Goal: Transaction & Acquisition: Purchase product/service

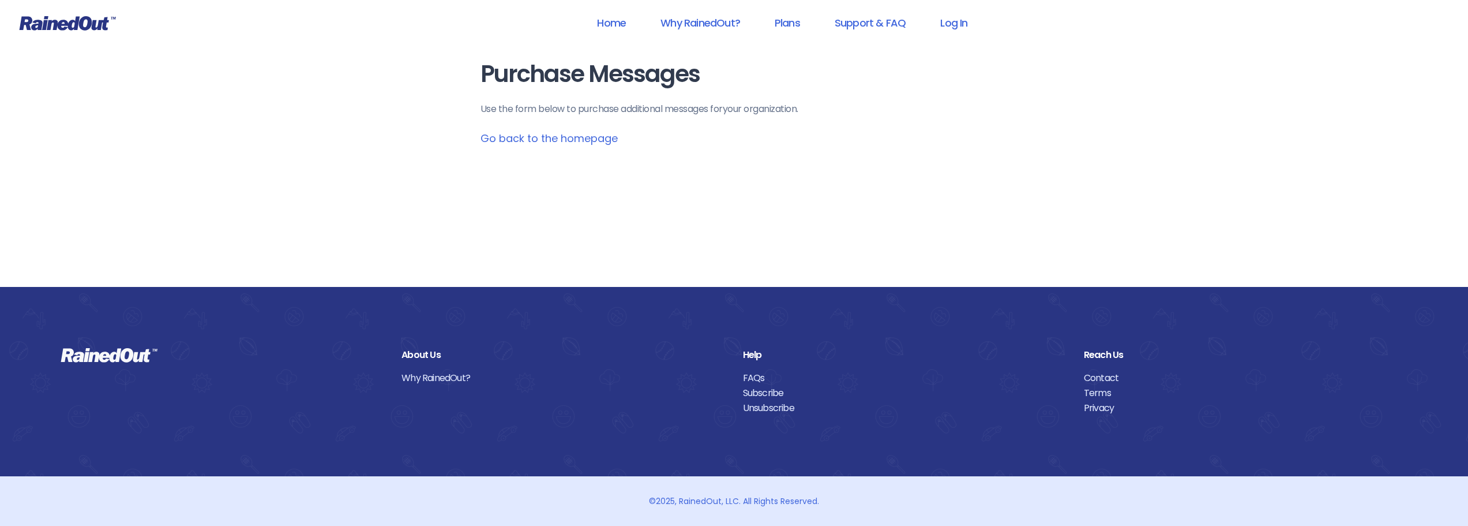
click at [790, 25] on link "Plans" at bounding box center [787, 23] width 55 height 26
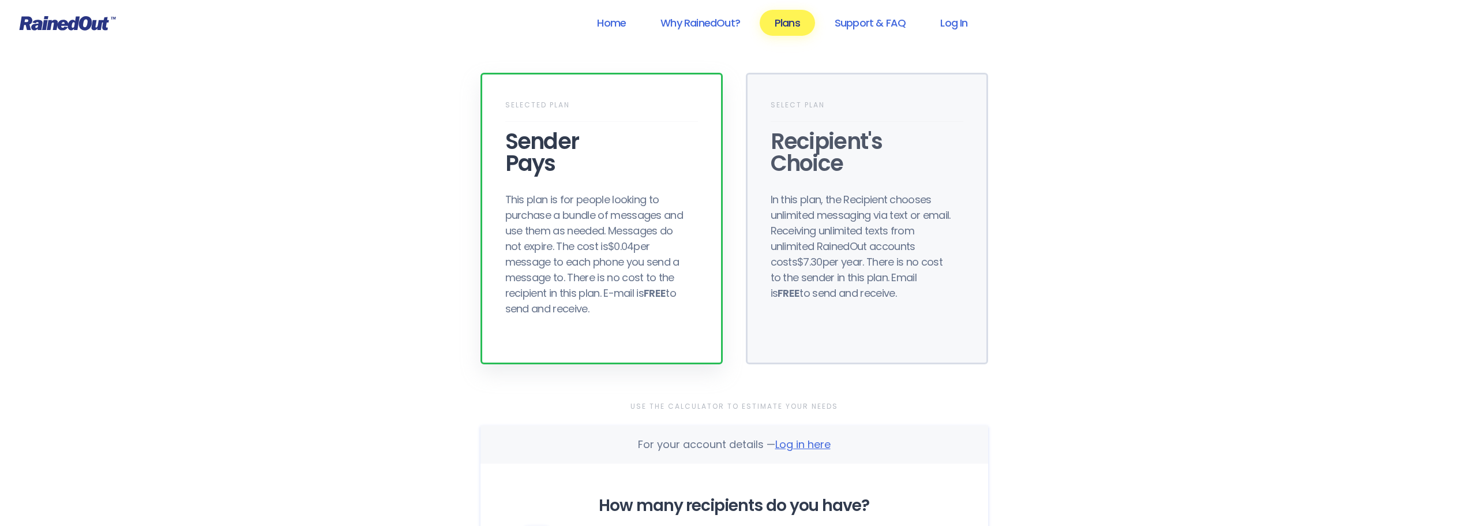
click at [547, 255] on div "This plan is for people looking to purchase a bundle of messages and use them a…" at bounding box center [597, 254] width 185 height 125
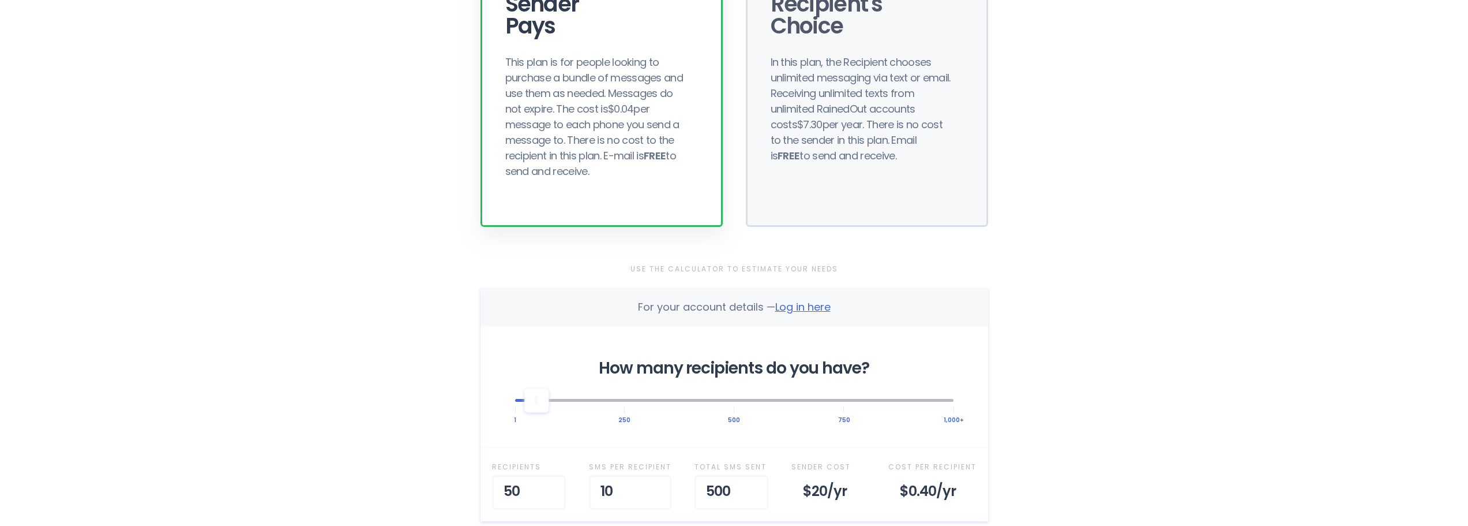
scroll to position [231, 0]
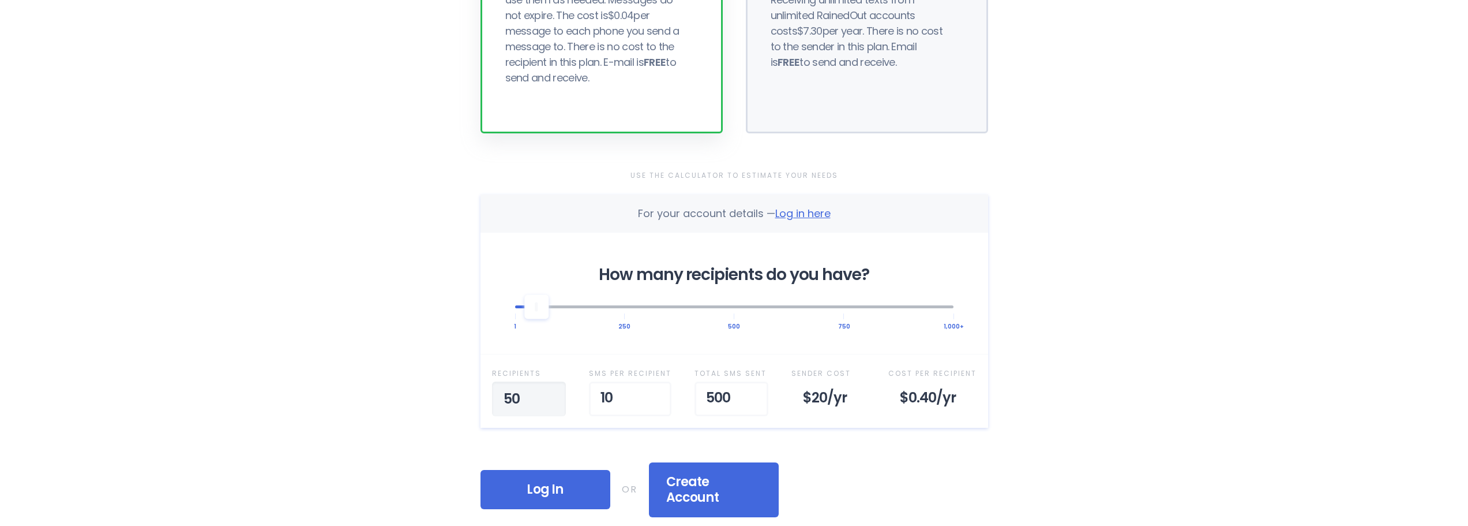
drag, startPoint x: 534, startPoint y: 399, endPoint x: 505, endPoint y: 402, distance: 29.0
type input "5"
type input "30"
type input "1"
type input "5"
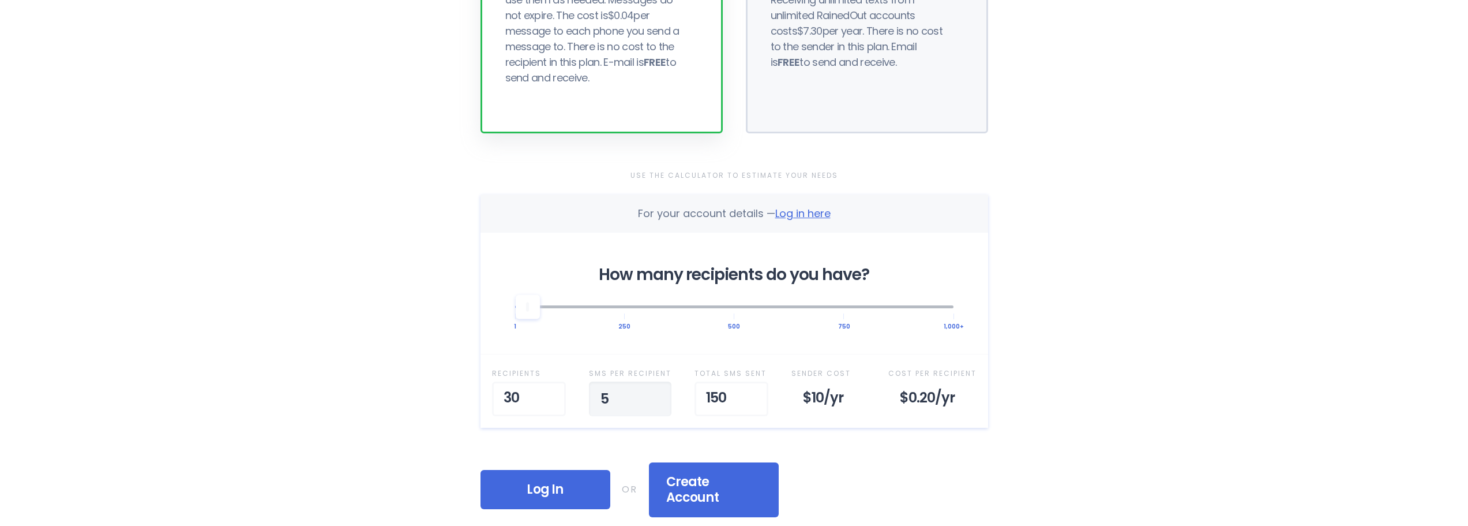
click at [1101, 387] on div "Home Why RainedOut? Plans Support & FAQ Log In Selected Plan Sender Pays This p…" at bounding box center [734, 405] width 1468 height 1272
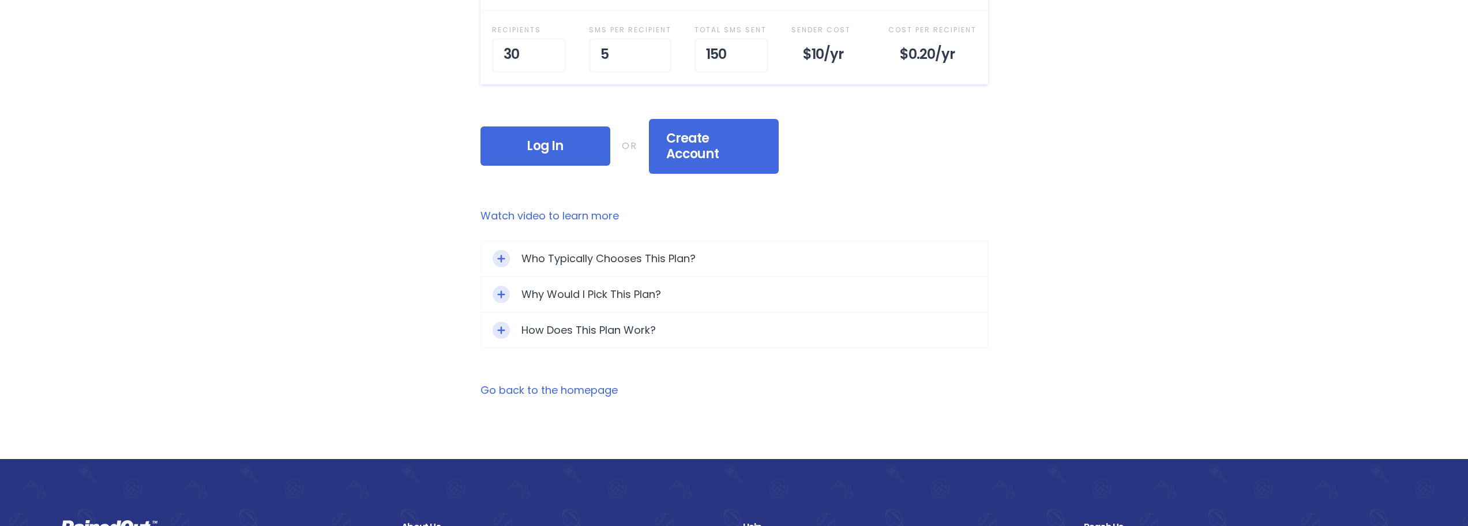
scroll to position [577, 0]
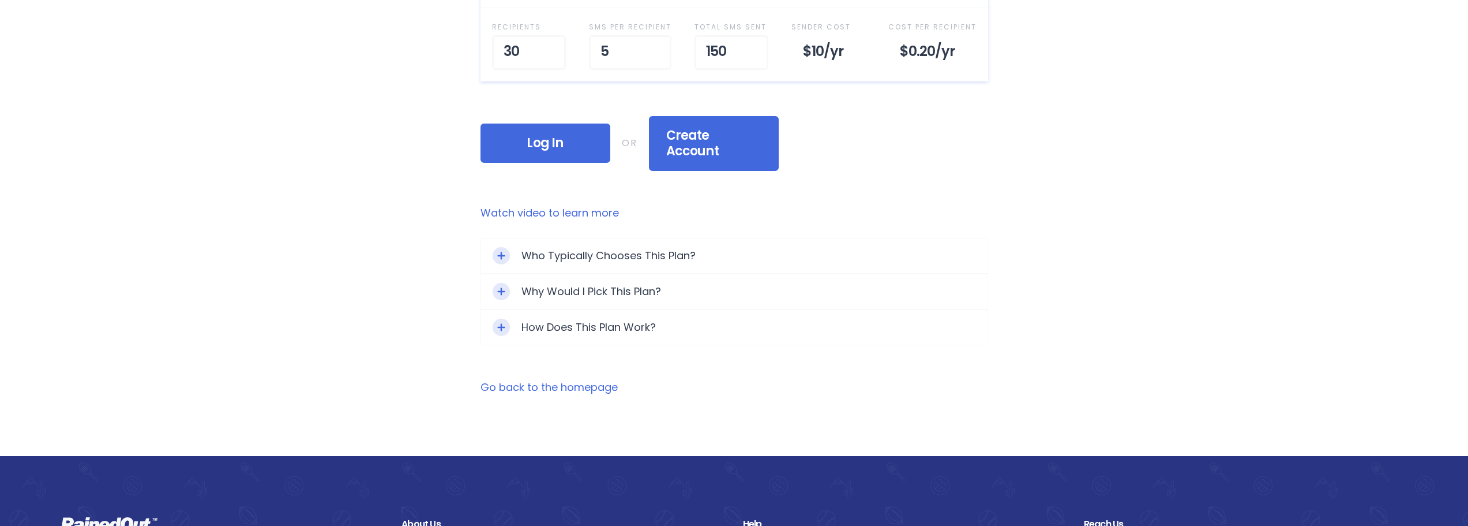
click at [629, 242] on div "Who Typically Chooses This Plan?" at bounding box center [734, 255] width 507 height 35
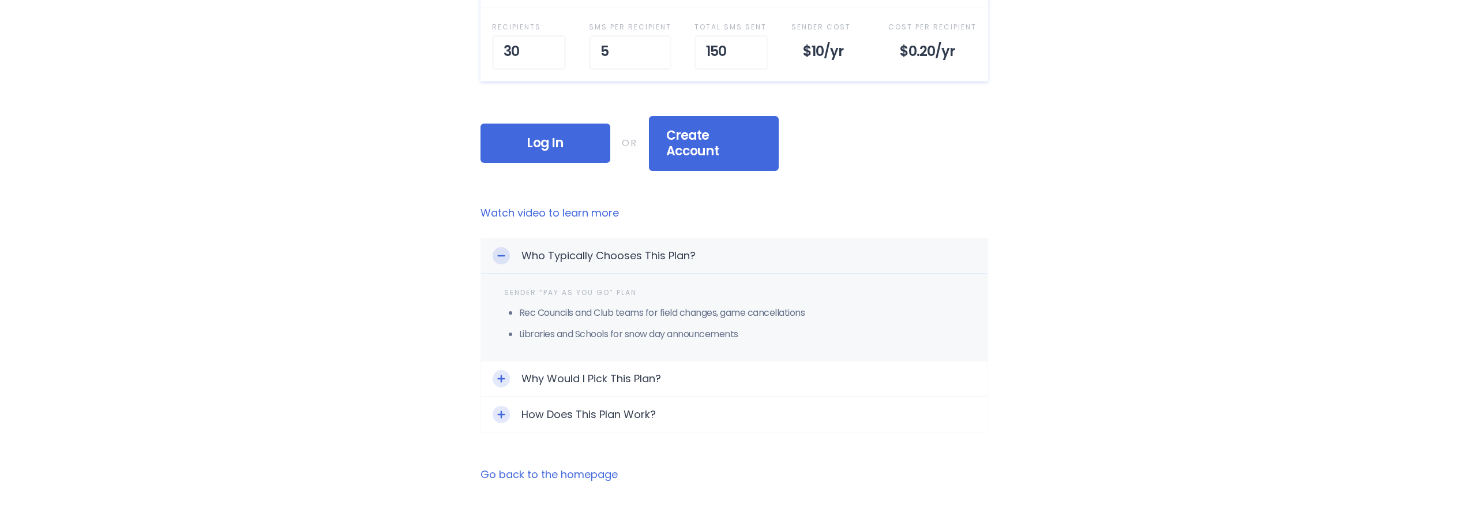
click at [629, 243] on div "Who Typically Chooses This Plan?" at bounding box center [734, 255] width 507 height 35
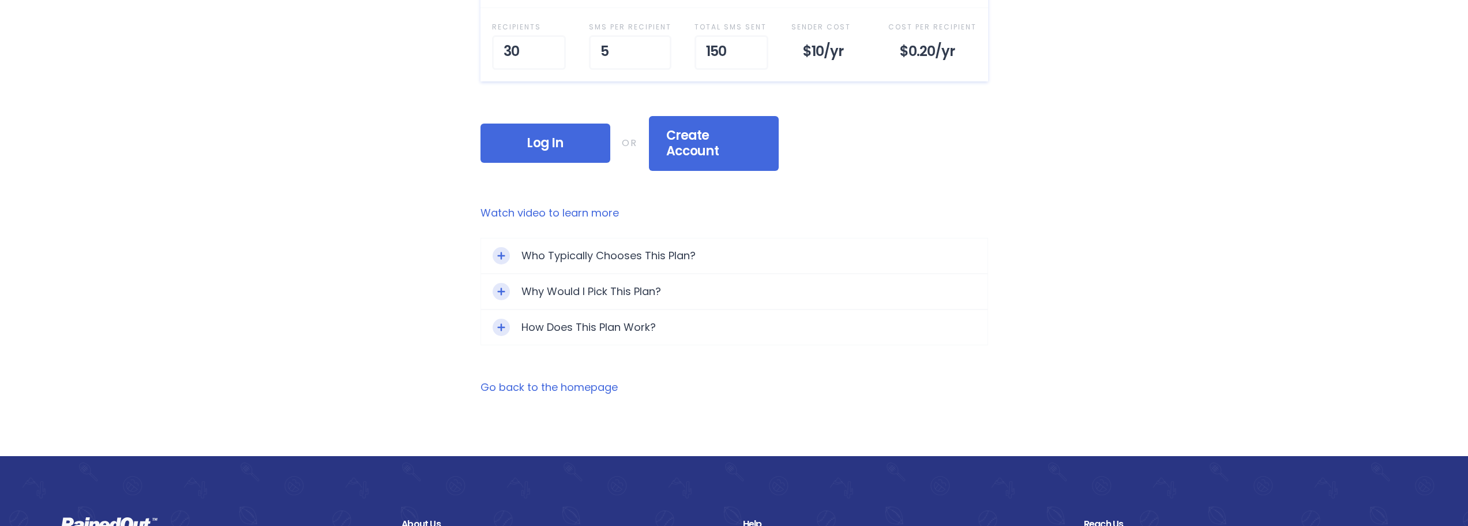
click at [611, 278] on div "Why Would I Pick This Plan?" at bounding box center [734, 291] width 507 height 35
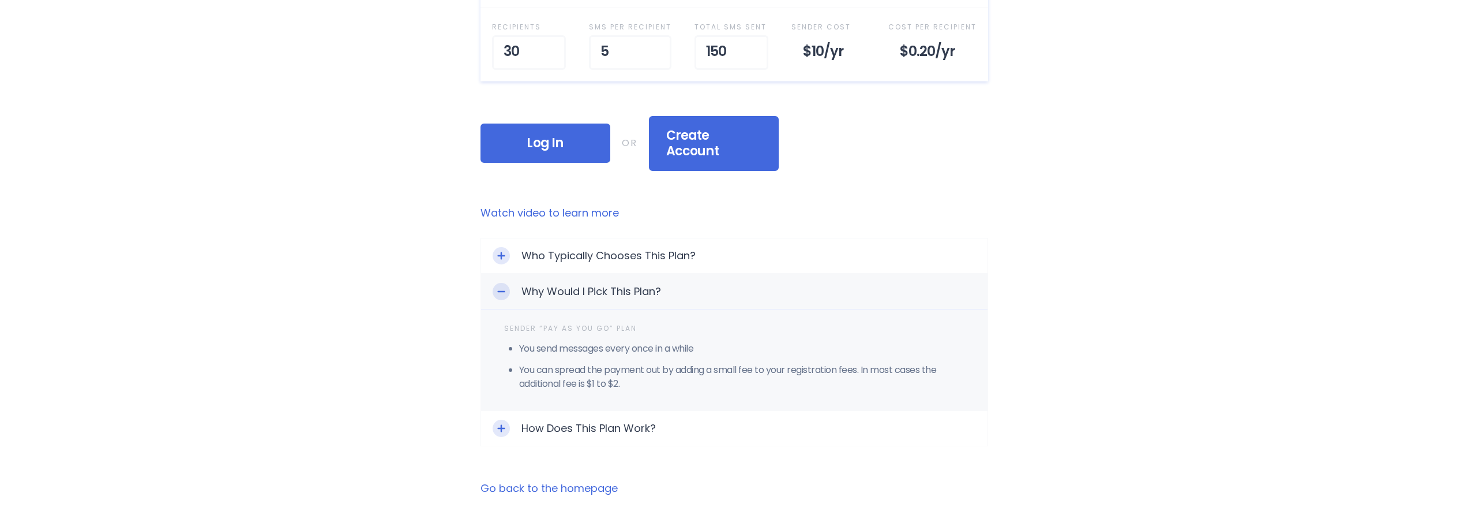
click at [621, 279] on div "Why Would I Pick This Plan?" at bounding box center [734, 291] width 507 height 35
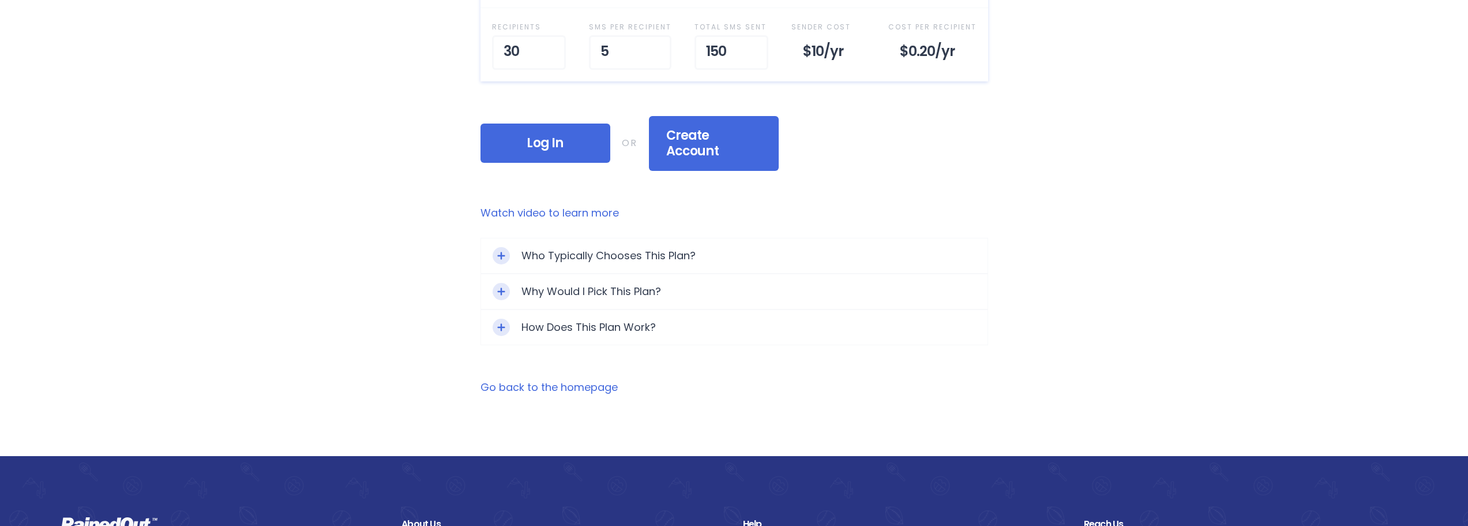
click at [608, 310] on div "How Does This Plan Work?" at bounding box center [734, 327] width 507 height 35
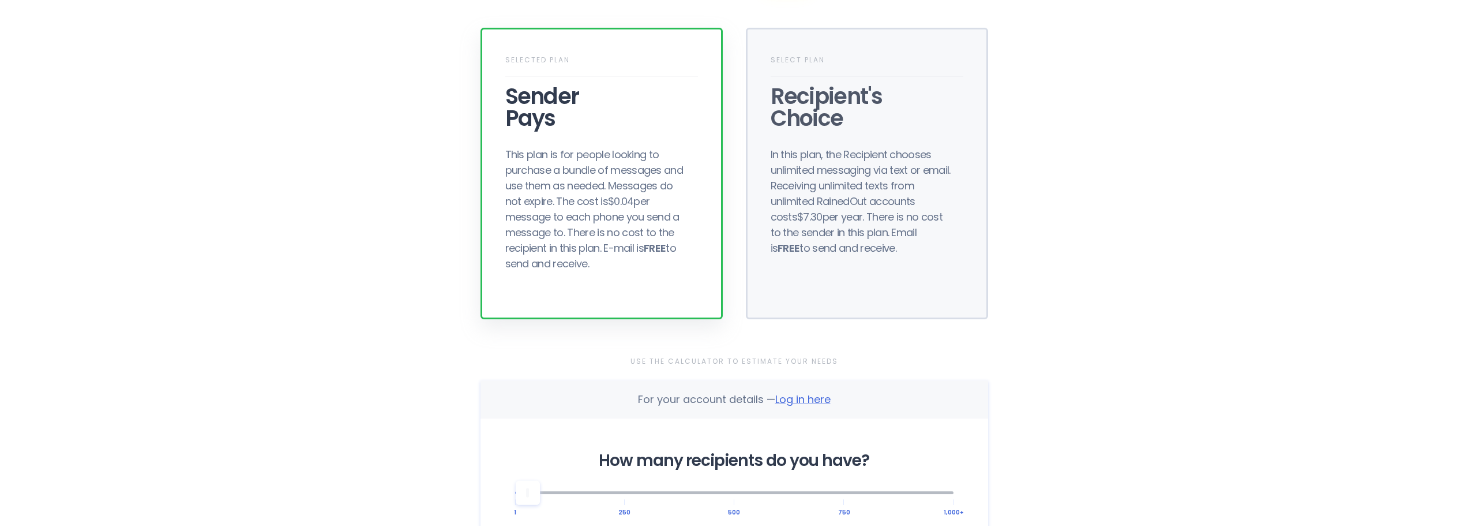
scroll to position [0, 0]
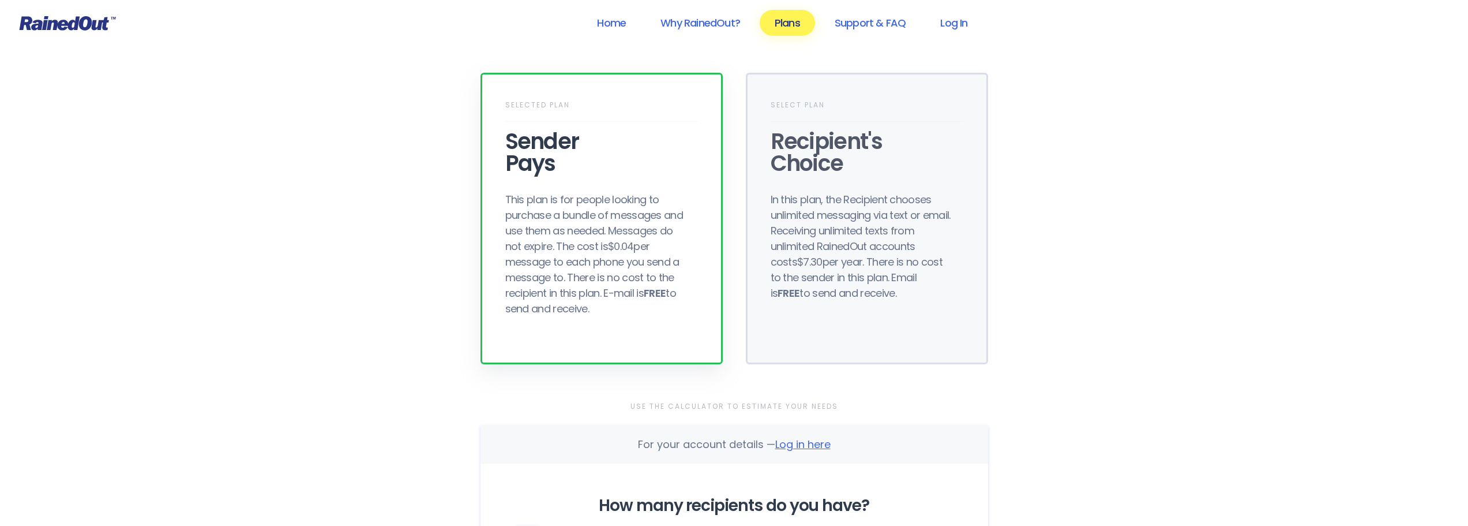
click at [607, 18] on link "Home" at bounding box center [611, 23] width 59 height 26
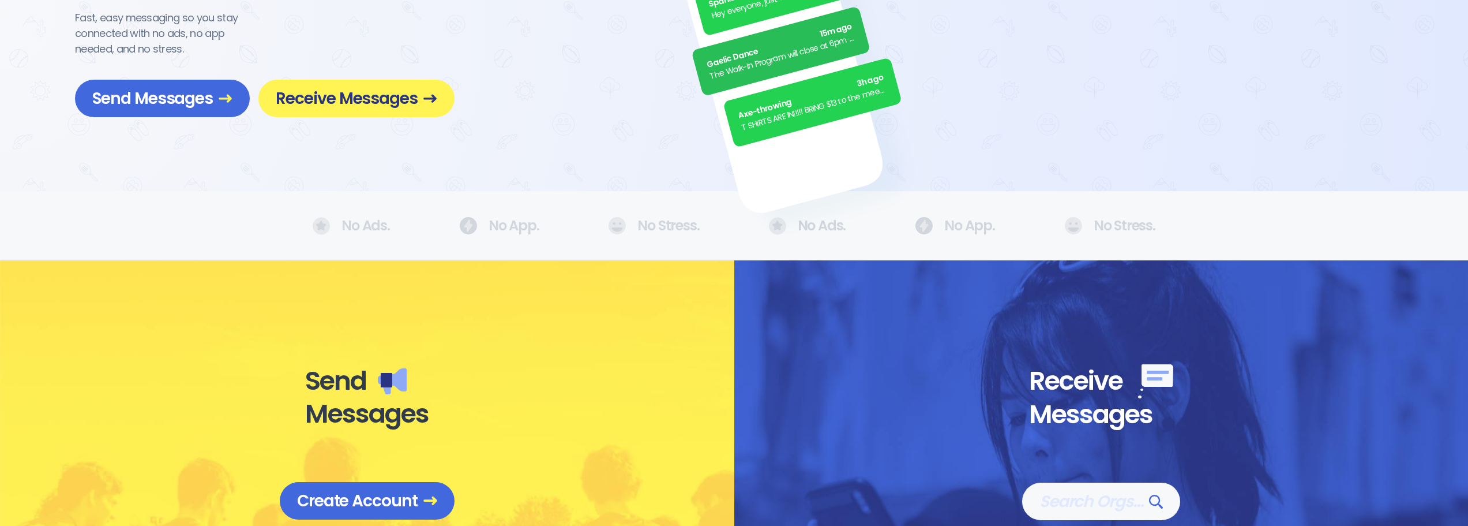
scroll to position [332, 0]
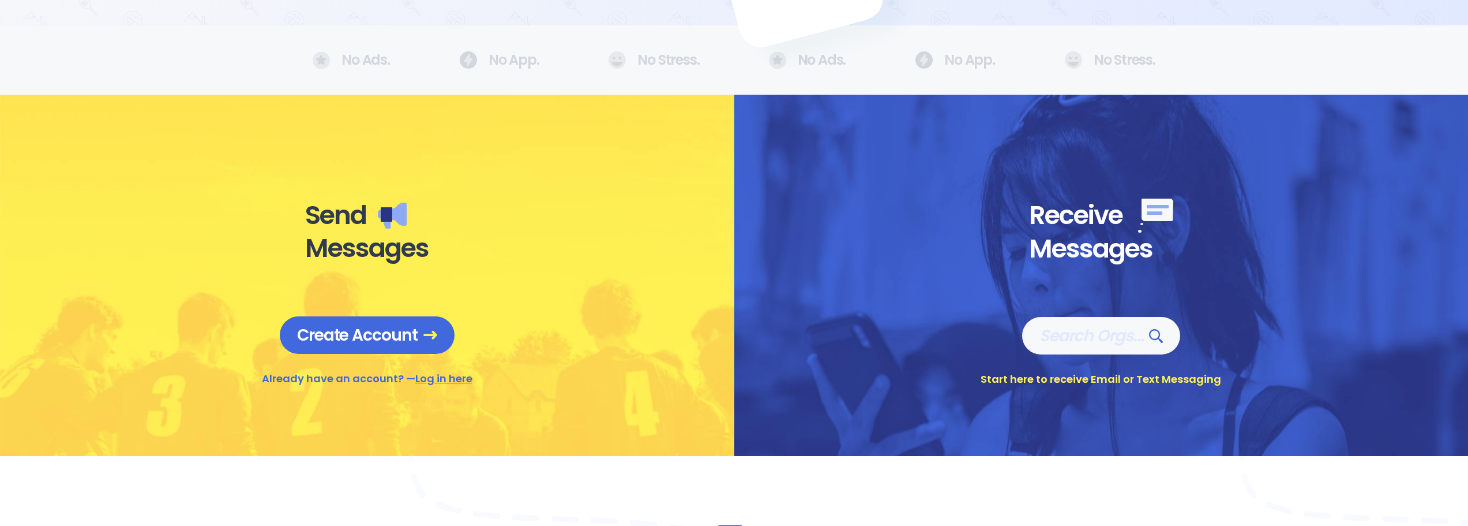
click at [414, 338] on span "Create Account" at bounding box center [367, 335] width 140 height 20
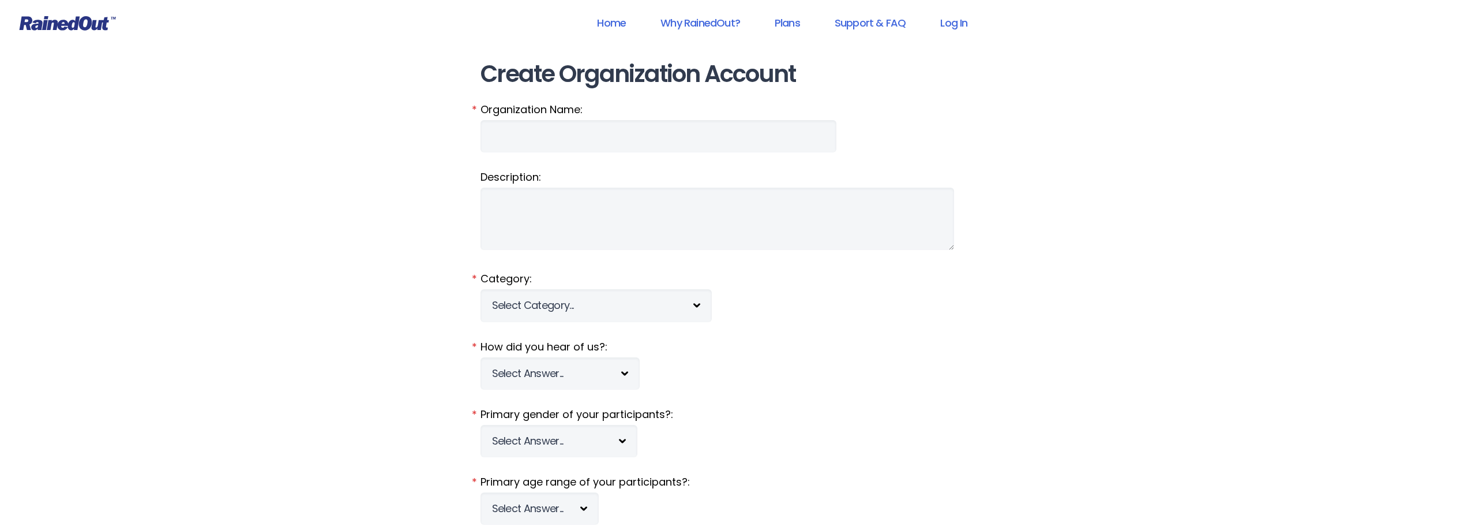
click at [706, 25] on link "Why RainedOut?" at bounding box center [701, 23] width 110 height 26
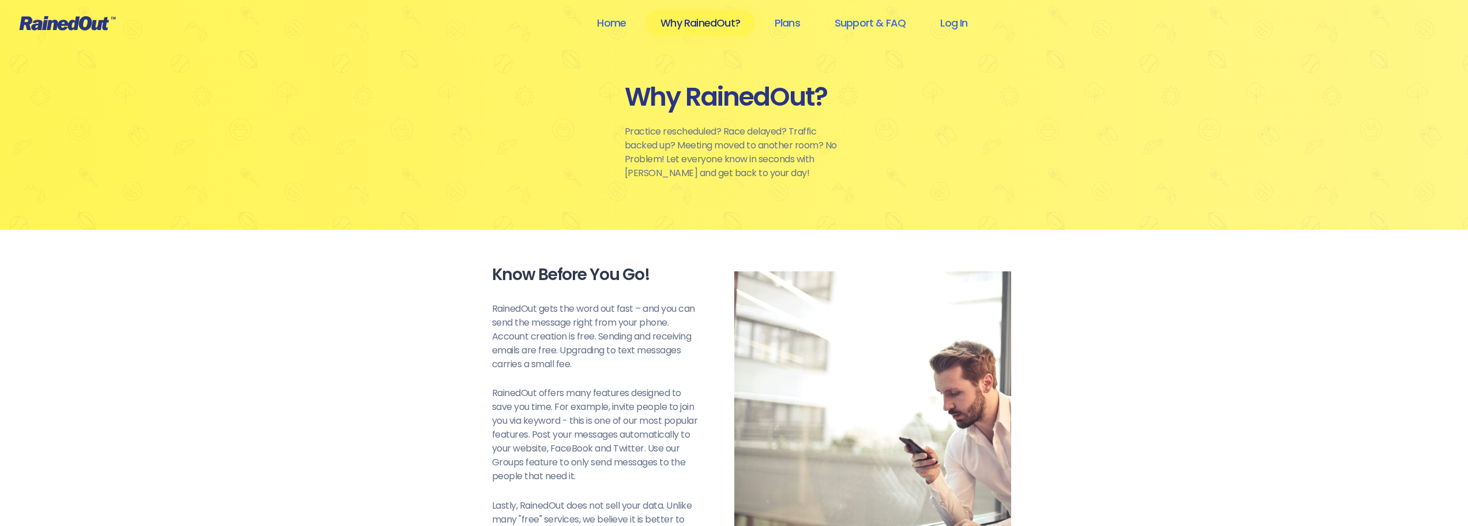
click at [882, 21] on link "Support & FAQ" at bounding box center [870, 23] width 101 height 26
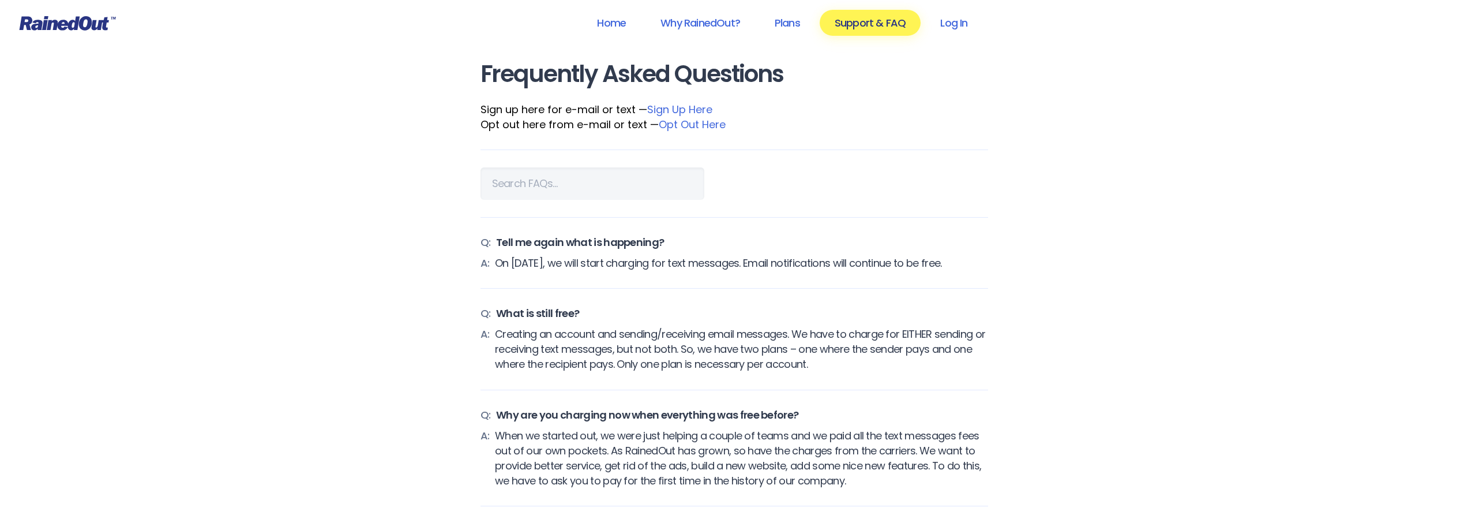
click at [947, 28] on link "Log In" at bounding box center [953, 23] width 57 height 26
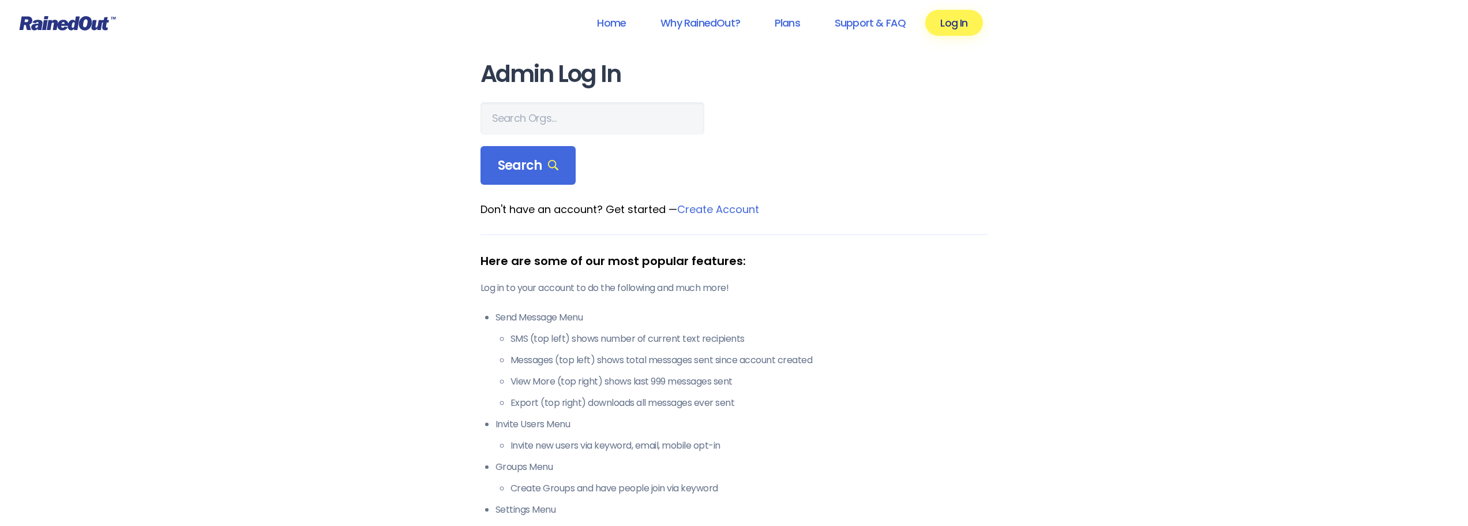
click at [962, 28] on link "Log In" at bounding box center [953, 23] width 57 height 26
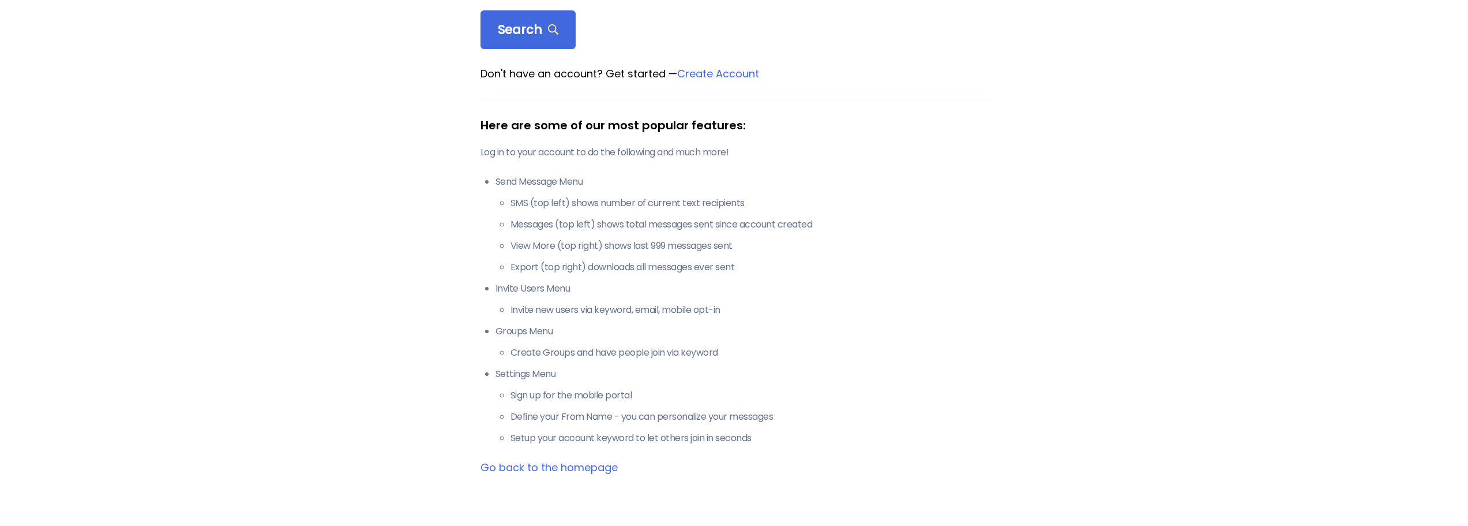
scroll to position [115, 0]
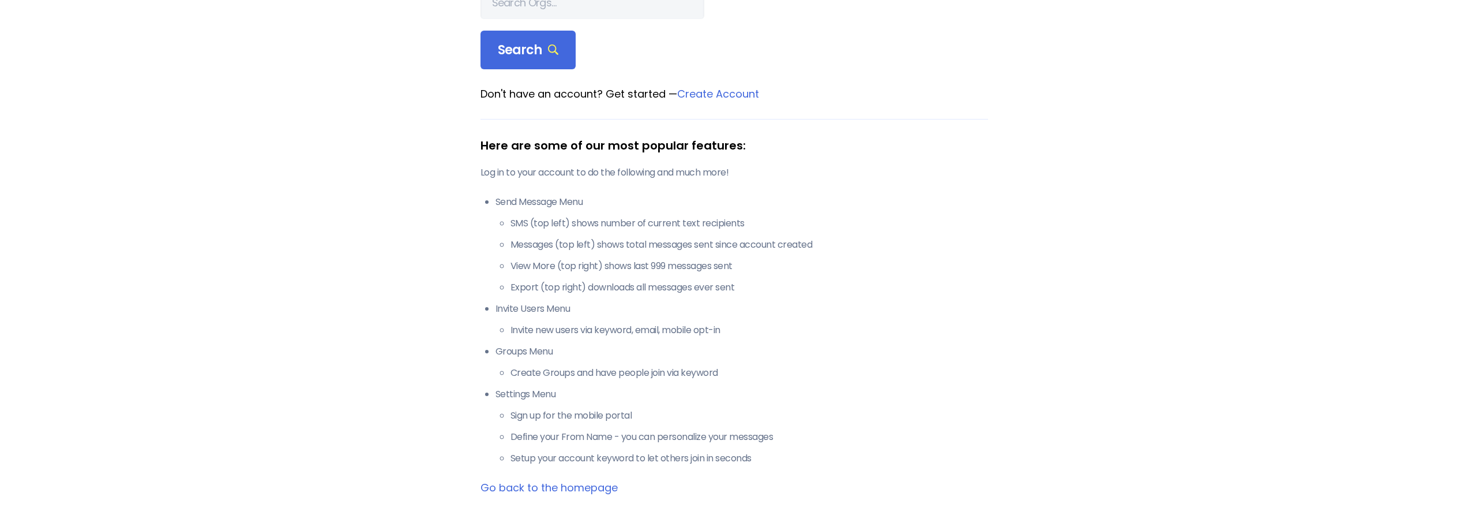
click at [544, 489] on link "Go back to the homepage" at bounding box center [549, 487] width 137 height 14
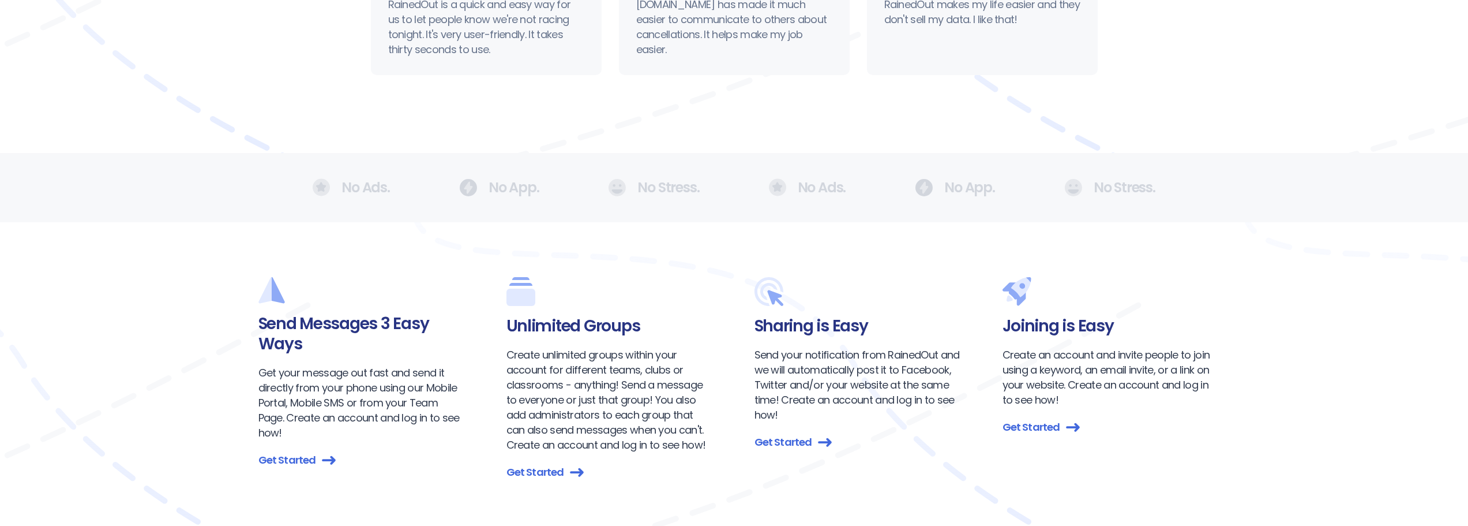
scroll to position [1212, 0]
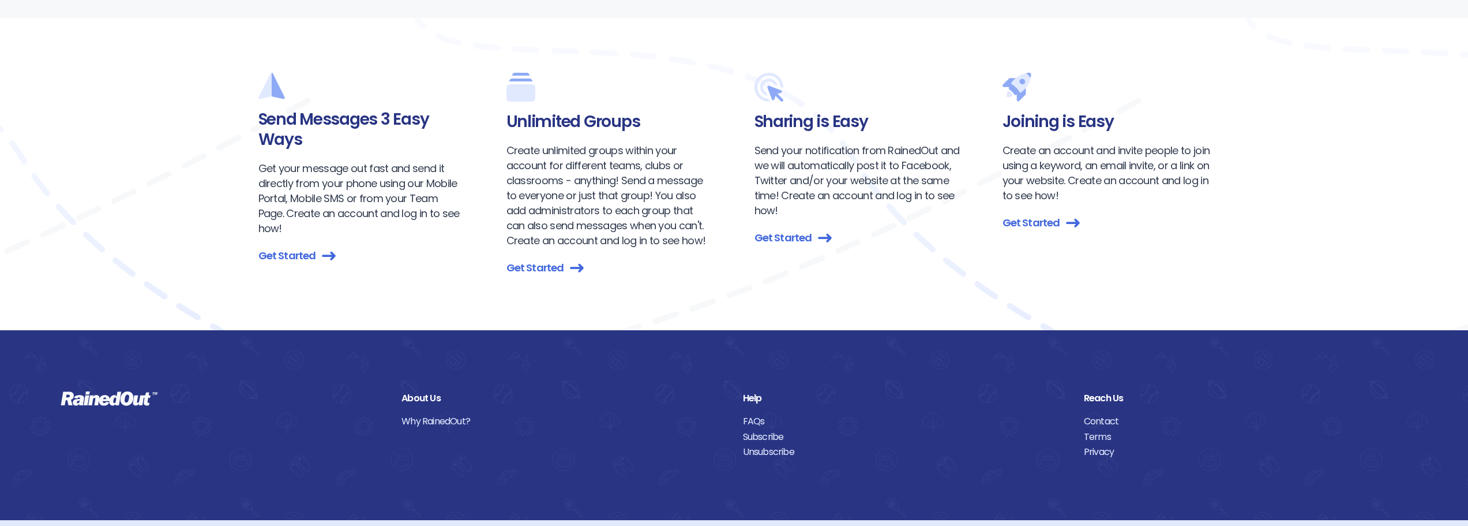
click at [1112, 421] on link "Contact" at bounding box center [1246, 421] width 324 height 15
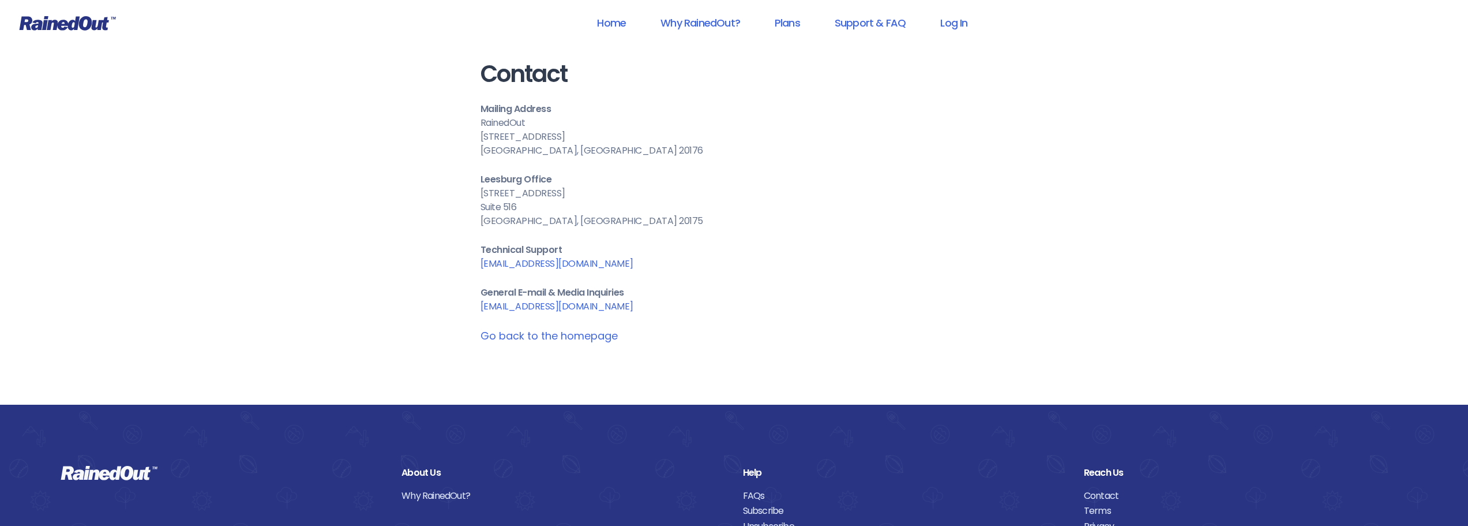
click at [561, 262] on link "care@rainedout.com" at bounding box center [557, 263] width 153 height 13
click at [1007, 233] on div "Contact Mailing Address RainedOut 525-K East Market Street, # 232 Leesburg, VA …" at bounding box center [735, 202] width 554 height 404
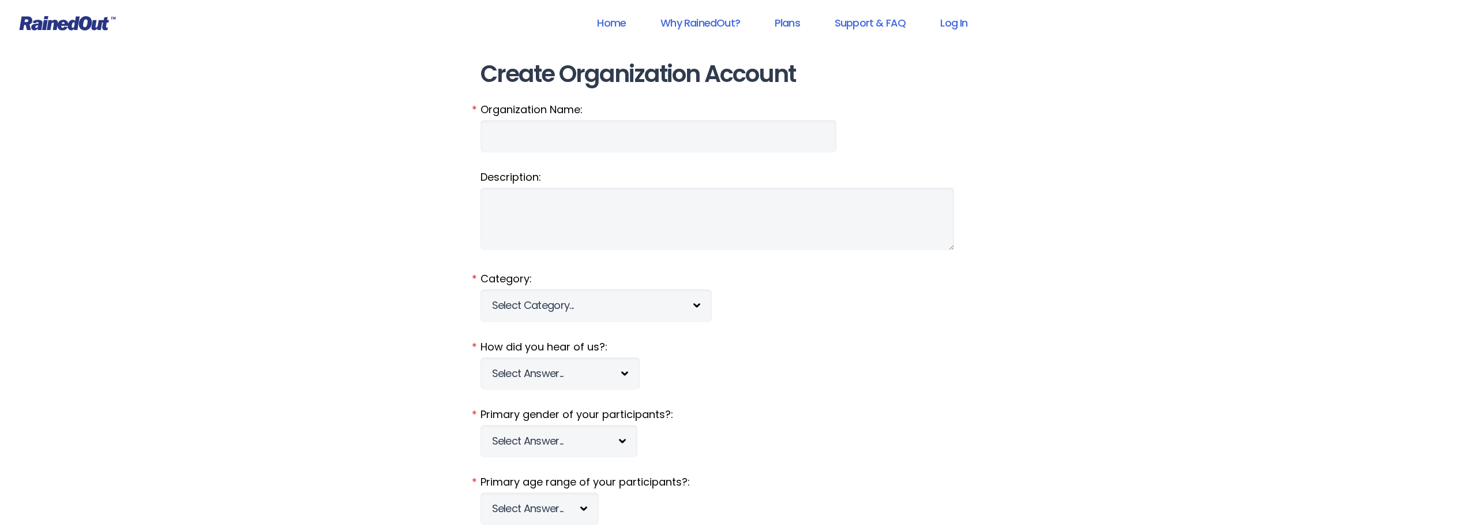
scroll to position [332, 0]
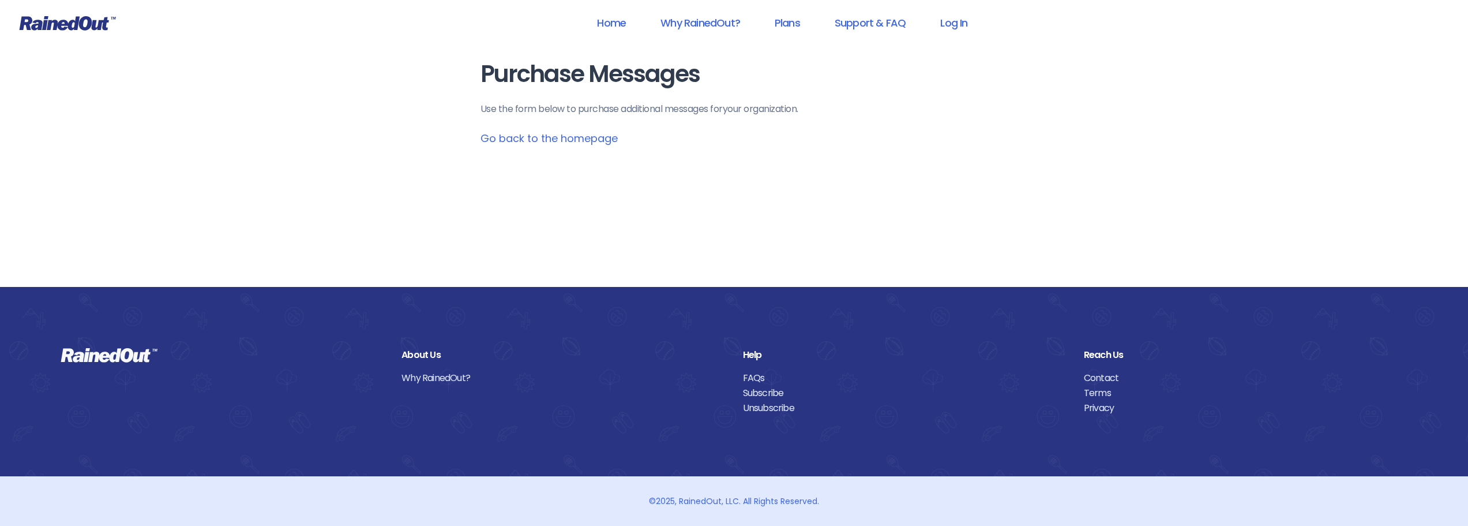
click at [804, 19] on link "Plans" at bounding box center [787, 23] width 55 height 26
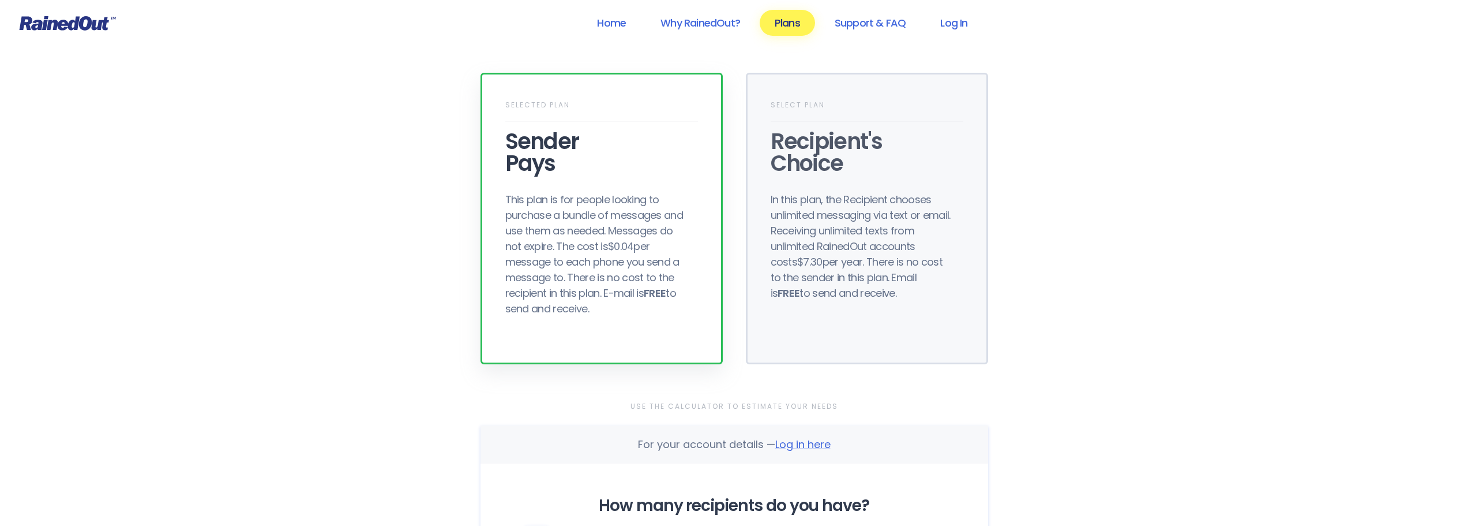
click at [609, 222] on div "This plan is for people looking to purchase a bundle of messages and use them a…" at bounding box center [597, 254] width 185 height 125
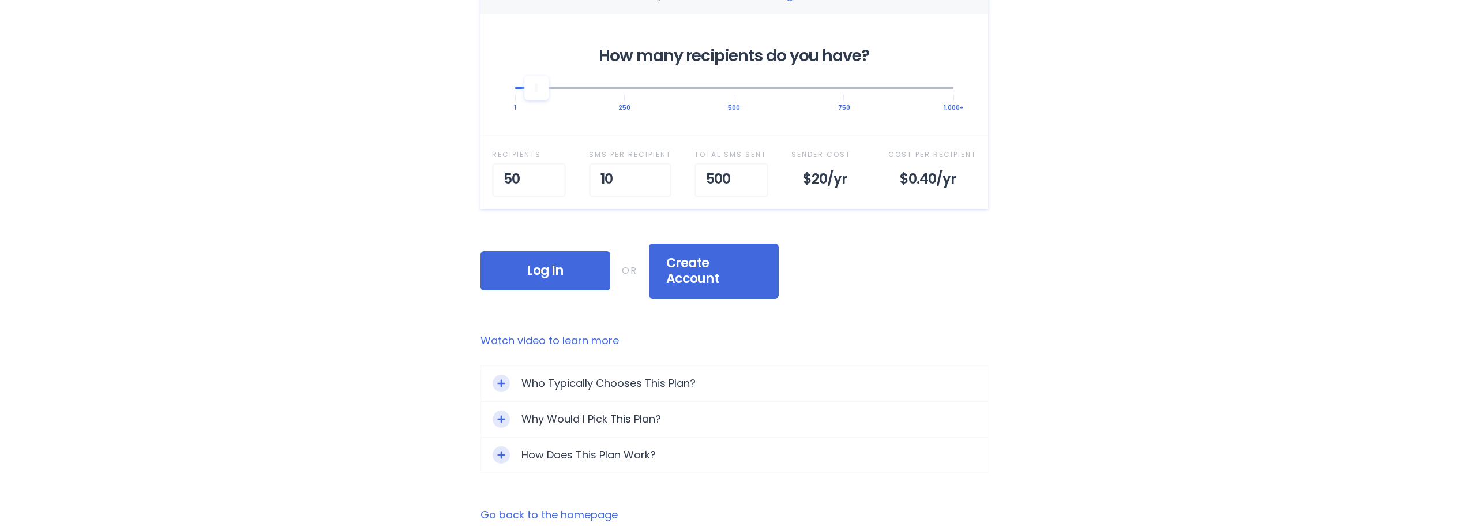
scroll to position [519, 0]
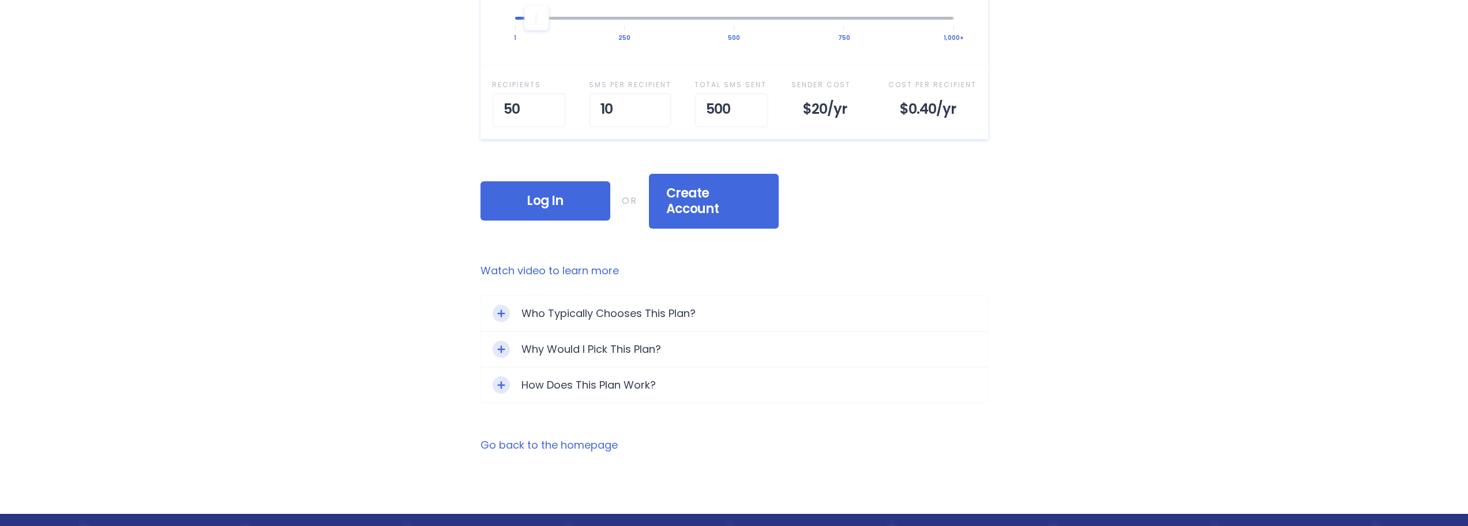
click at [616, 296] on div "Who Typically Chooses This Plan?" at bounding box center [734, 313] width 507 height 35
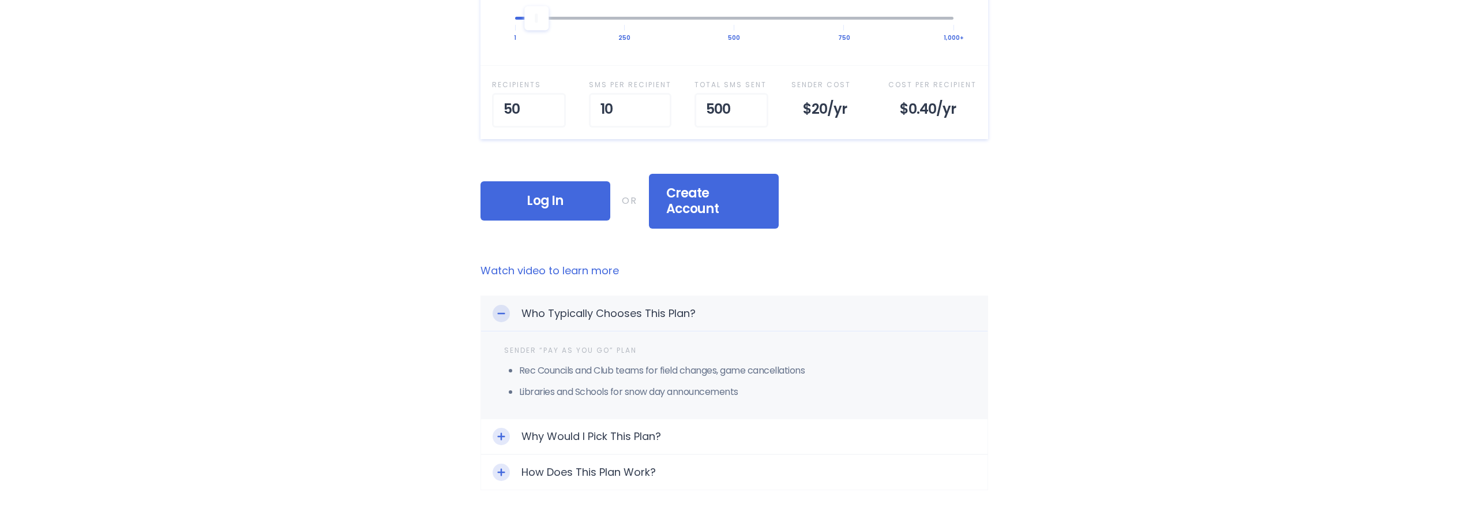
click at [616, 296] on div "Who Typically Chooses This Plan?" at bounding box center [734, 313] width 507 height 35
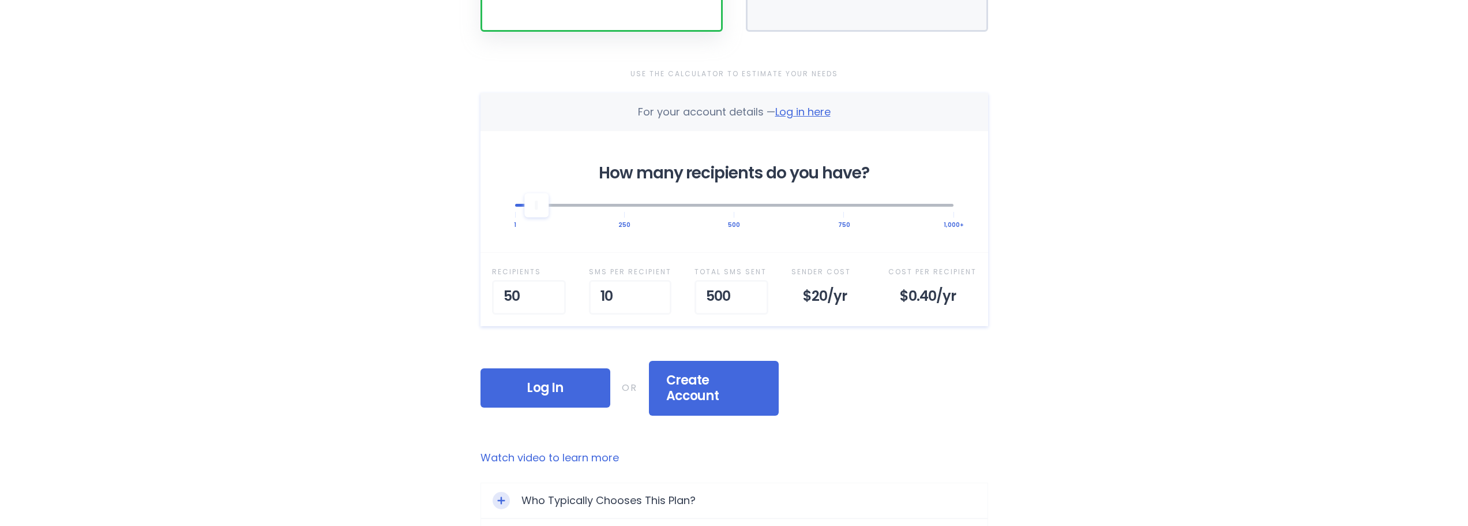
scroll to position [288, 0]
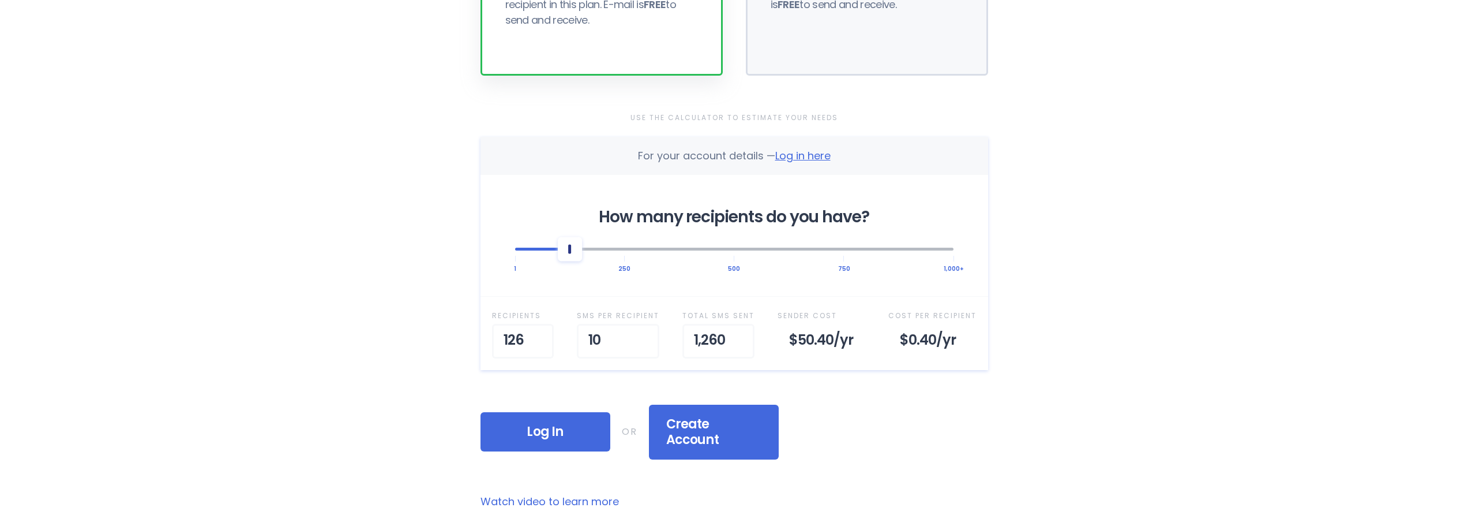
drag, startPoint x: 544, startPoint y: 257, endPoint x: 568, endPoint y: 255, distance: 24.3
click at [568, 255] on div at bounding box center [570, 249] width 24 height 24
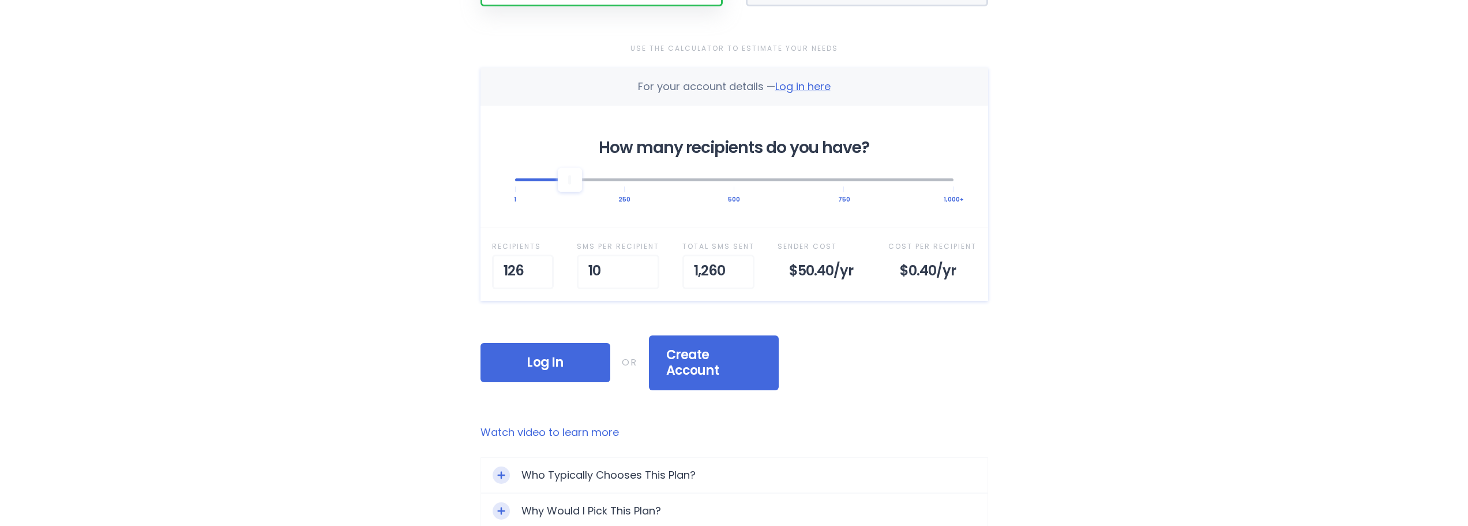
scroll to position [519, 0]
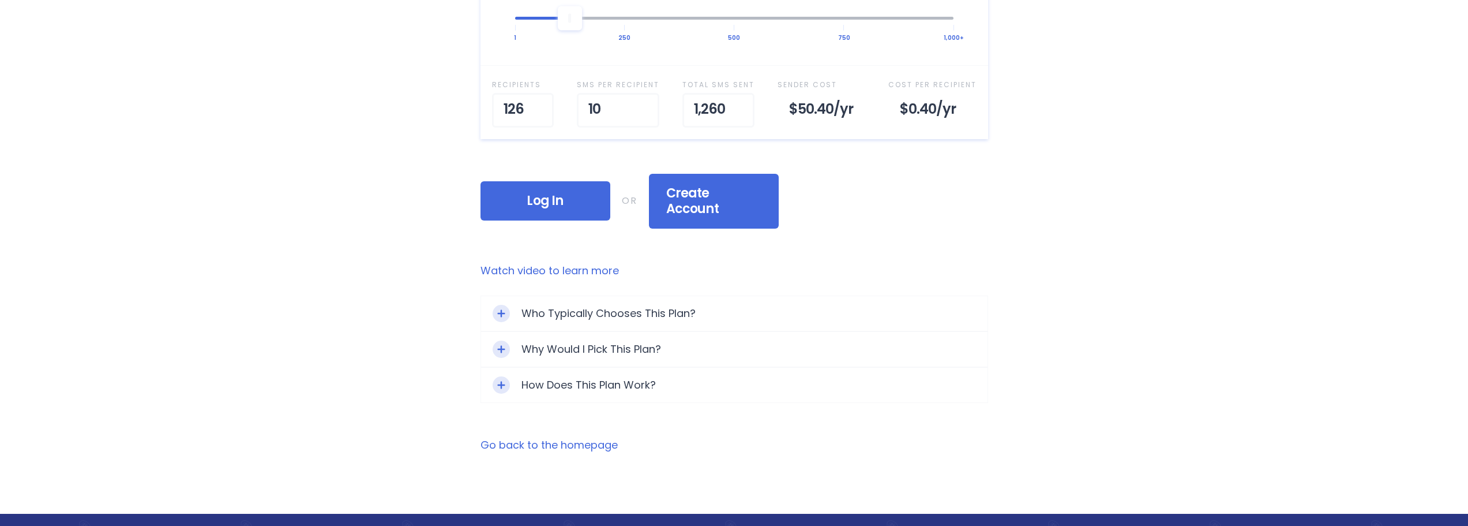
click at [580, 296] on div "Who Typically Chooses This Plan?" at bounding box center [734, 313] width 507 height 35
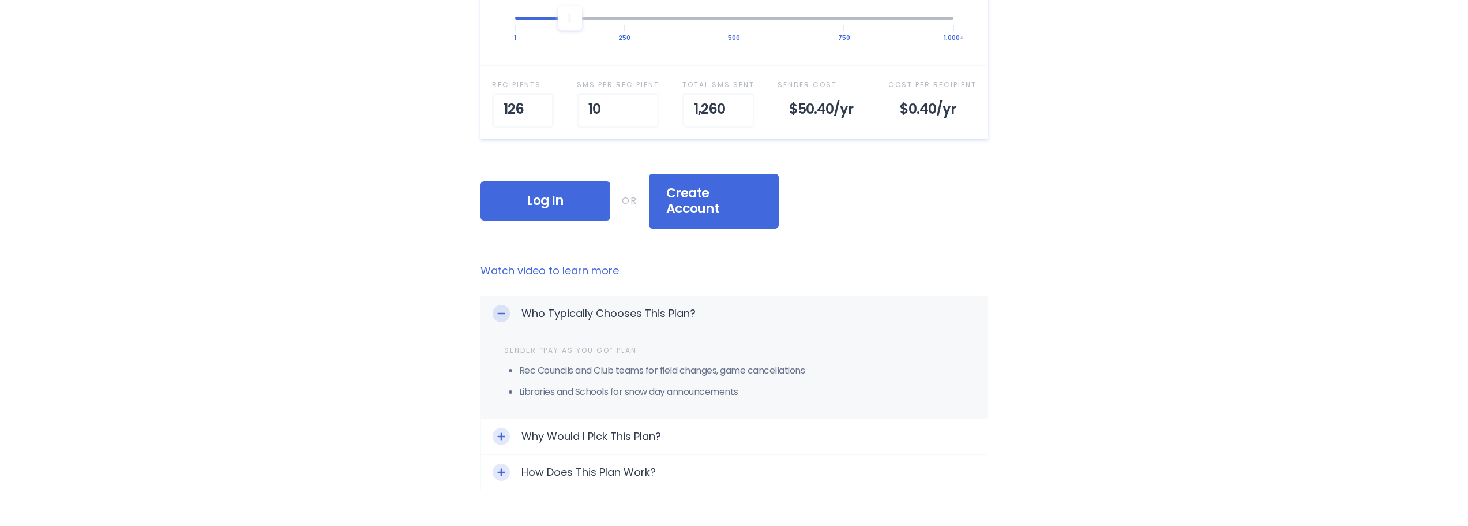
click at [580, 296] on div "Who Typically Chooses This Plan?" at bounding box center [734, 313] width 507 height 35
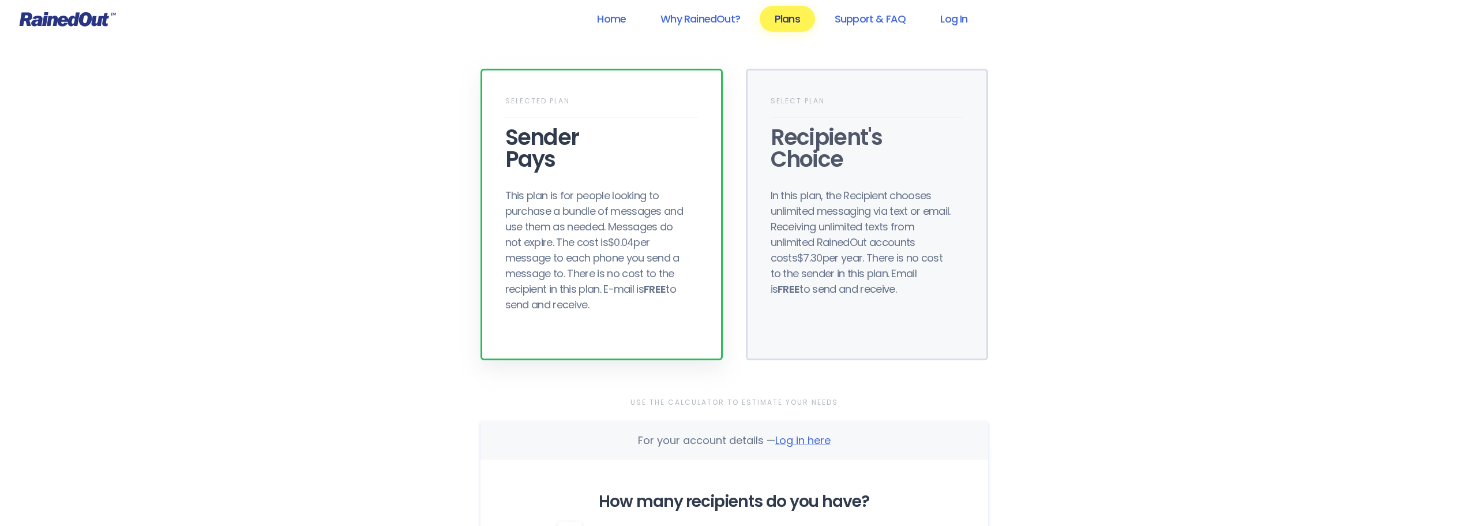
scroll to position [0, 0]
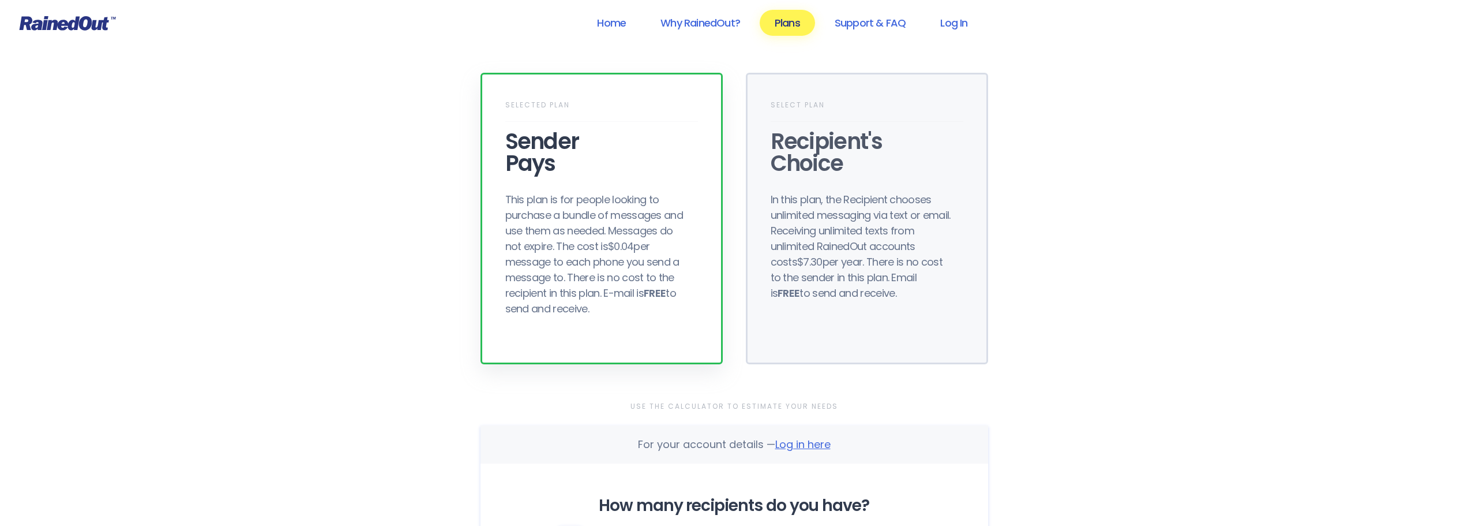
click at [779, 261] on div "In this plan, the Recipient chooses unlimited messaging via text or email. Rece…" at bounding box center [863, 246] width 185 height 109
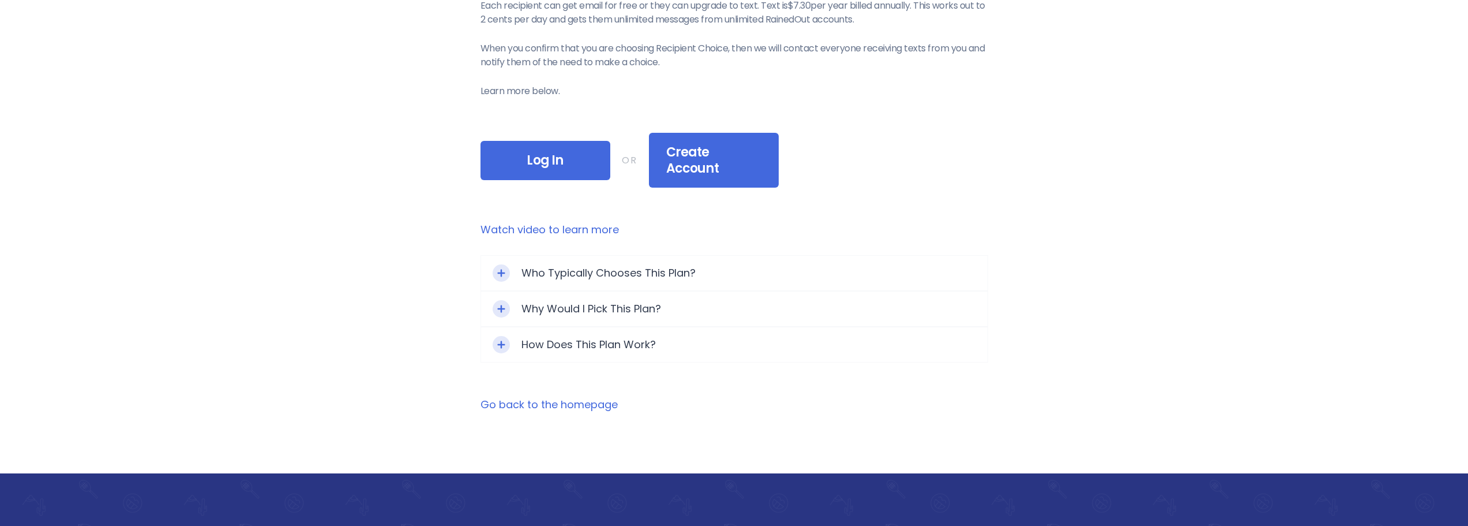
scroll to position [613, 0]
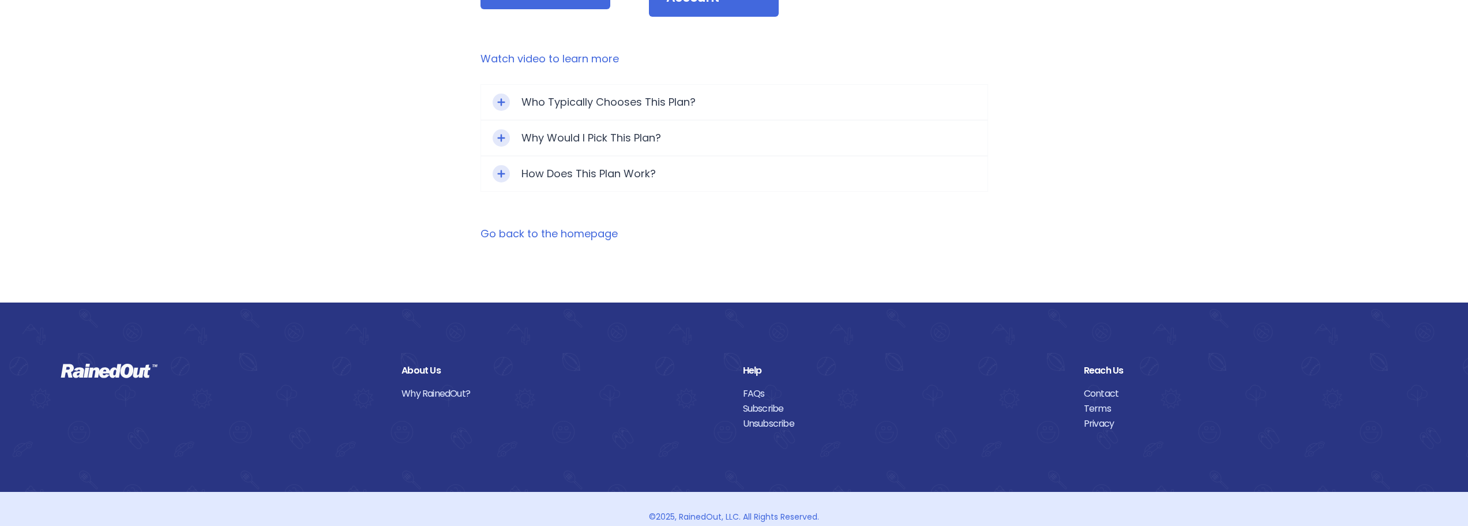
click at [621, 85] on div "Who Typically Chooses This Plan?" at bounding box center [734, 102] width 507 height 35
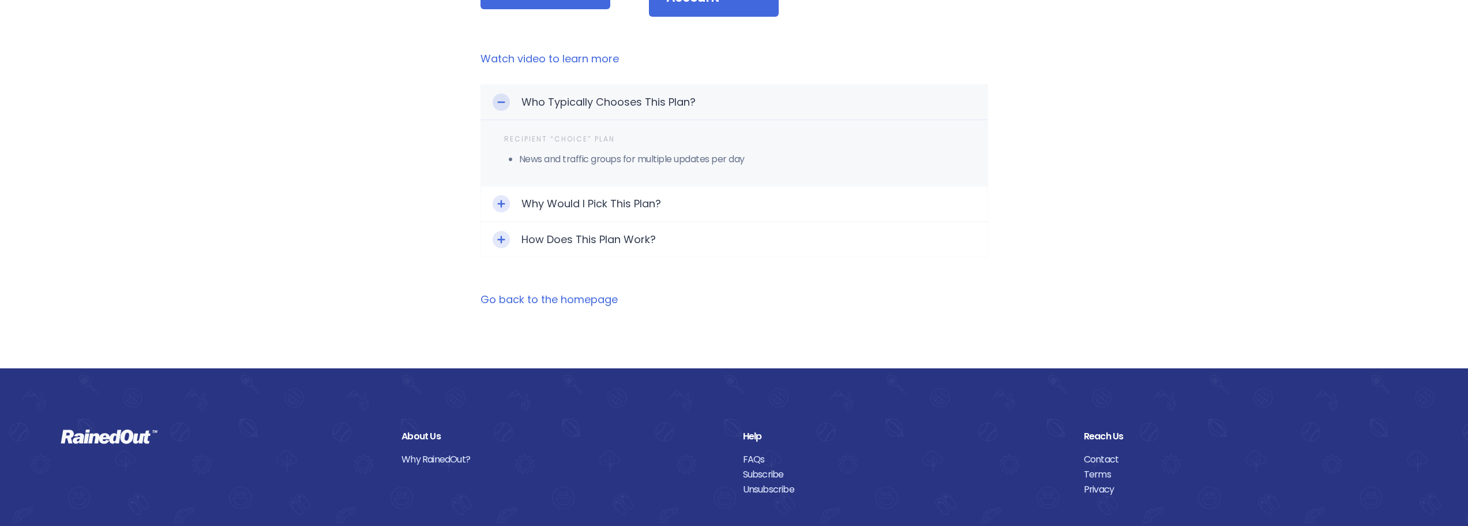
click at [621, 85] on div "Who Typically Chooses This Plan?" at bounding box center [734, 102] width 507 height 35
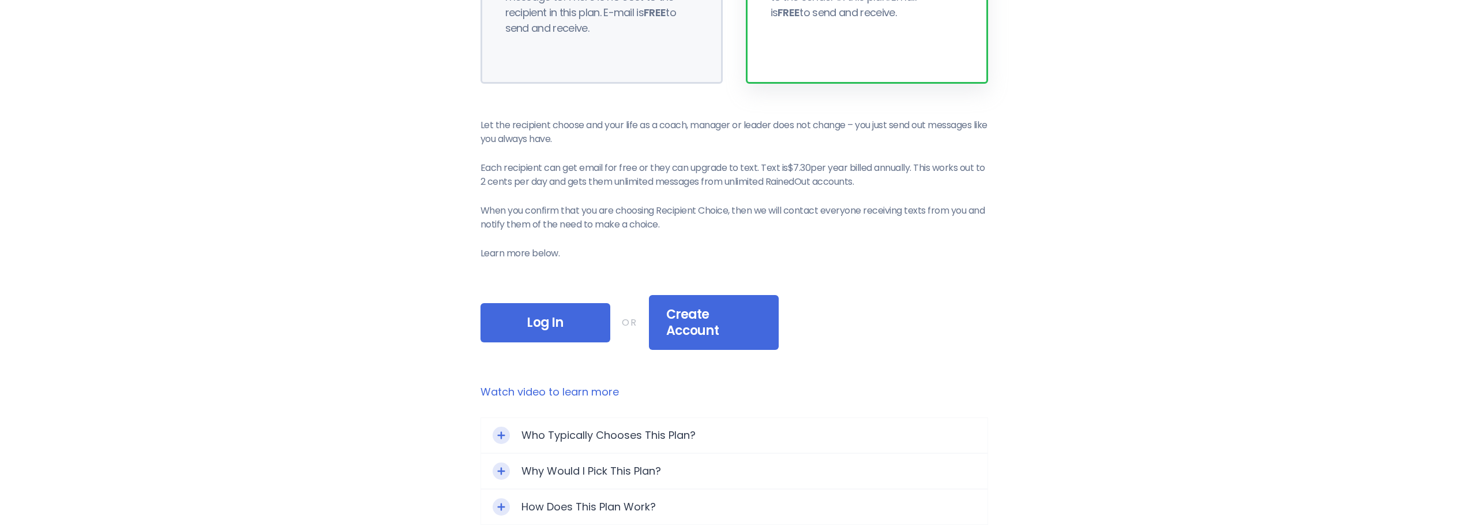
scroll to position [94, 0]
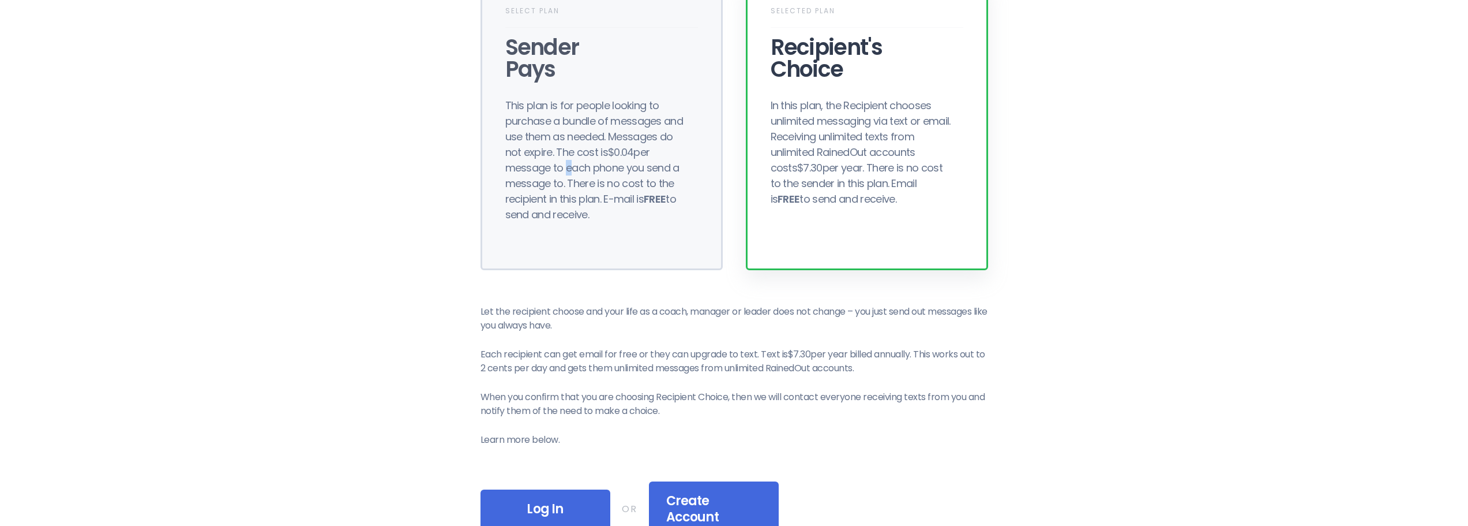
click at [564, 162] on div "This plan is for people looking to purchase a bundle of messages and use them a…" at bounding box center [597, 160] width 185 height 125
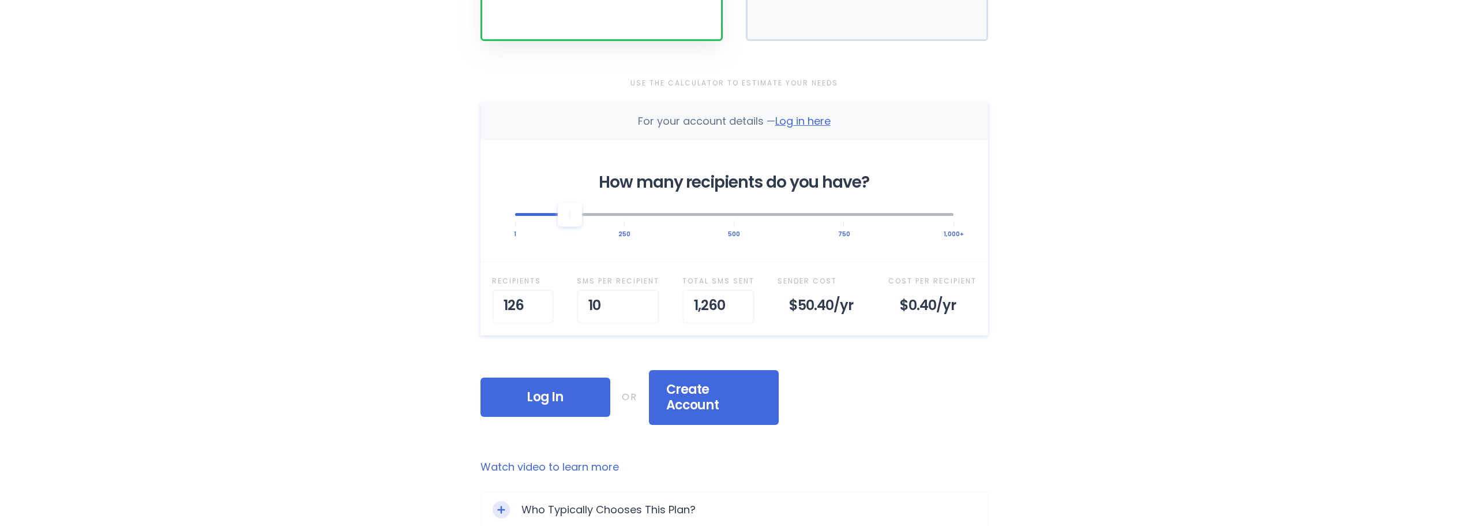
scroll to position [325, 0]
type input "1"
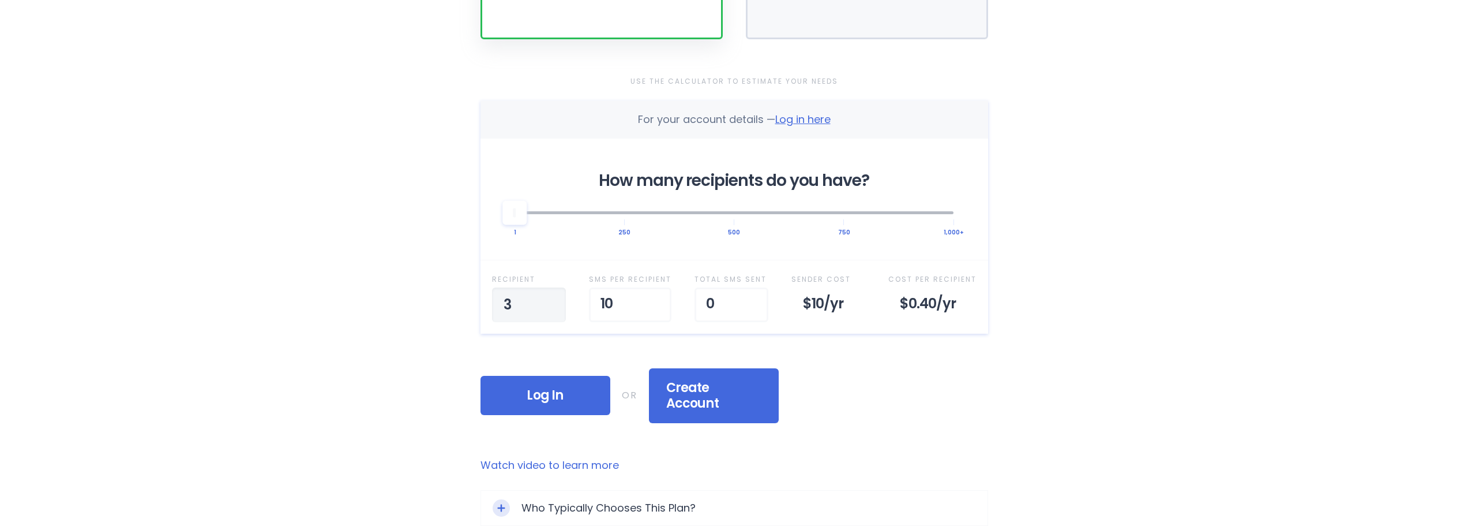
type input "30"
type input "1"
type input "20"
click at [924, 403] on div "Log In OR Create Account" at bounding box center [735, 395] width 508 height 55
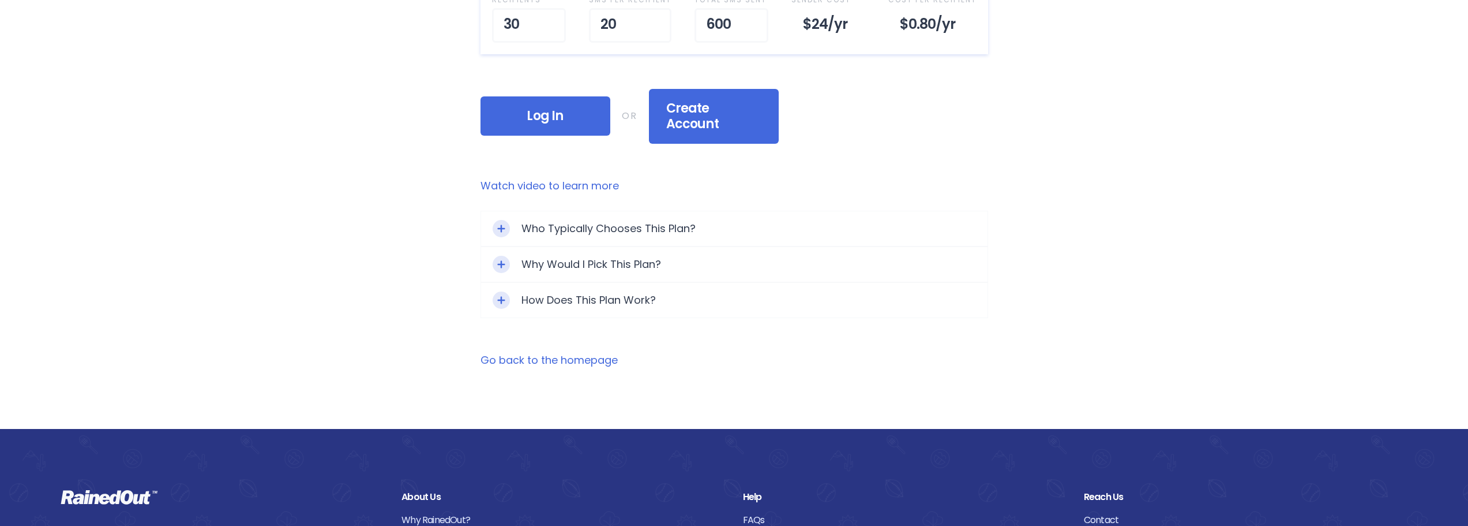
scroll to position [613, 0]
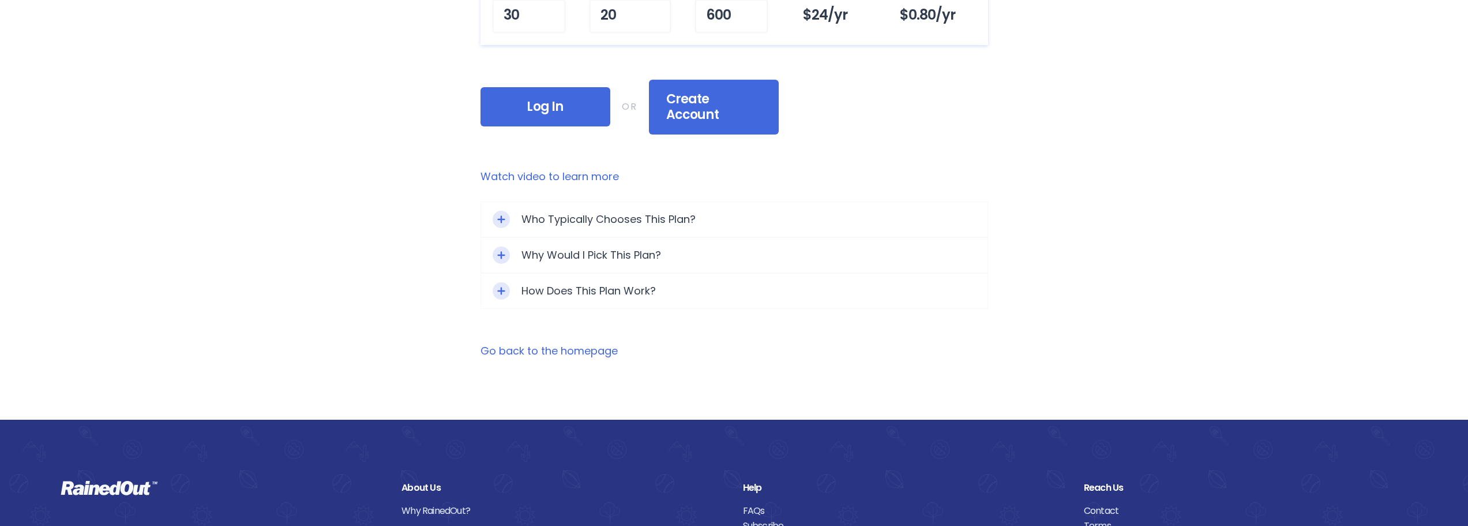
click at [622, 238] on div "Why Would I Pick This Plan?" at bounding box center [734, 255] width 507 height 35
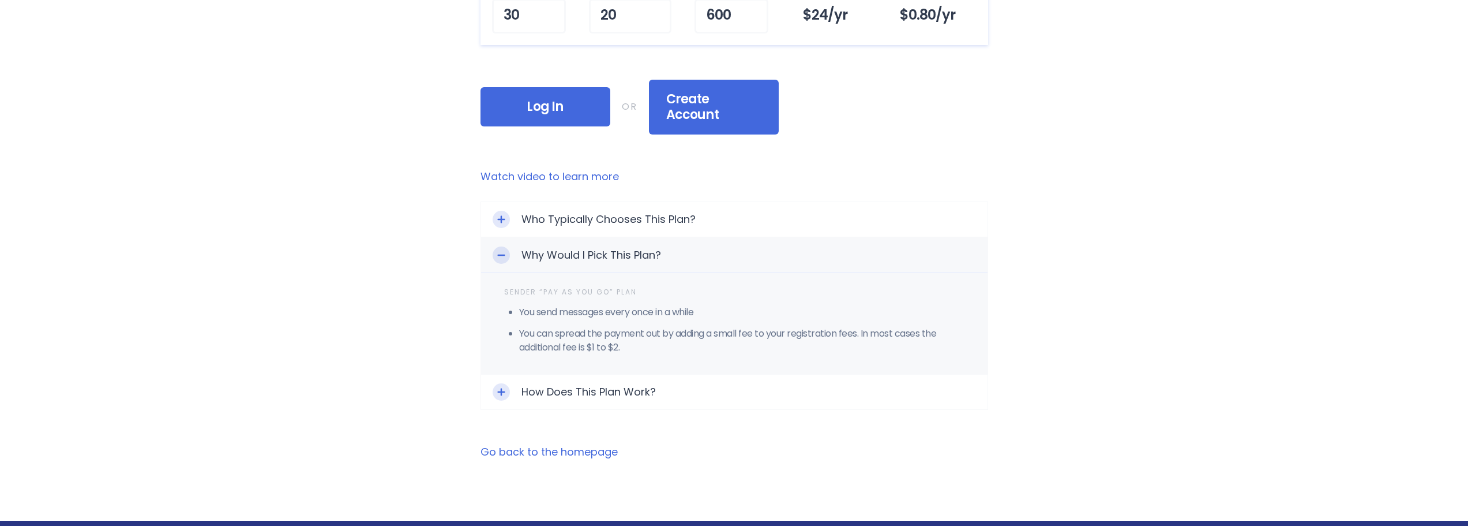
click at [619, 374] on div "How Does This Plan Work?" at bounding box center [734, 391] width 507 height 35
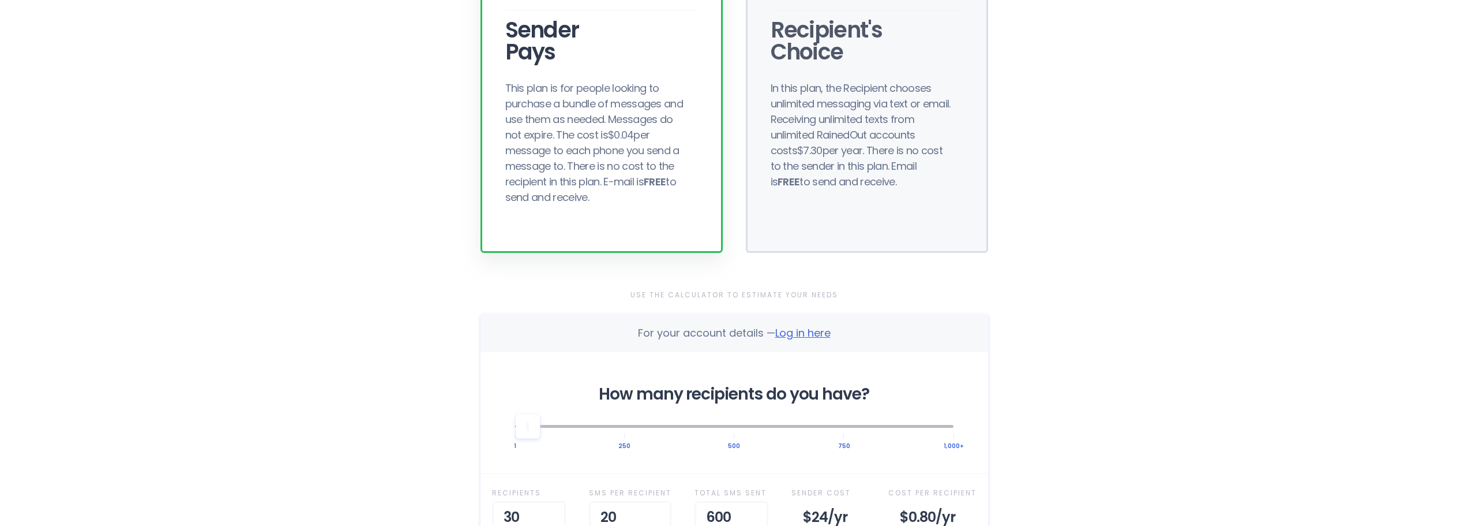
scroll to position [0, 0]
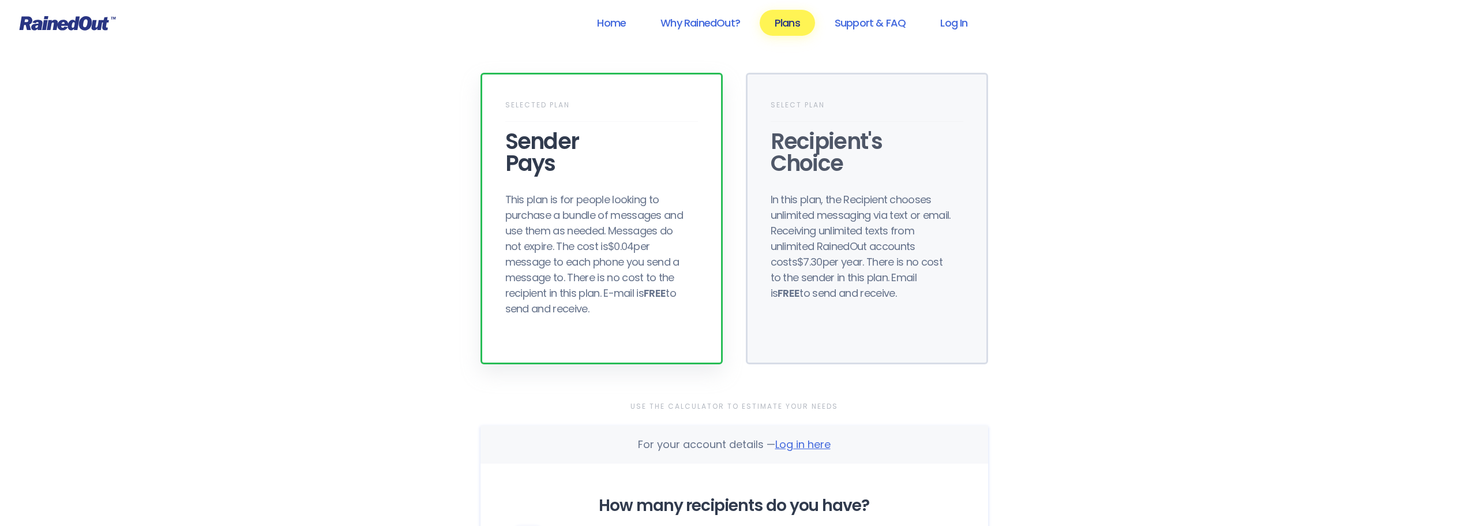
click at [964, 21] on link "Log In" at bounding box center [953, 23] width 57 height 26
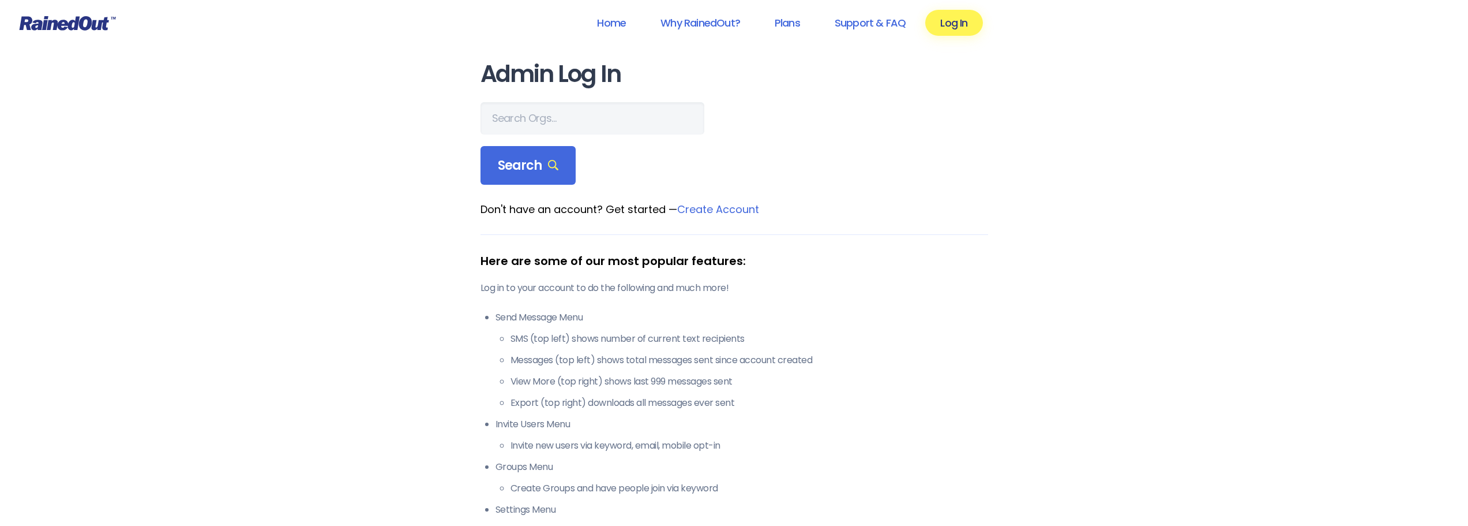
click at [728, 213] on link "Create Account" at bounding box center [718, 209] width 82 height 14
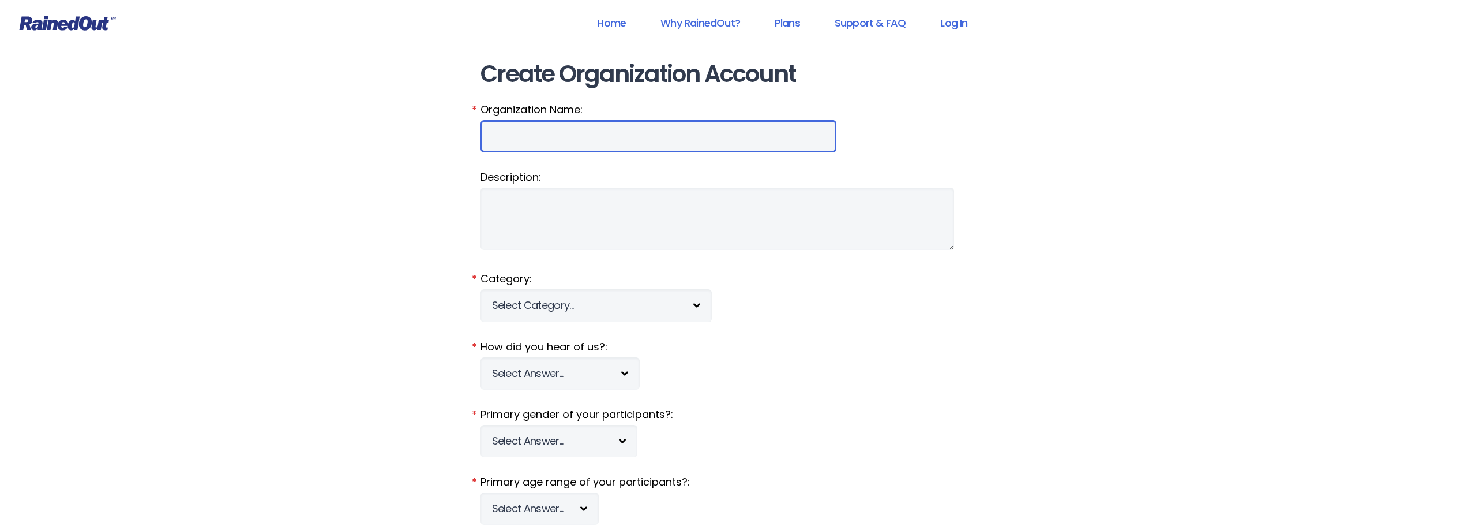
click at [564, 125] on input "Organization Name:" at bounding box center [659, 136] width 356 height 32
type input "Delimatic"
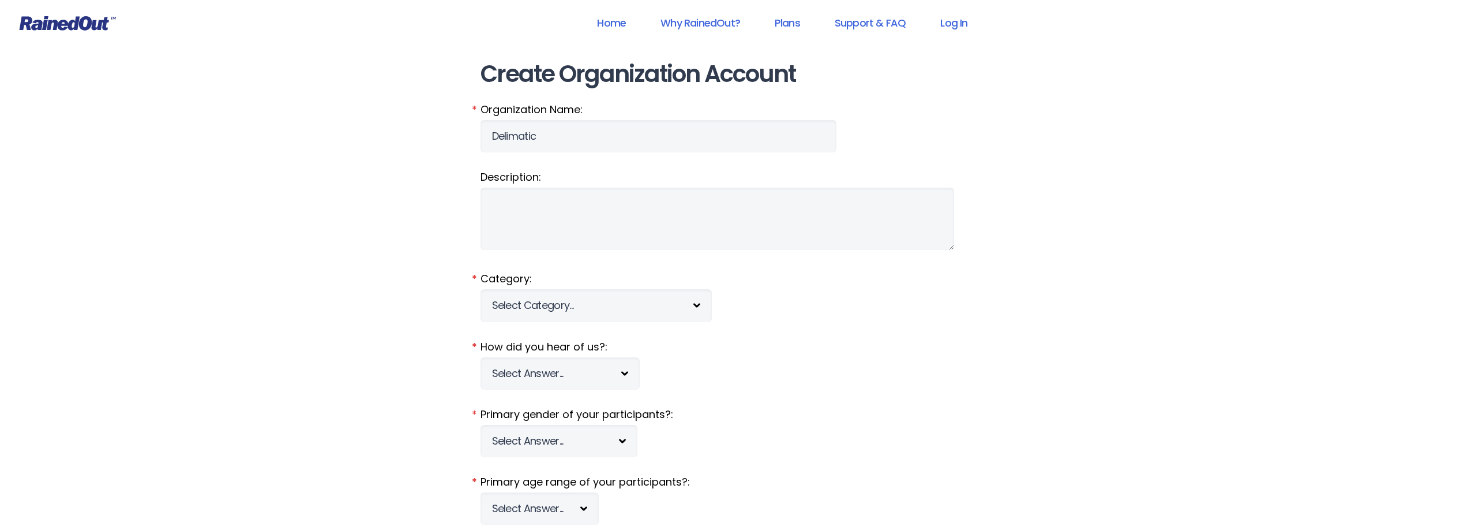
type input "Shane"
type input "Spikes"
type input "sspikes@delimatic.com"
type input "1389 Southside Dr"
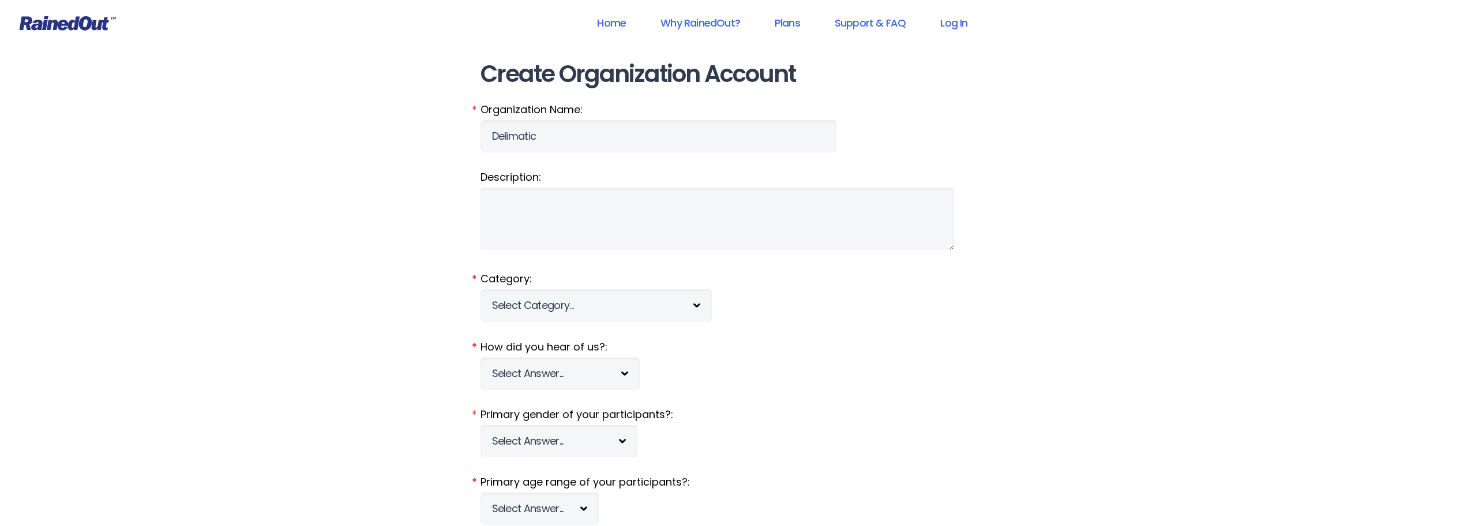
type input "Salem"
select select "VA"
type input "24153"
type input "5403098783"
click at [565, 296] on select "Select Category... 5K Walk/Run Aerobics/Fitness ABCA AYF NSCAA Performance Moto…" at bounding box center [596, 305] width 231 height 32
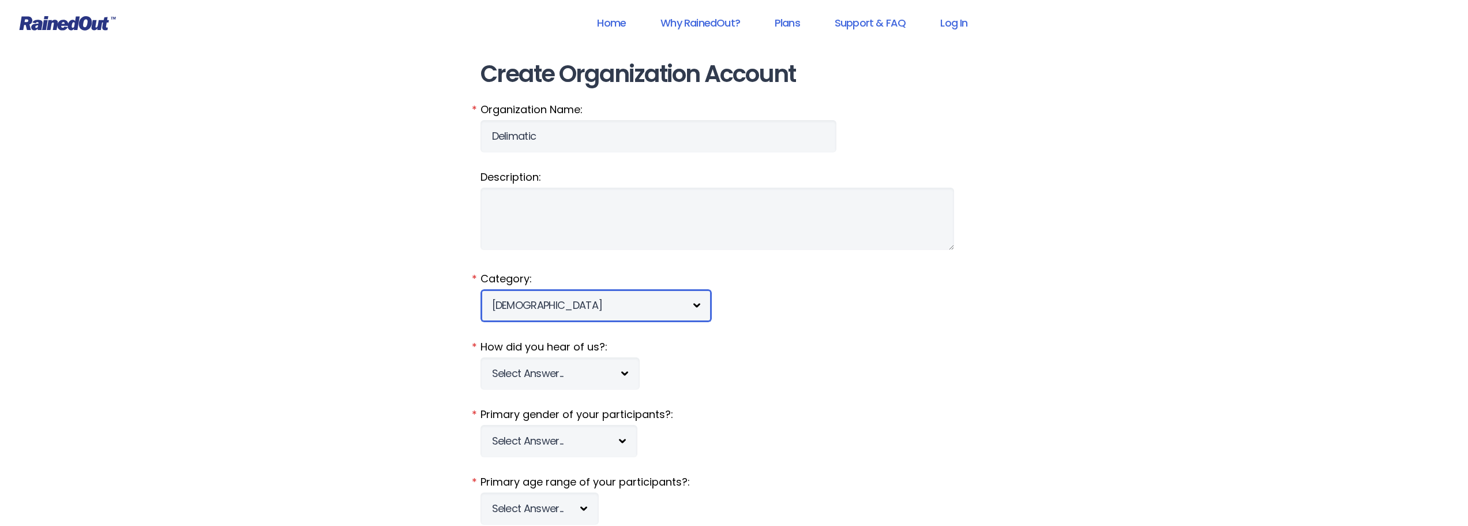
click at [481, 289] on select "Select Category... 5K Walk/Run Aerobics/Fitness ABCA AYF NSCAA Performance Moto…" at bounding box center [596, 305] width 231 height 32
click at [665, 306] on select "Select Category... 5K Walk/Run Aerobics/Fitness ABCA AYF NSCAA Performance Moto…" at bounding box center [596, 305] width 231 height 32
select select "1291"
click at [481, 289] on select "Select Category... 5K Walk/Run Aerobics/Fitness ABCA AYF NSCAA Performance Moto…" at bounding box center [596, 305] width 231 height 32
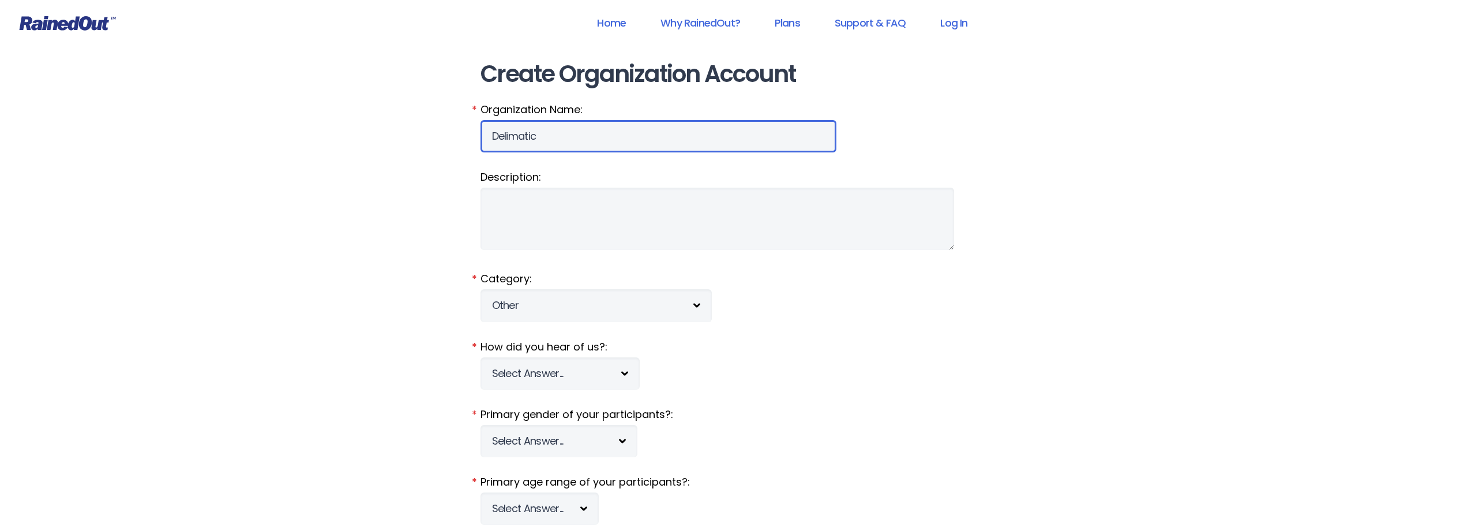
click at [627, 131] on input "Delimatic" at bounding box center [659, 136] width 356 height 32
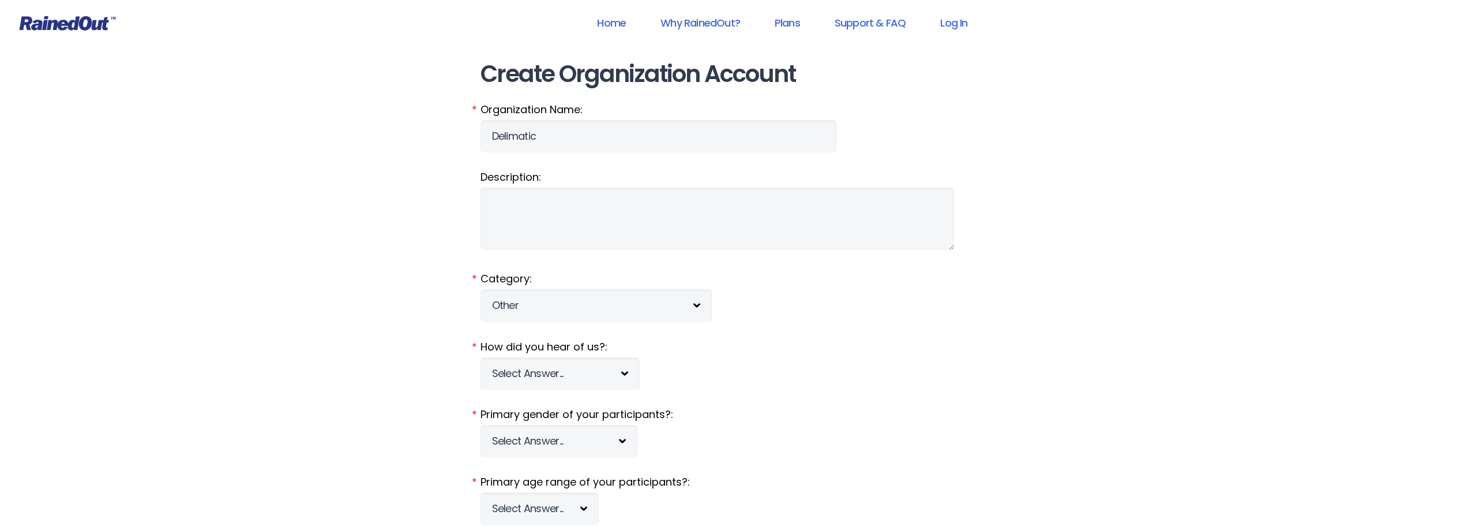
click at [664, 295] on select "Select Category... 5K Walk/Run Aerobics/Fitness ABCA AYF NSCAA Performance Moto…" at bounding box center [596, 305] width 231 height 32
click at [481, 289] on select "Select Category... 5K Walk/Run Aerobics/Fitness ABCA AYF NSCAA Performance Moto…" at bounding box center [596, 305] width 231 height 32
click at [623, 370] on select "Select Answer... Tournament Facebook/Social Media Referral Web Search Other" at bounding box center [560, 373] width 159 height 32
select select "5"
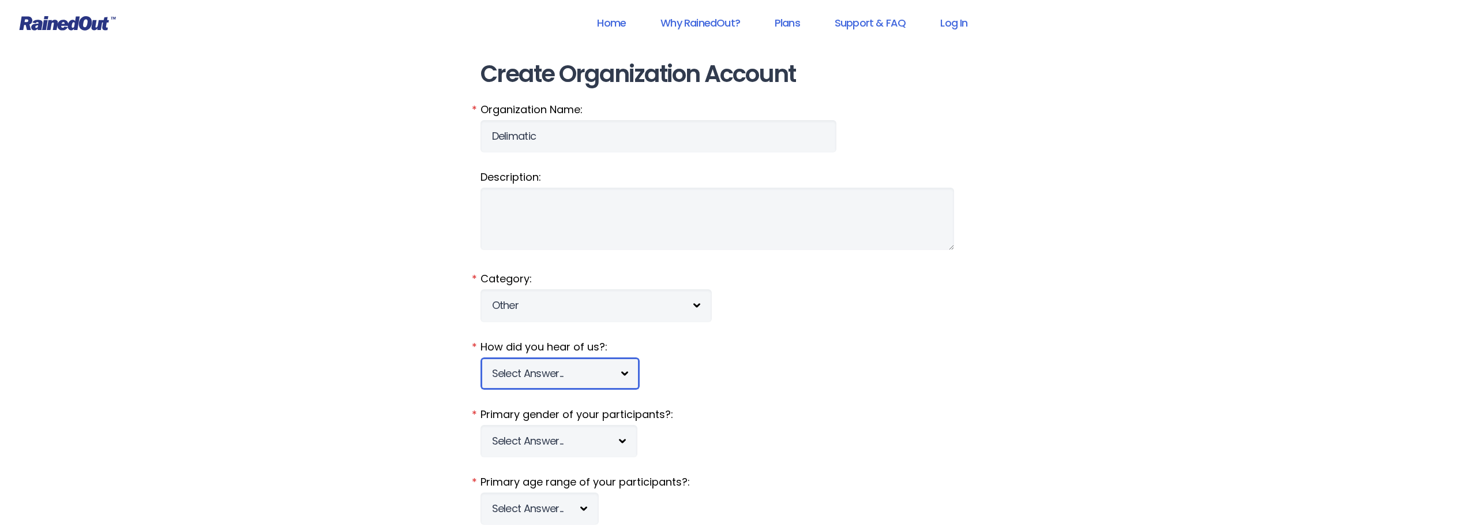
click at [481, 357] on select "Select Answer... Tournament Facebook/Social Media Referral Web Search Other" at bounding box center [560, 373] width 159 height 32
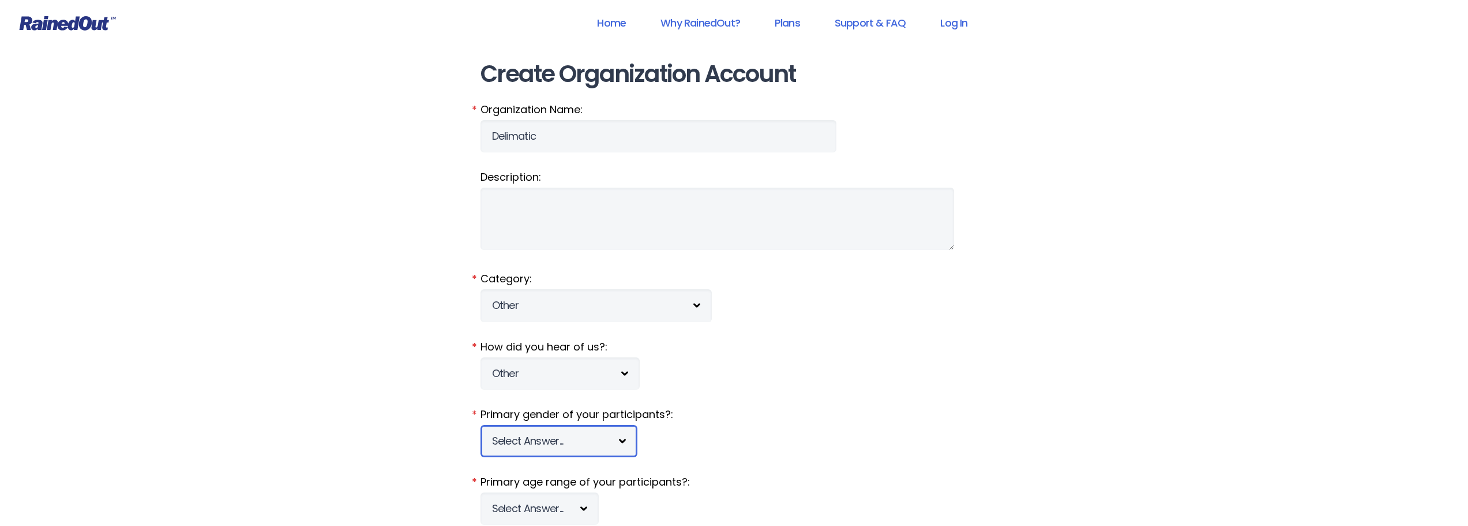
click at [562, 444] on select "Select Answer... Male Female Co-ed" at bounding box center [559, 441] width 157 height 32
click at [714, 435] on fieldset "Primary gender of your participants?: Select Answer... Male Female Co-ed *" at bounding box center [735, 432] width 508 height 50
click at [583, 447] on select "Select Answer... Male Female Co-ed" at bounding box center [559, 441] width 157 height 32
click at [747, 437] on fieldset "Primary gender of your participants?: Select Answer... Male Female Co-ed *" at bounding box center [735, 432] width 508 height 50
click at [612, 23] on link "Home" at bounding box center [611, 23] width 59 height 26
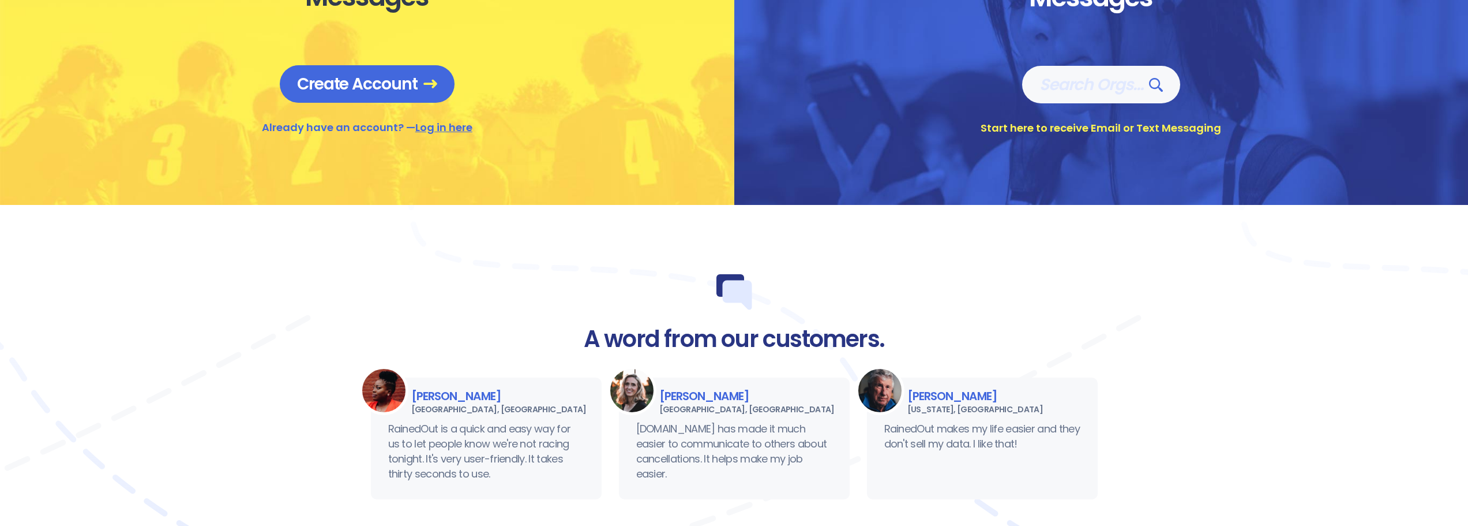
scroll to position [808, 0]
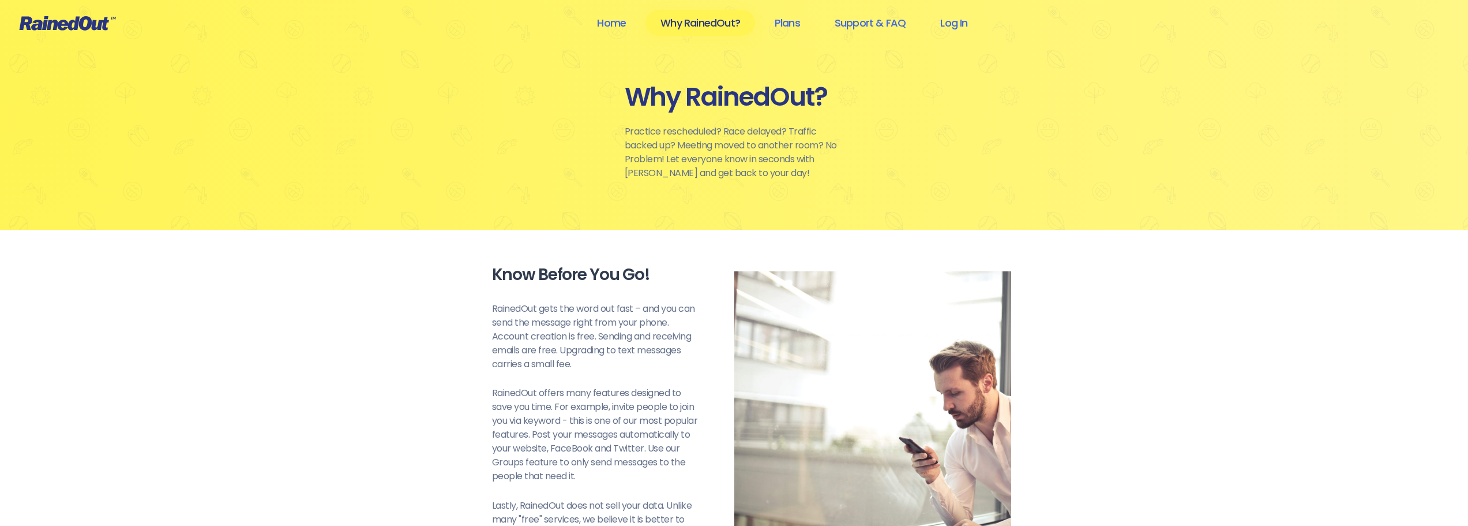
click at [964, 22] on link "Log In" at bounding box center [953, 23] width 57 height 26
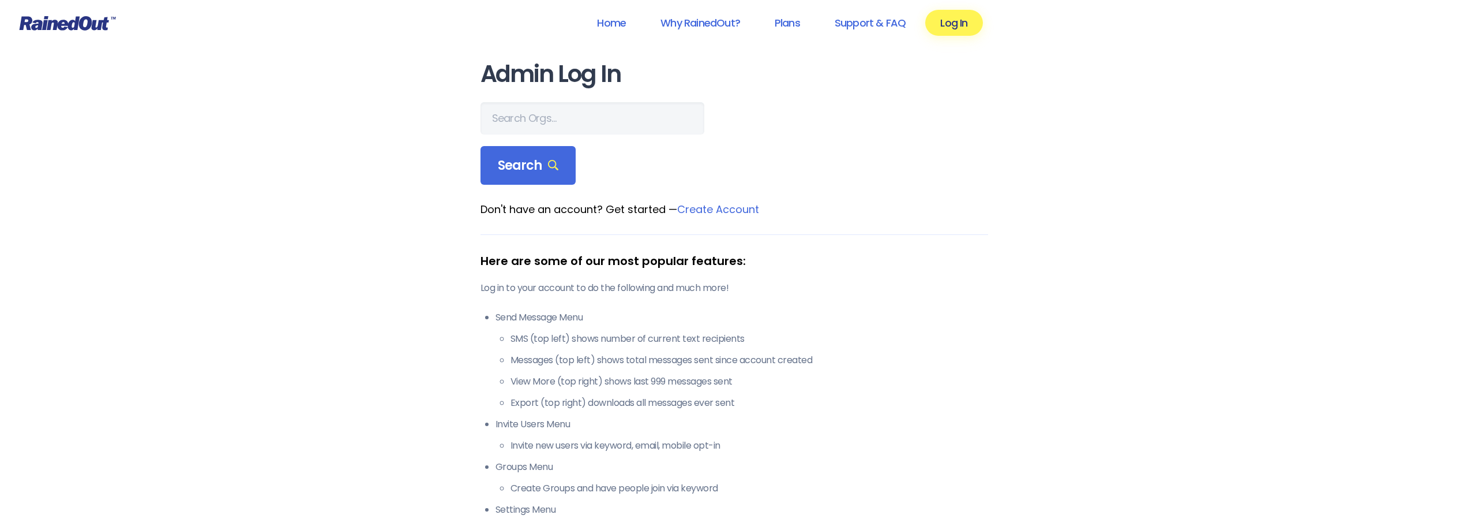
click at [859, 26] on link "Support & FAQ" at bounding box center [870, 23] width 101 height 26
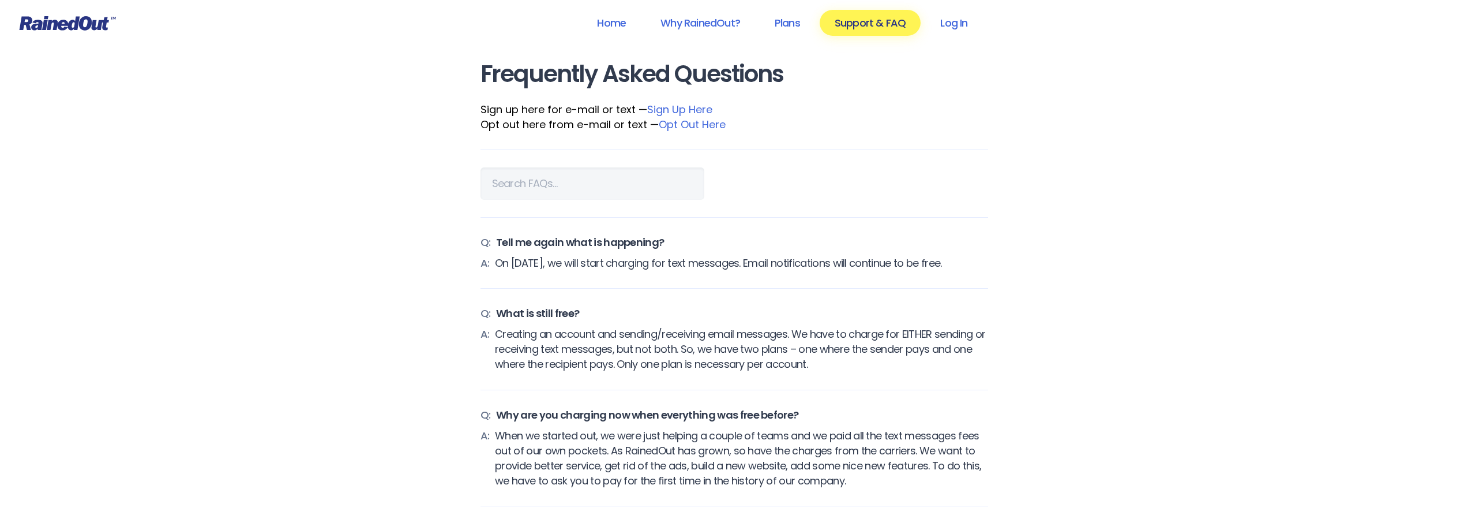
click at [790, 24] on link "Plans" at bounding box center [787, 23] width 55 height 26
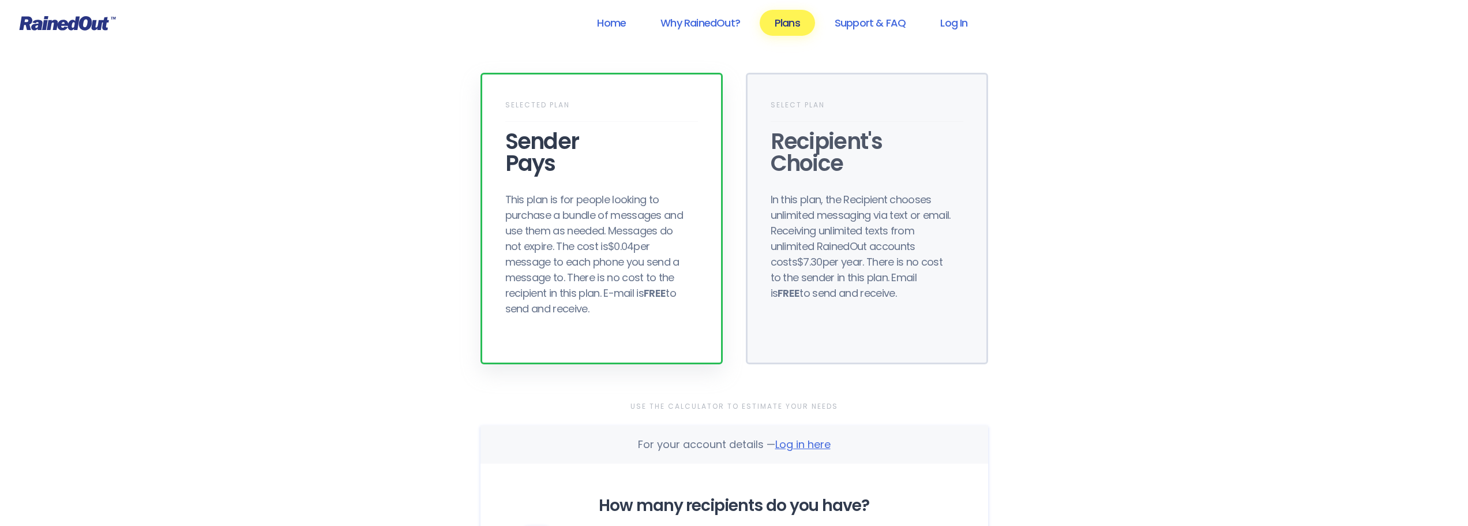
click at [614, 23] on link "Home" at bounding box center [611, 23] width 59 height 26
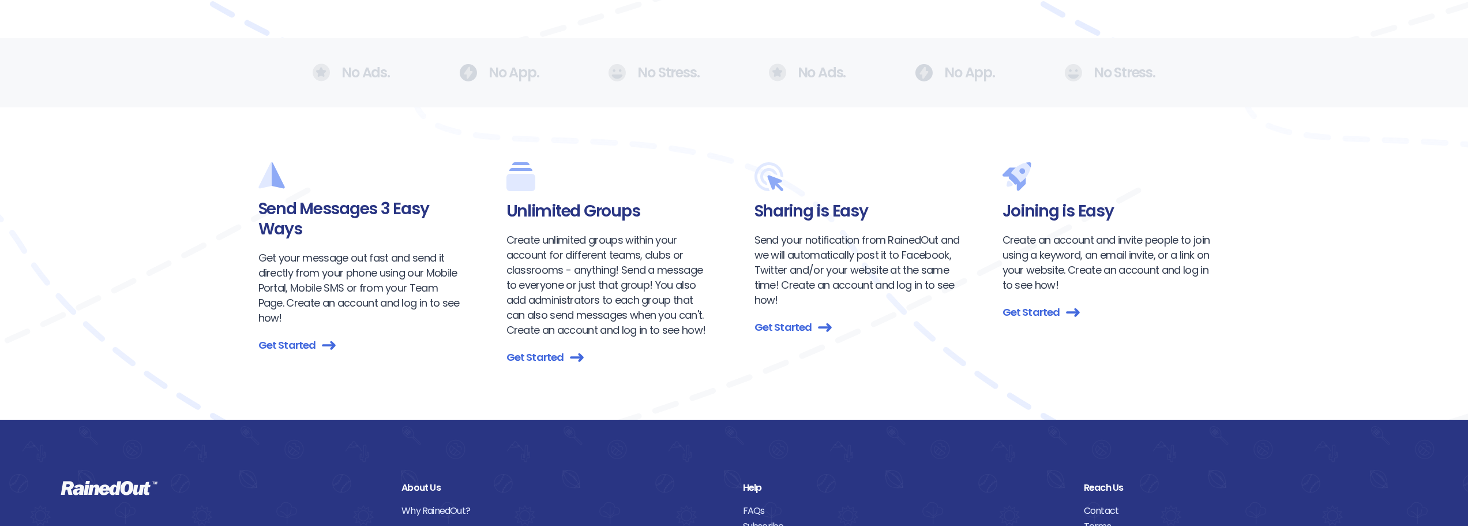
scroll to position [1256, 0]
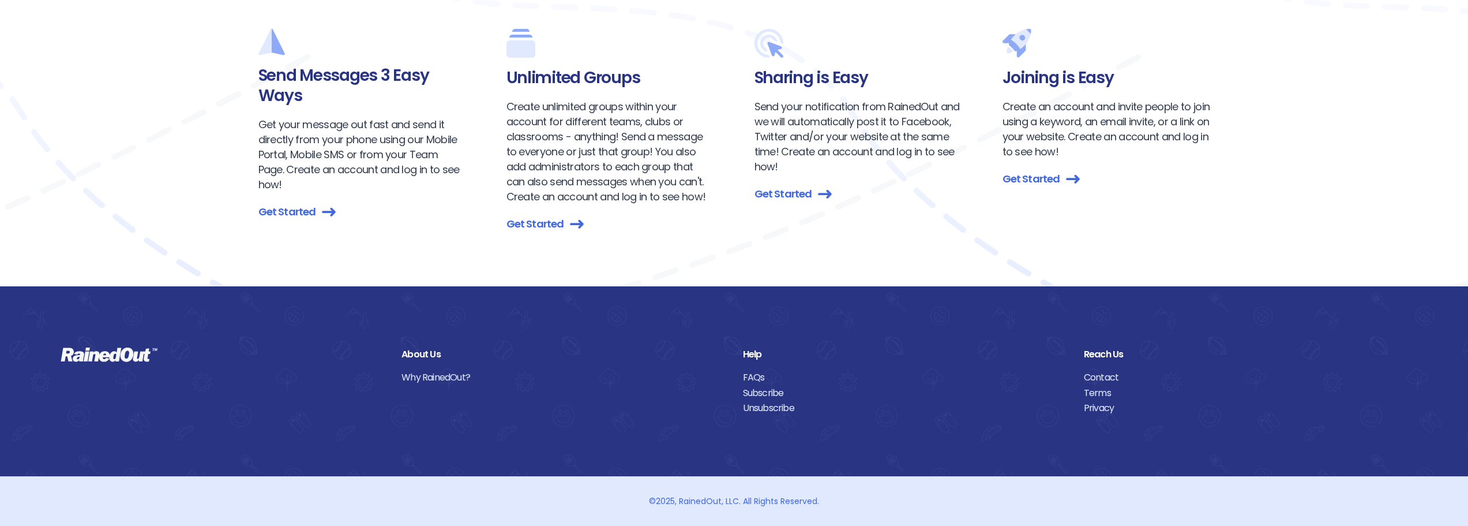
click at [1094, 380] on link "Contact" at bounding box center [1246, 377] width 324 height 15
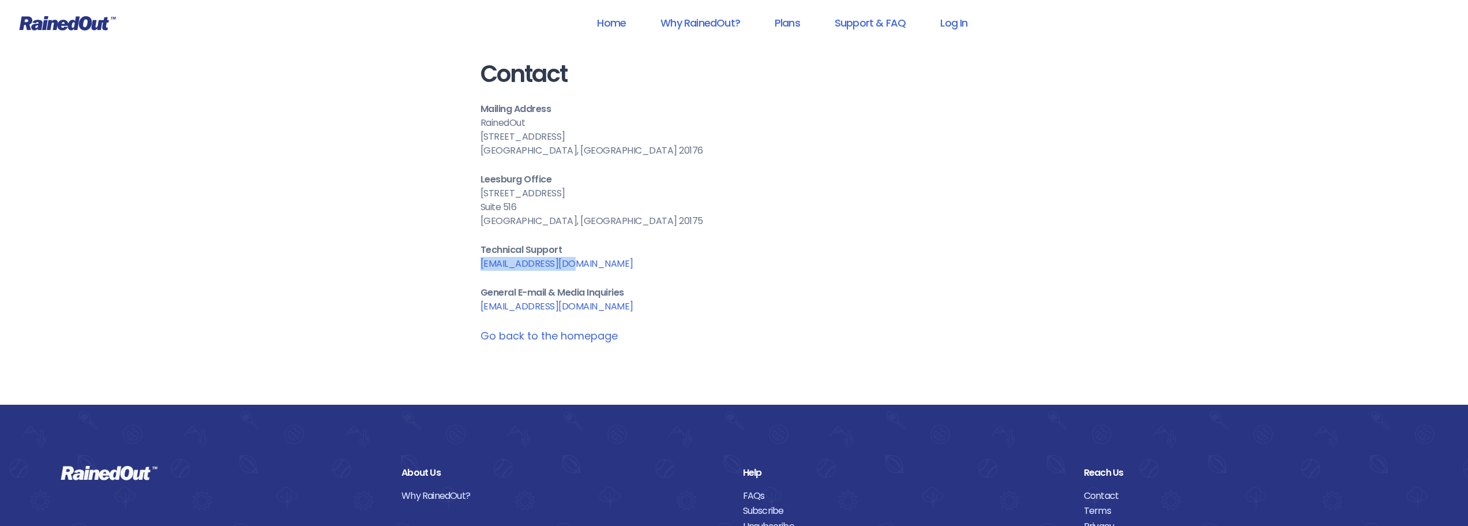
drag, startPoint x: 584, startPoint y: 265, endPoint x: 483, endPoint y: 264, distance: 101.0
click at [482, 264] on p "Technical Support care@rainedout.com" at bounding box center [735, 257] width 508 height 28
copy link "care@rainedout.com"
click at [694, 253] on p "Technical Support care@rainedout.com" at bounding box center [735, 257] width 508 height 28
click at [608, 24] on link "Home" at bounding box center [611, 23] width 59 height 26
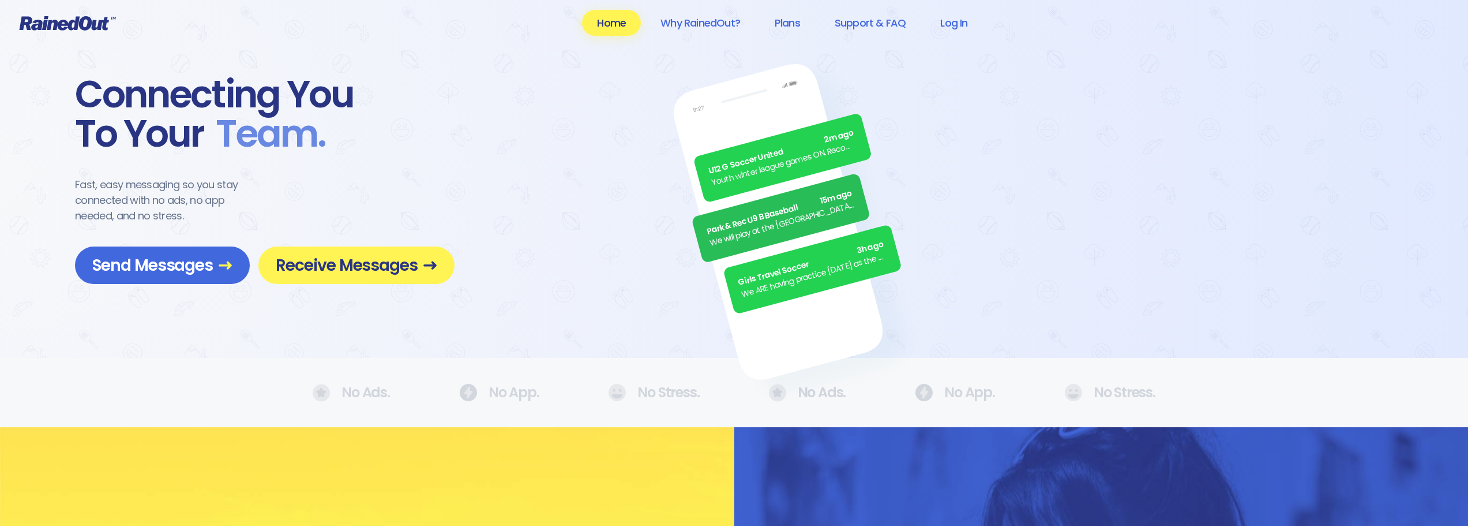
click at [192, 256] on span "Send Messages" at bounding box center [162, 265] width 140 height 20
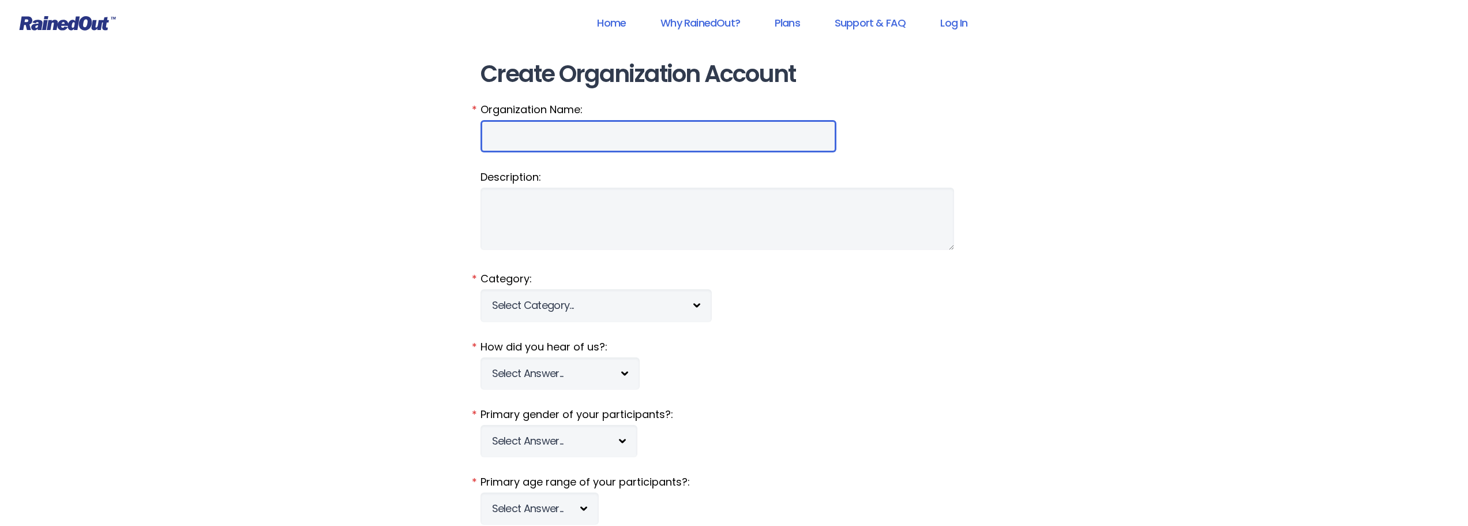
click at [544, 143] on input "Organization Name:" at bounding box center [659, 136] width 356 height 32
type input "Delimatic"
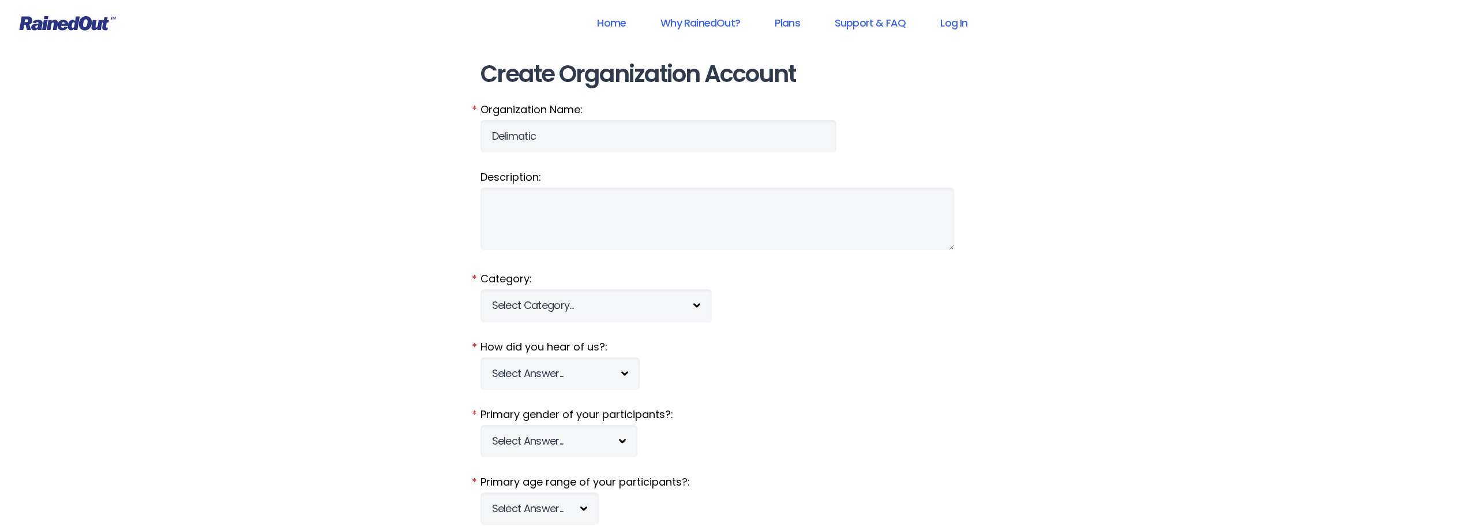
type input "Shane"
type input "Spikes"
type input "sspikes@delimatic.com"
type input "1389 Southside Dr"
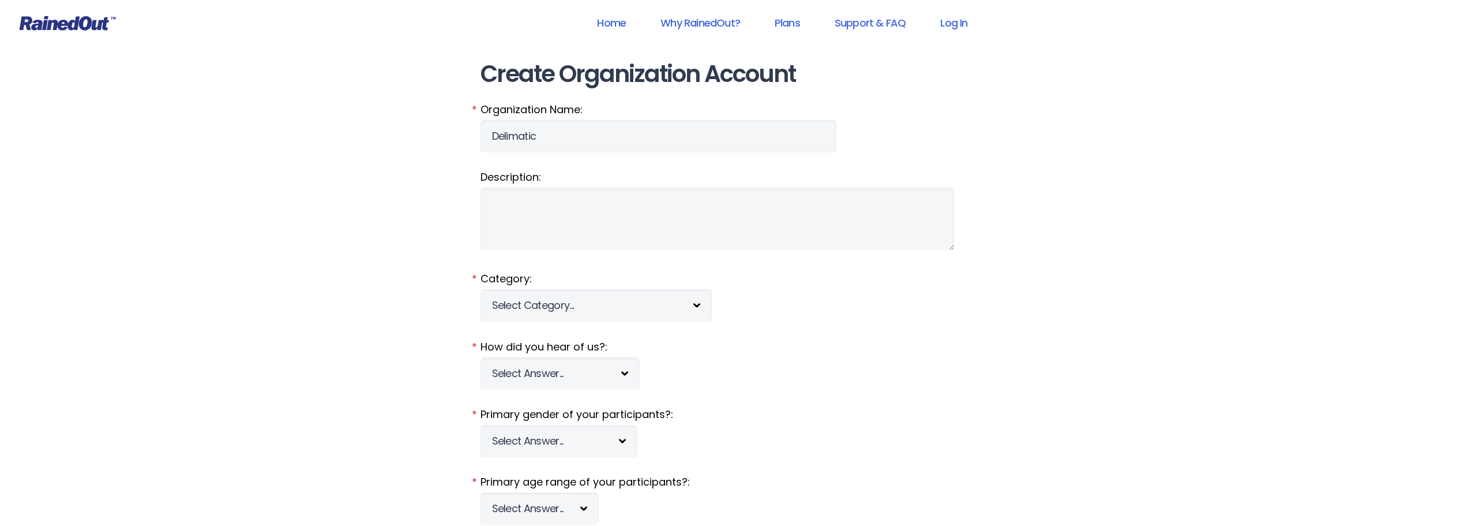
type input "Salem"
select select "VA"
type input "24153"
type input "5403098783"
click at [546, 302] on select "Select Category... 5K Walk/Run Aerobics/Fitness ABCA AYF NSCAA Performance Moto…" at bounding box center [596, 305] width 231 height 32
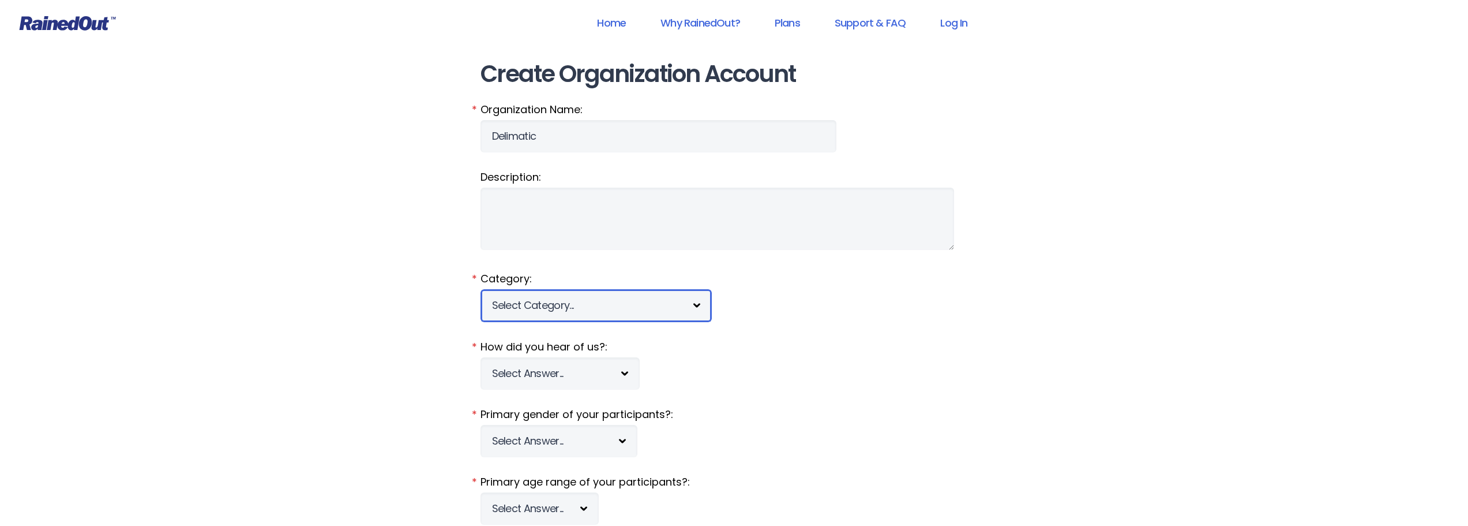
select select "224"
click at [481, 289] on select "Select Category... 5K Walk/Run Aerobics/Fitness ABCA AYF NSCAA Performance Moto…" at bounding box center [596, 305] width 231 height 32
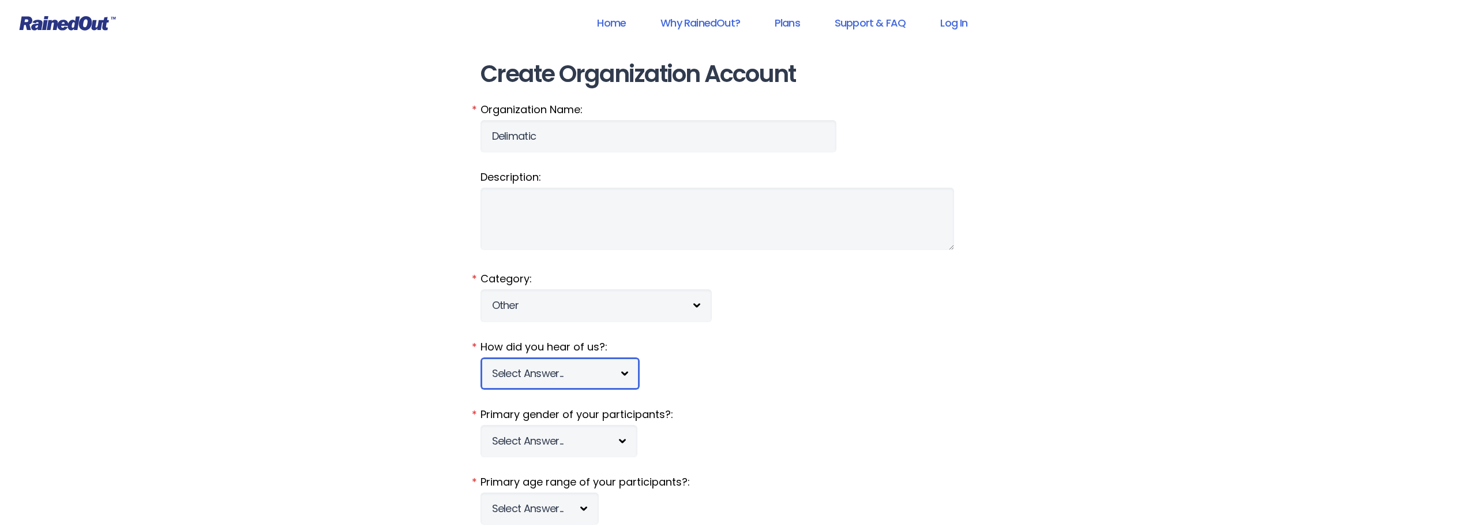
click at [606, 379] on select "Select Answer... Tournament Facebook/Social Media Referral Web Search Other" at bounding box center [560, 373] width 159 height 32
select select "5"
click at [481, 357] on select "Select Answer... Tournament Facebook/Social Media Referral Web Search Other" at bounding box center [560, 373] width 159 height 32
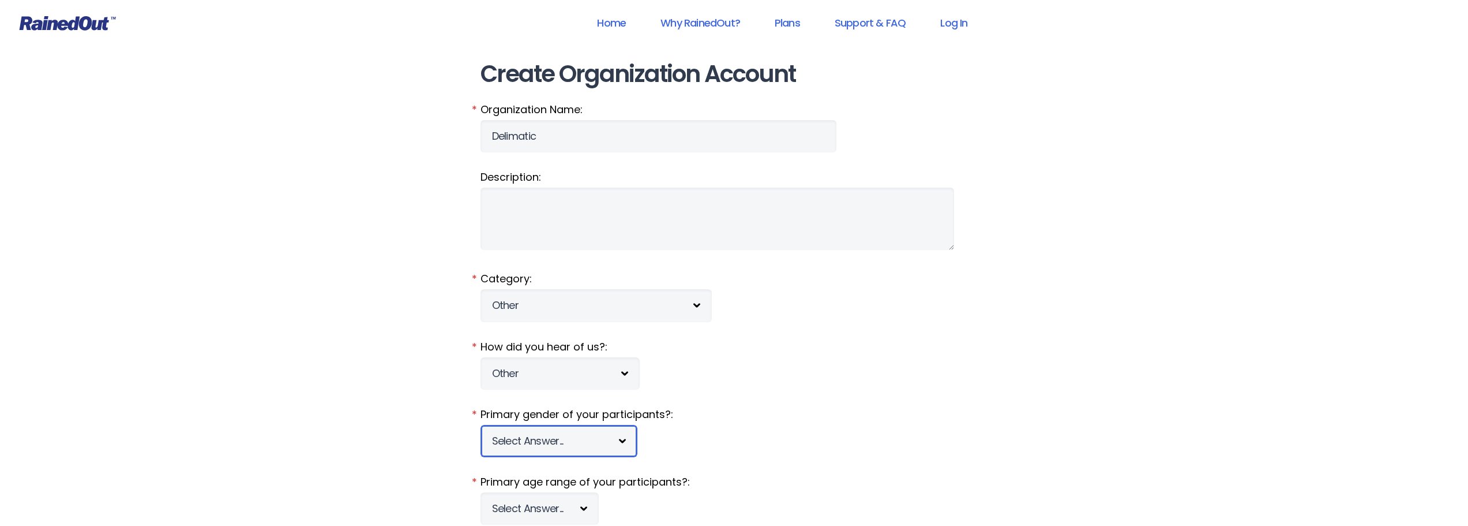
click at [559, 441] on select "Select Answer... Male Female Co-ed" at bounding box center [559, 441] width 157 height 32
select select "c"
click at [481, 425] on select "Select Answer... Male Female Co-ed" at bounding box center [559, 441] width 157 height 32
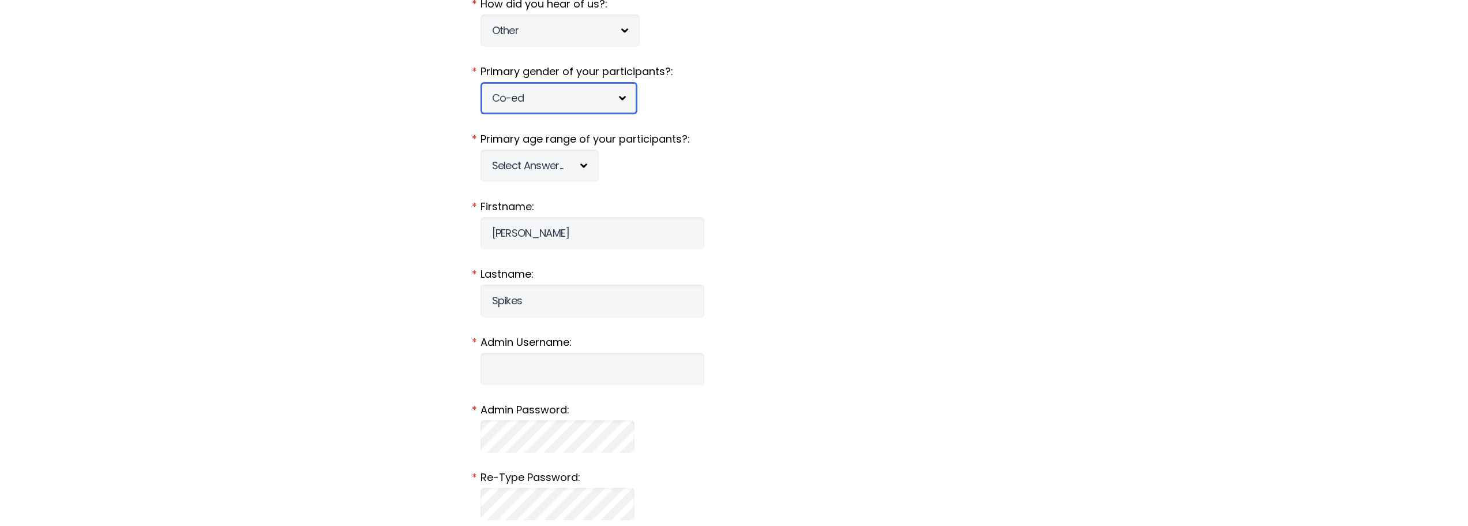
scroll to position [346, 0]
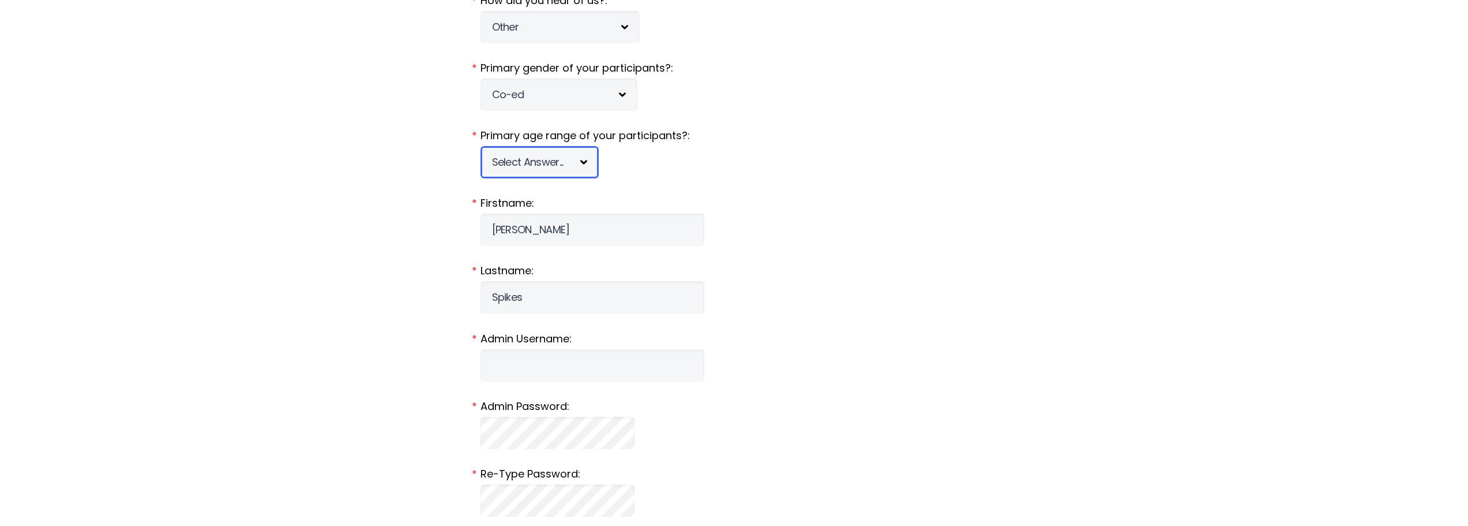
click at [574, 167] on select "Select Answer... Under 5 6-7 8-9 10-11 12-13 14-15 16-17 18-20 21+ Mixed" at bounding box center [540, 162] width 118 height 32
select select "mixed"
click at [481, 146] on select "Select Answer... Under 5 6-7 8-9 10-11 12-13 14-15 16-17 18-20 21+ Mixed" at bounding box center [540, 162] width 118 height 32
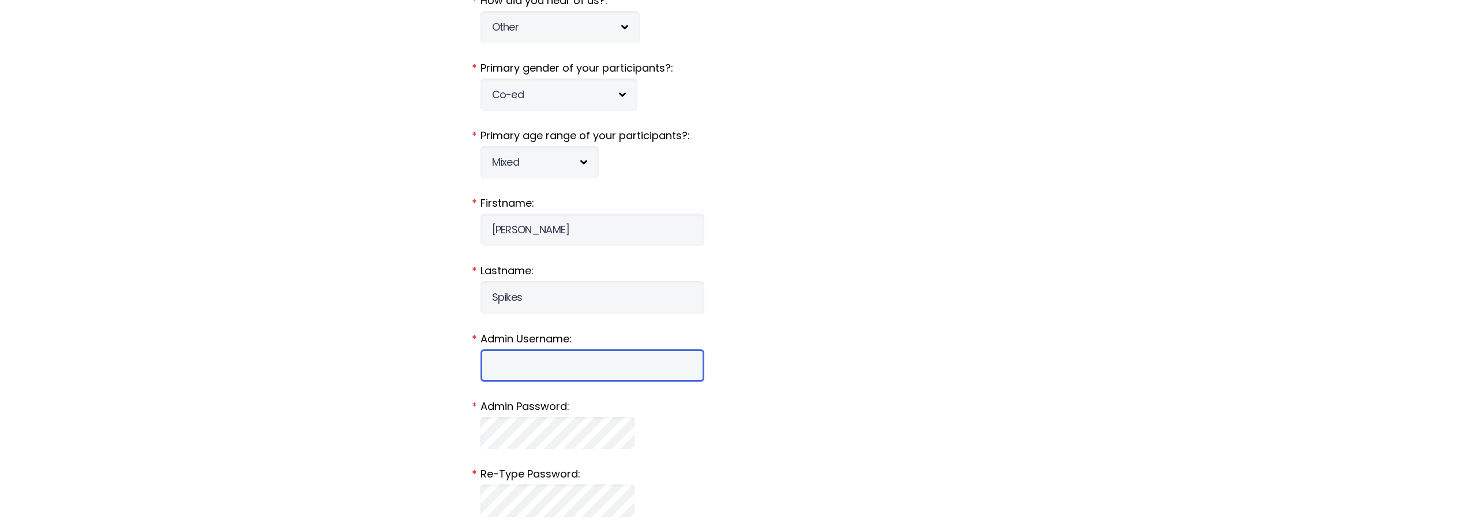
click at [531, 373] on input "Admin Username:" at bounding box center [593, 365] width 224 height 32
type input "sspikes"
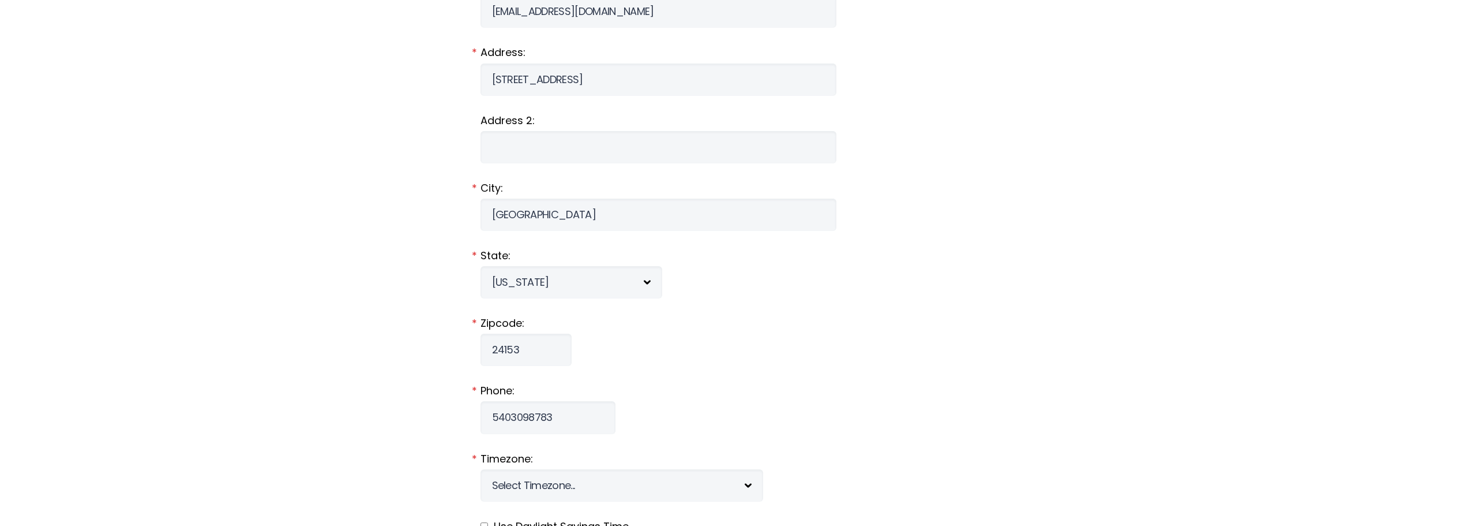
scroll to position [1039, 0]
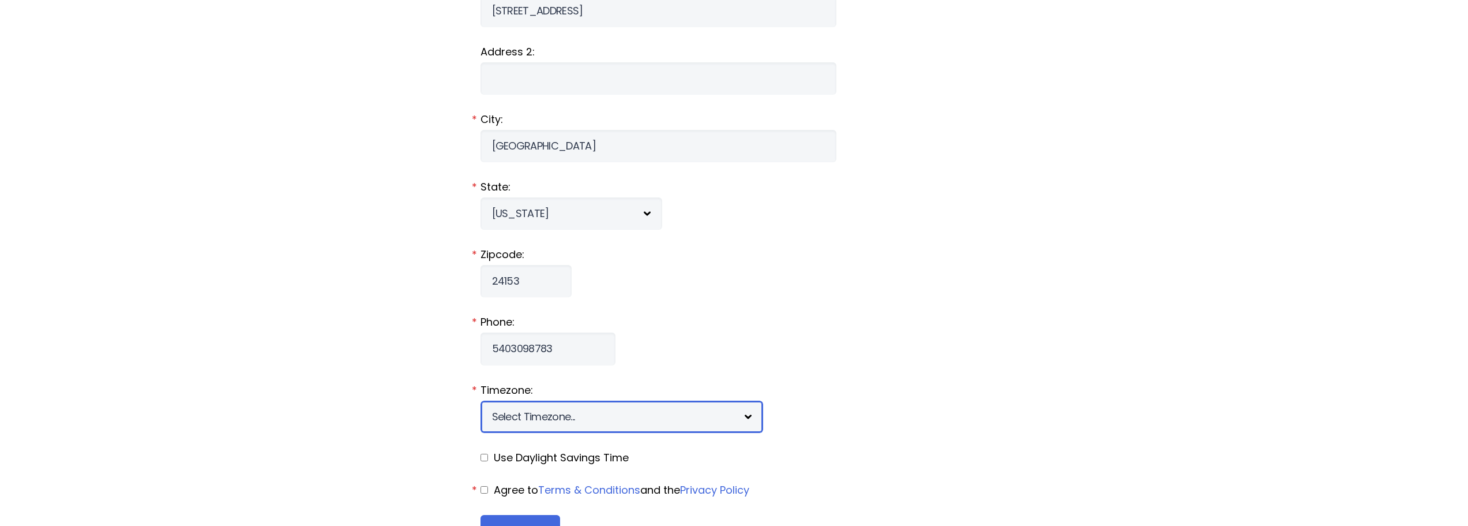
click at [551, 421] on select "Select Timezone... [+12] Marshall Islands [+11] Solomon islands [+10] East Aust…" at bounding box center [622, 416] width 283 height 32
select select "-5"
click at [481, 400] on select "Select Timezone... [+12] Marshall Islands [+11] Solomon islands [+10] East Aust…" at bounding box center [622, 416] width 283 height 32
click at [691, 297] on fieldset "Zipcode: 24153 *" at bounding box center [735, 272] width 508 height 50
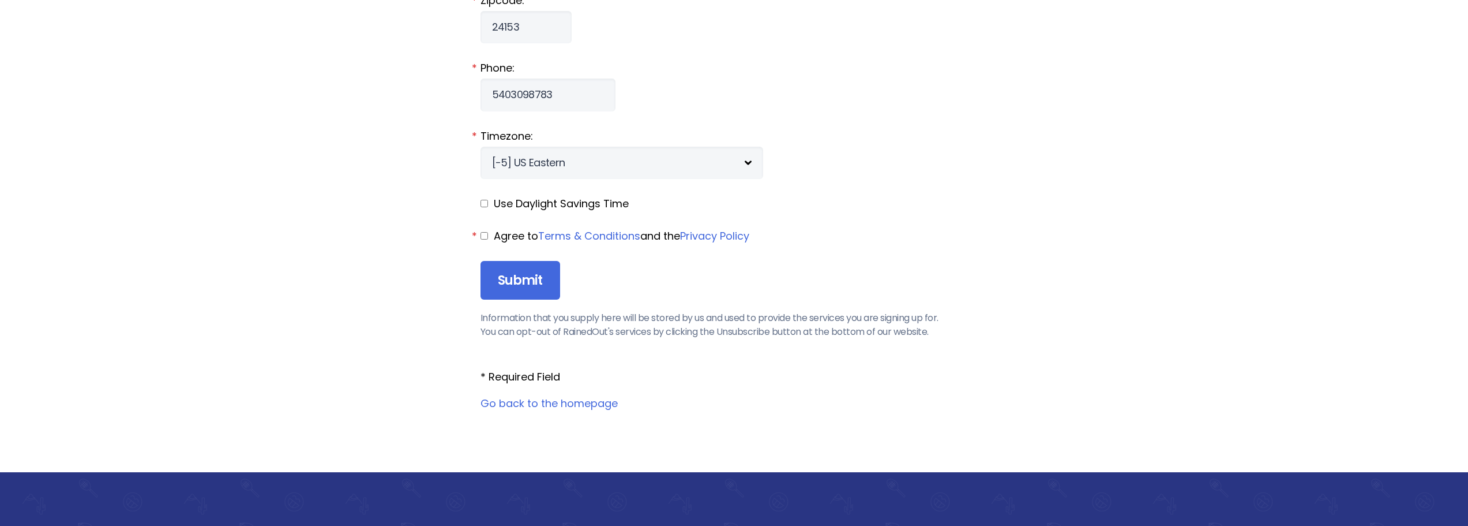
scroll to position [1327, 0]
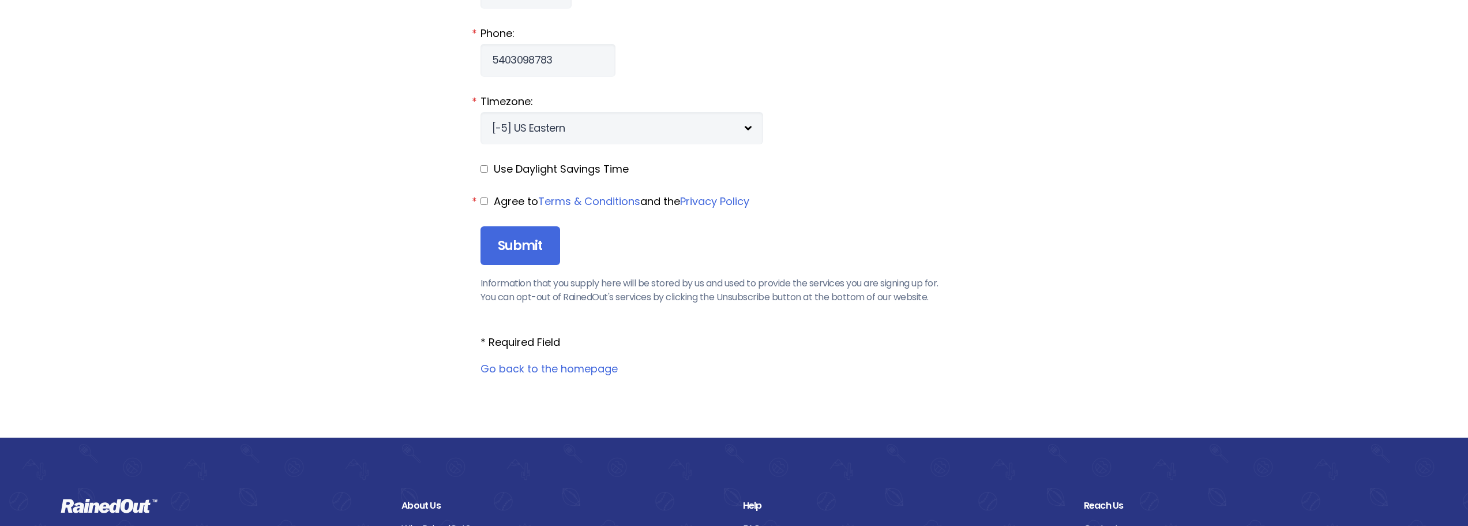
click at [486, 168] on input "checkbox" at bounding box center [485, 169] width 8 height 8
checkbox input "true"
click at [552, 201] on link "Terms & Conditions" at bounding box center [589, 201] width 102 height 14
click at [741, 198] on link "Privacy Policy" at bounding box center [714, 201] width 69 height 14
click at [612, 200] on link "Terms & Conditions" at bounding box center [589, 201] width 102 height 14
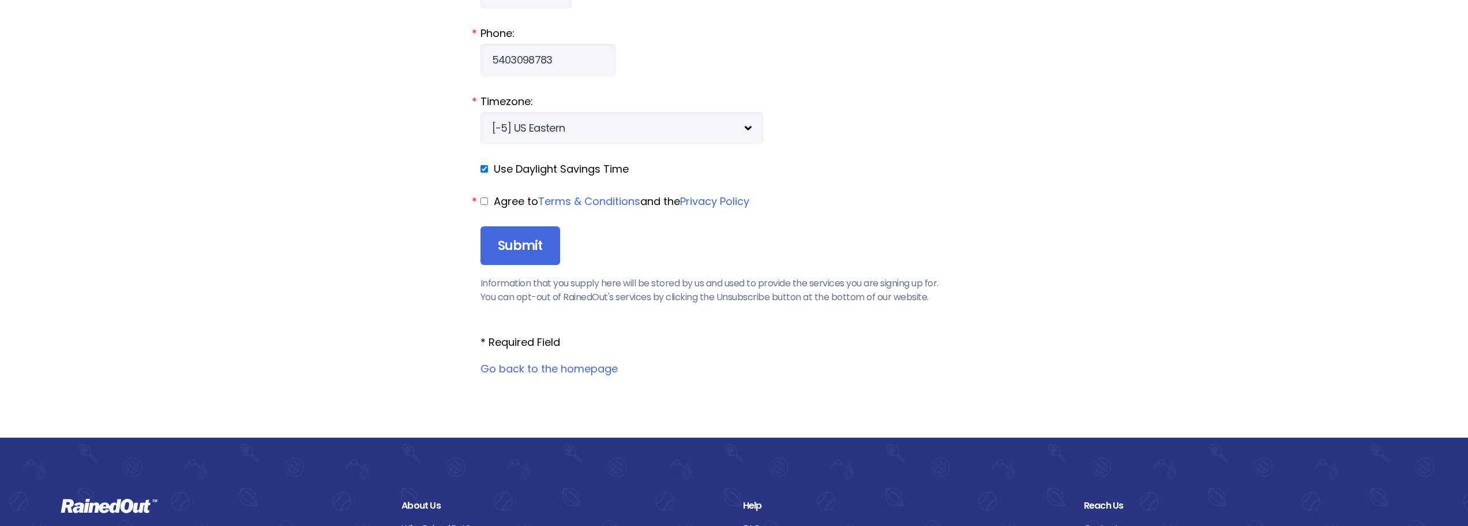
click at [487, 201] on input "checkbox" at bounding box center [485, 201] width 8 height 8
checkbox input "true"
click at [500, 246] on input "Submit" at bounding box center [521, 245] width 80 height 39
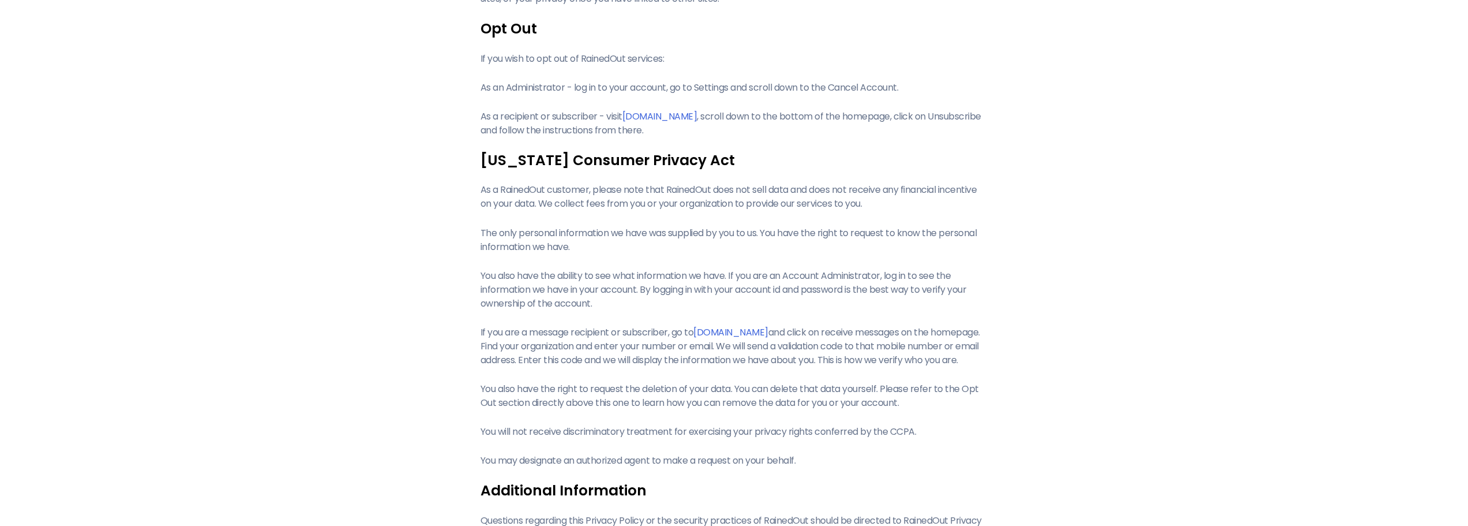
scroll to position [1327, 0]
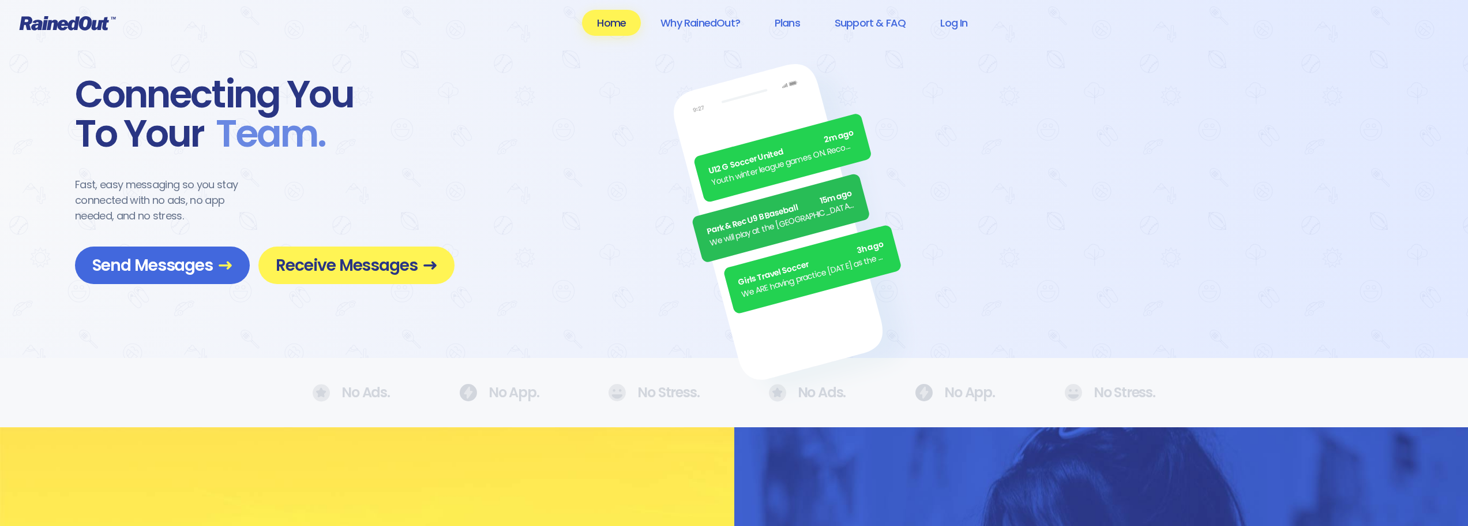
click at [784, 19] on link "Plans" at bounding box center [787, 23] width 55 height 26
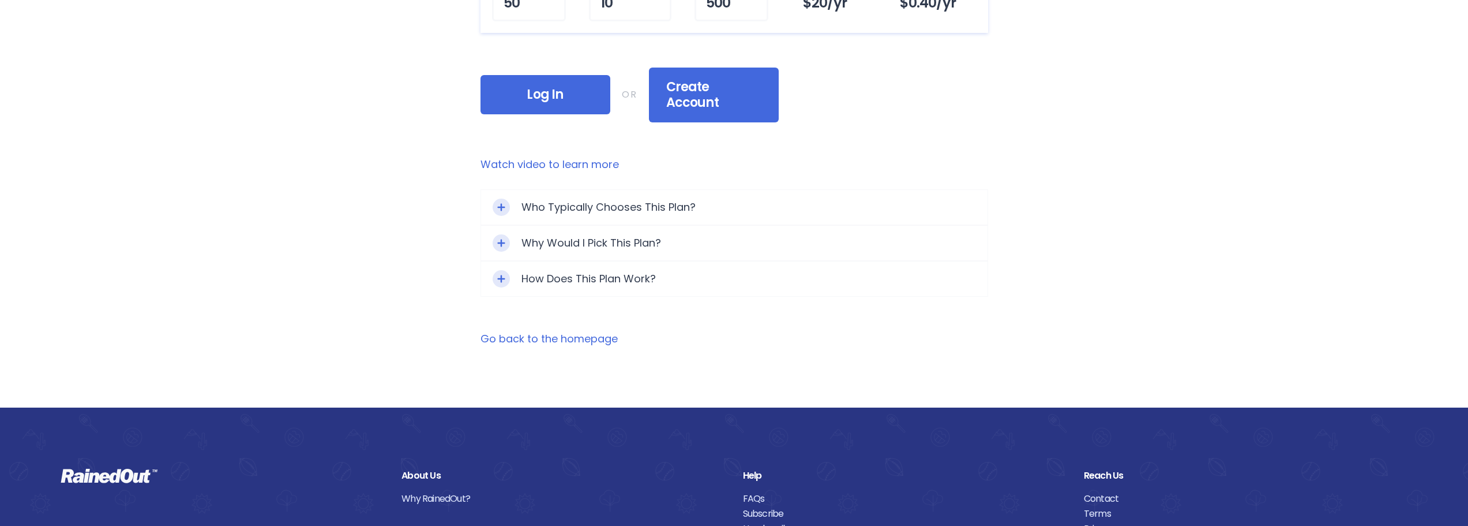
scroll to position [692, 0]
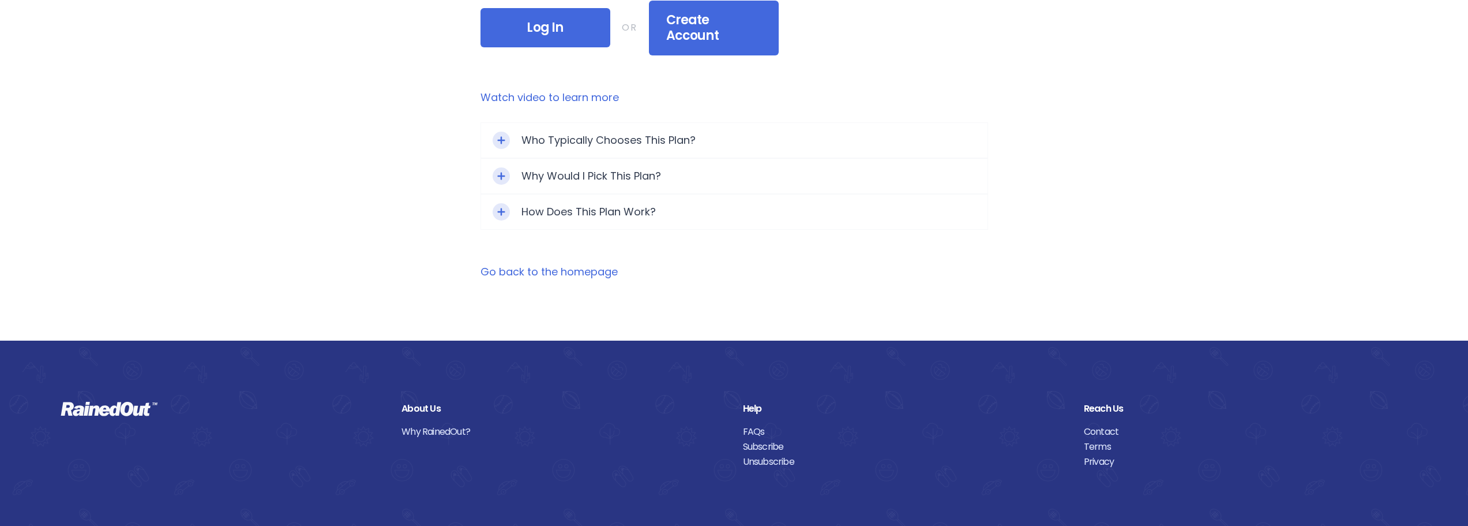
click at [1096, 439] on link "Terms" at bounding box center [1246, 446] width 324 height 15
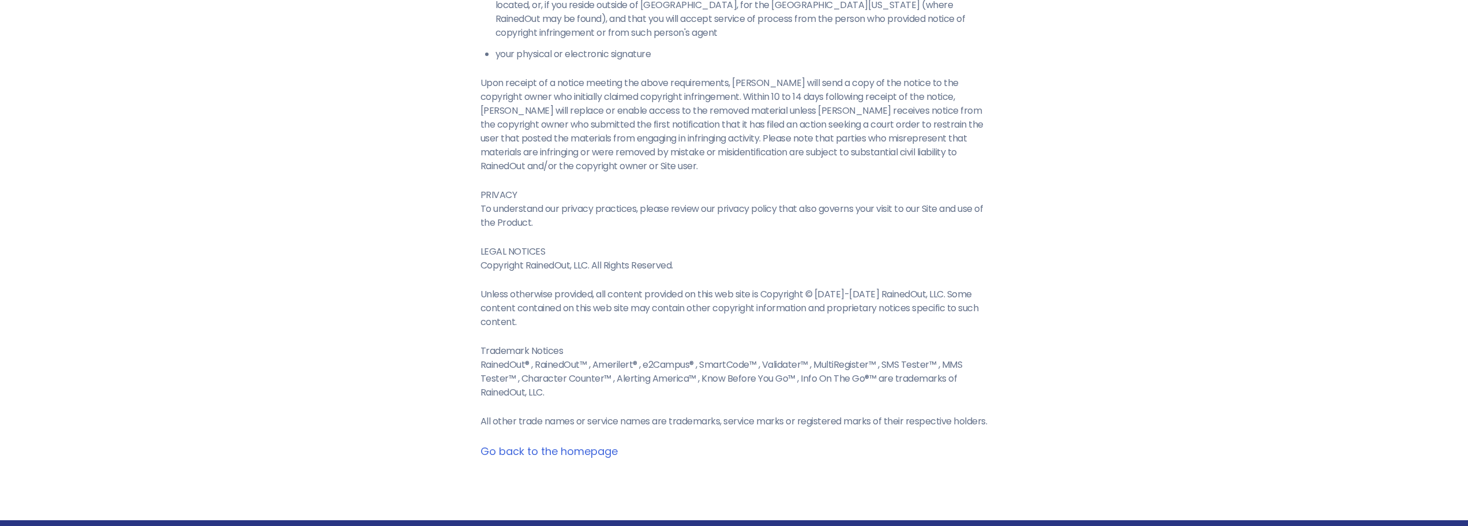
scroll to position [2386, 0]
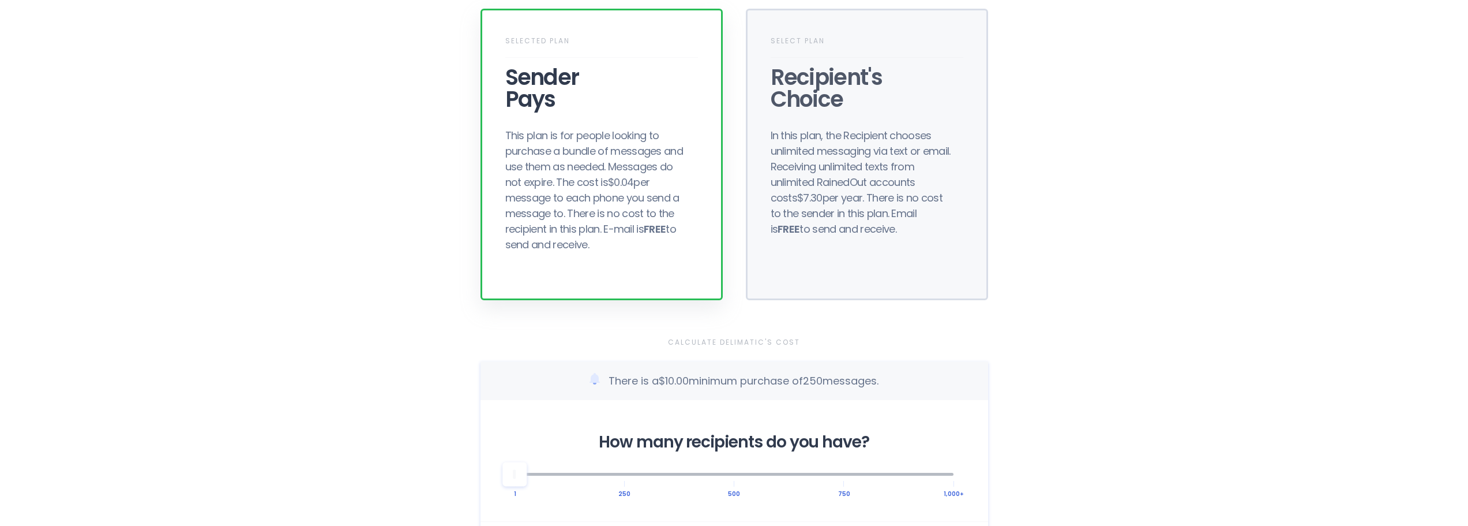
scroll to position [346, 0]
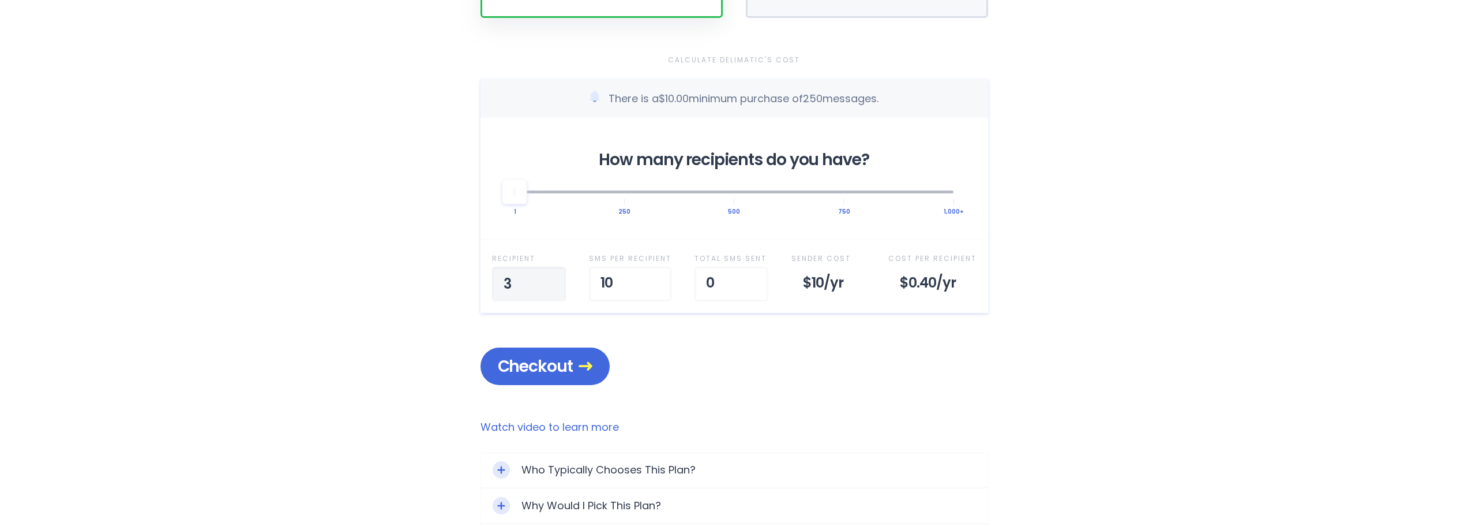
type input "30"
click at [696, 387] on main "Selected Plan Sender Pays This plan is for people looking to purchase a bundle …" at bounding box center [735, 162] width 508 height 894
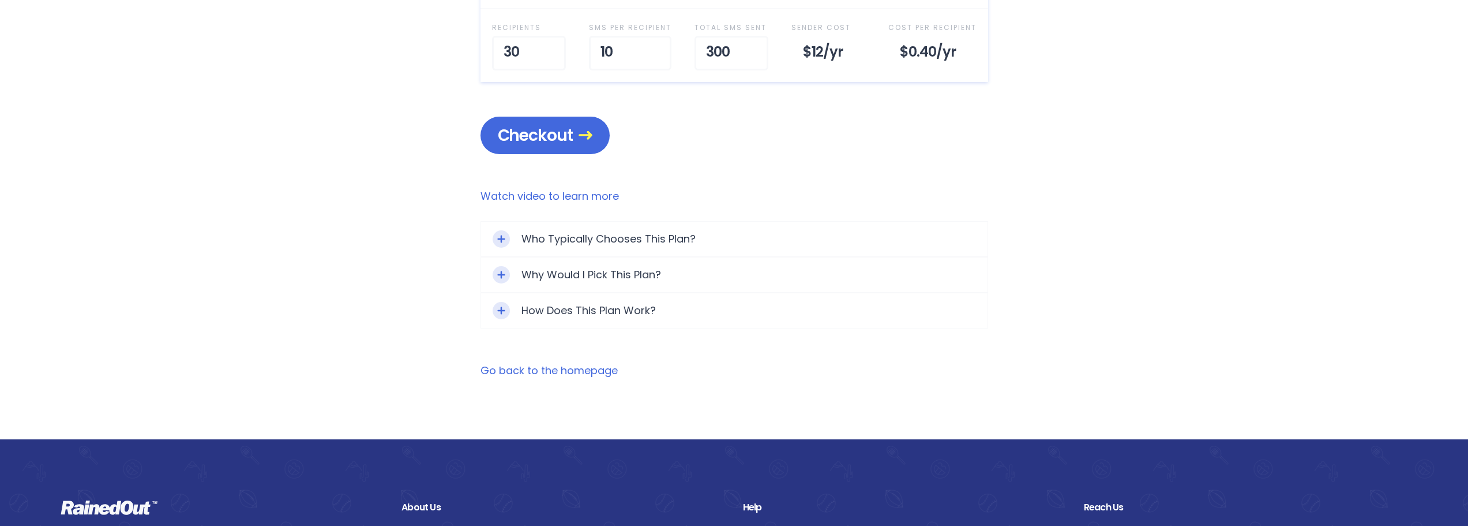
scroll to position [173, 0]
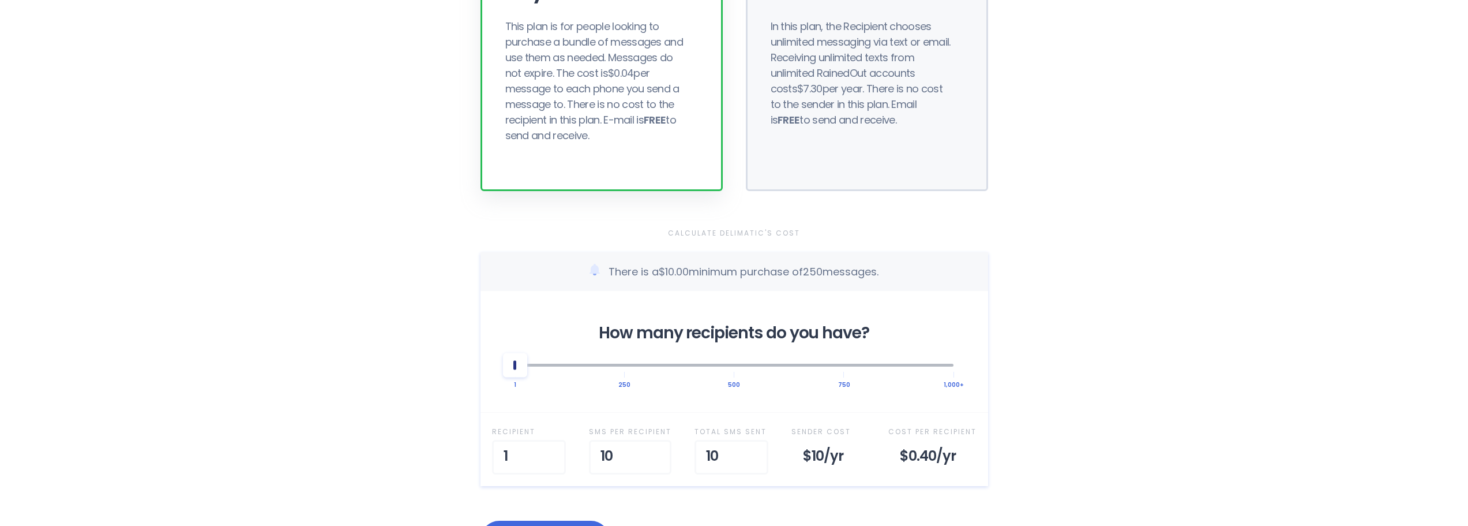
drag, startPoint x: 529, startPoint y: 370, endPoint x: 516, endPoint y: 370, distance: 12.7
click at [516, 370] on div at bounding box center [515, 365] width 24 height 24
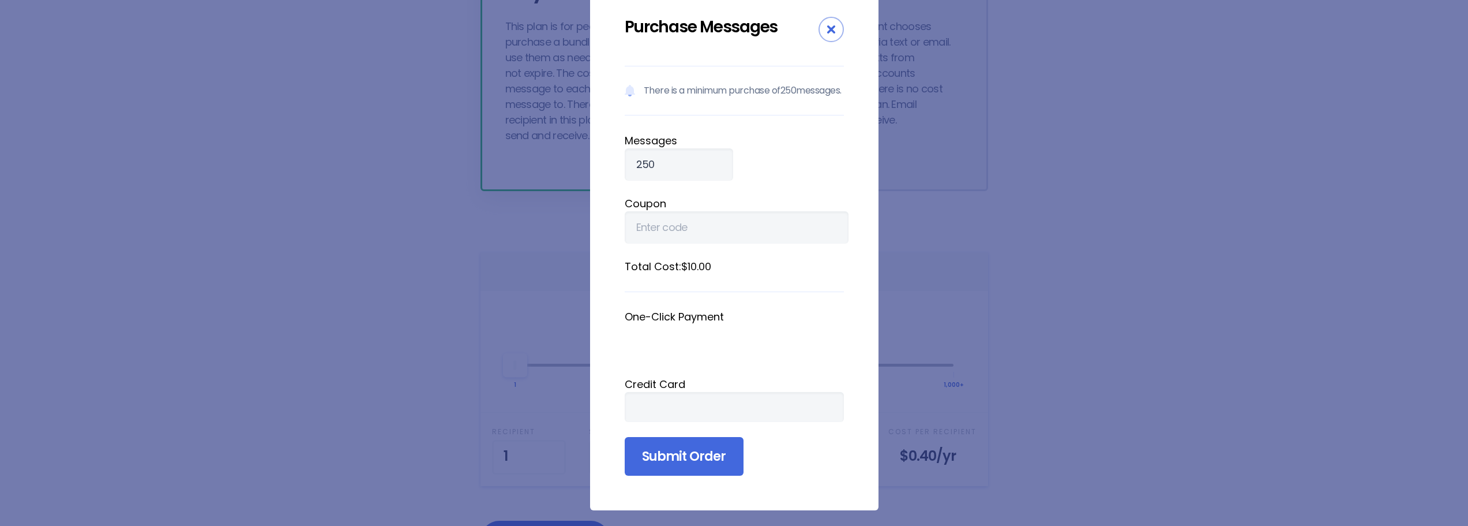
scroll to position [53, 0]
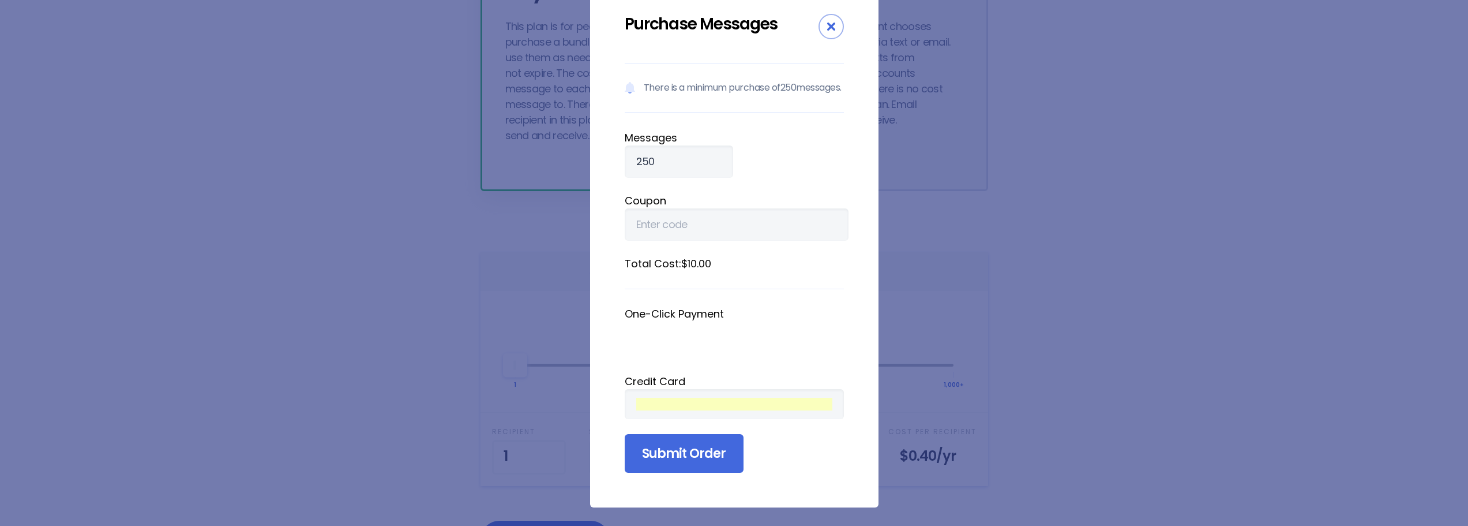
click at [699, 451] on input "Submit Order" at bounding box center [684, 453] width 119 height 39
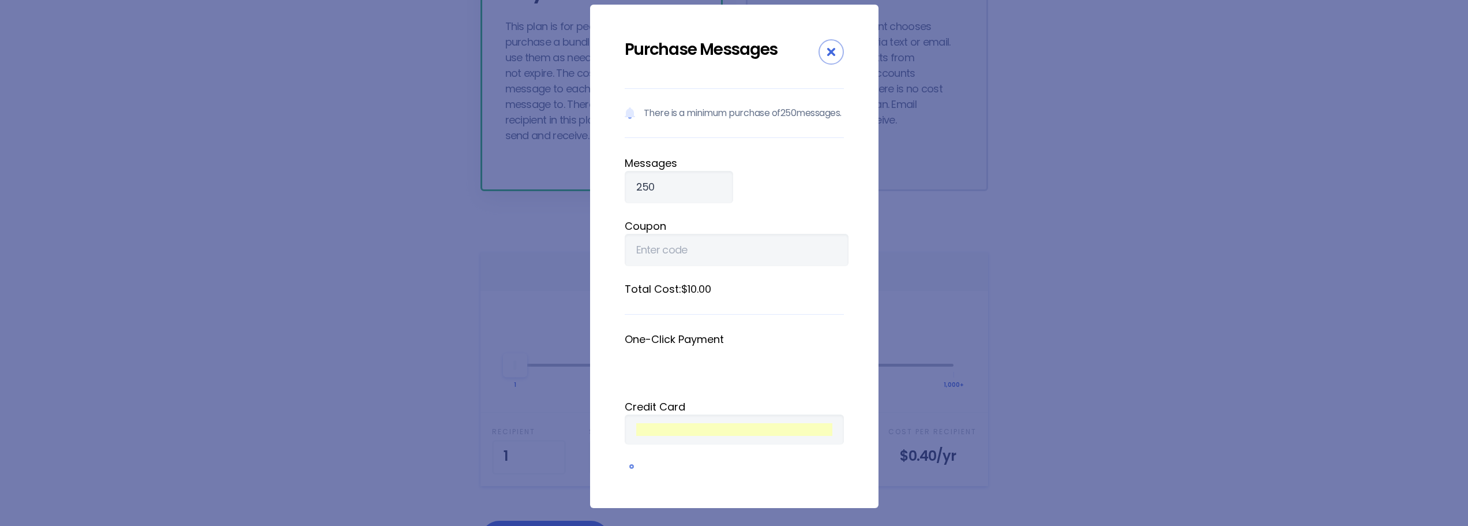
scroll to position [0, 0]
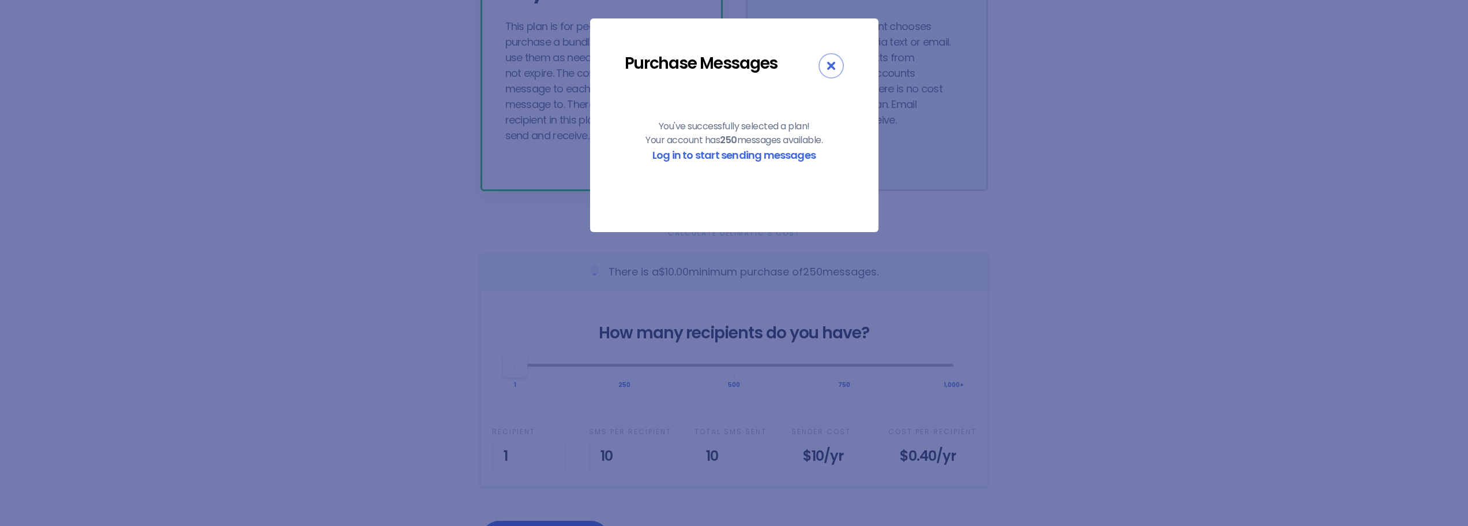
click at [827, 59] on div "Close" at bounding box center [831, 65] width 25 height 25
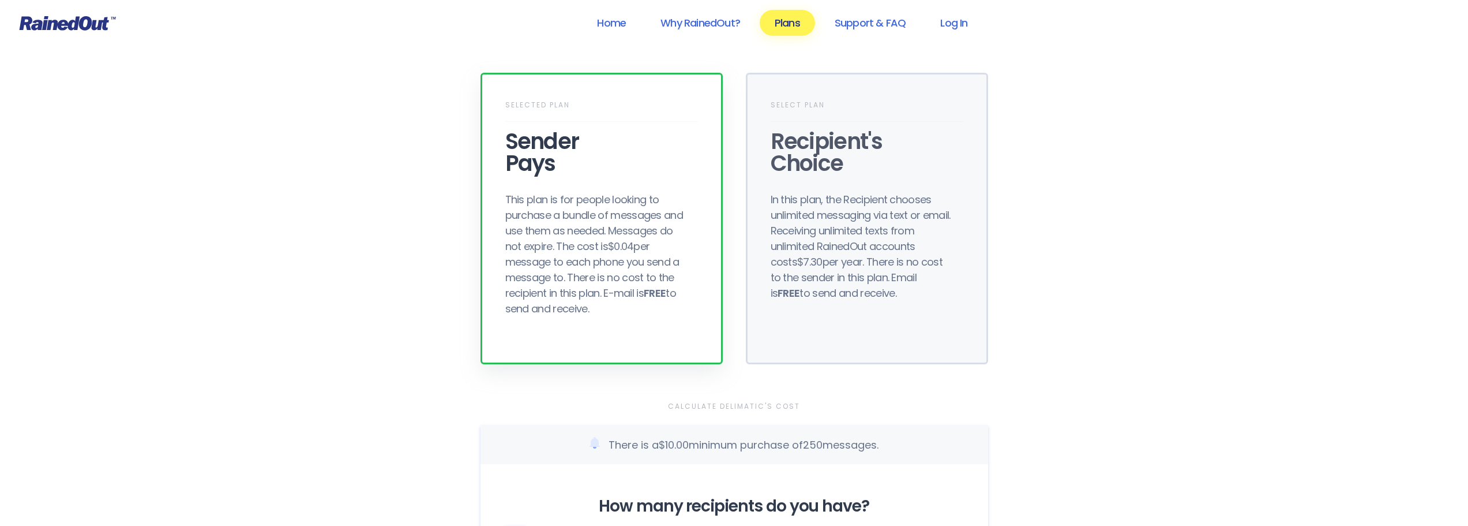
click at [964, 23] on link "Log In" at bounding box center [953, 23] width 57 height 26
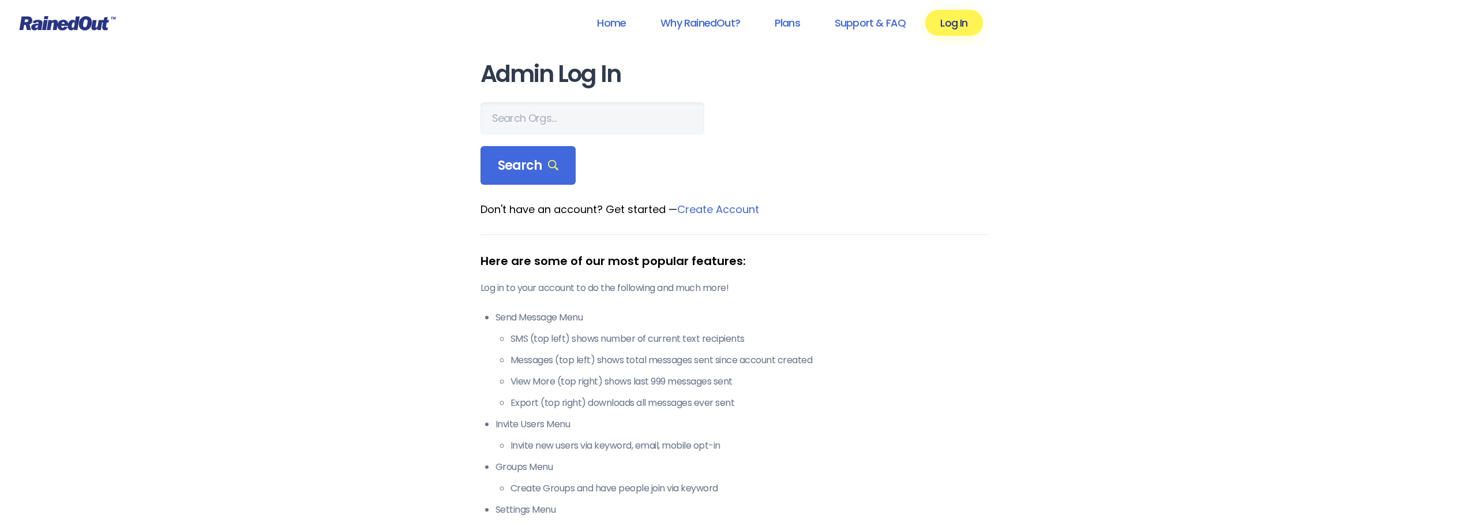
click at [947, 22] on link "Log In" at bounding box center [953, 23] width 57 height 26
click at [790, 25] on link "Plans" at bounding box center [787, 23] width 55 height 26
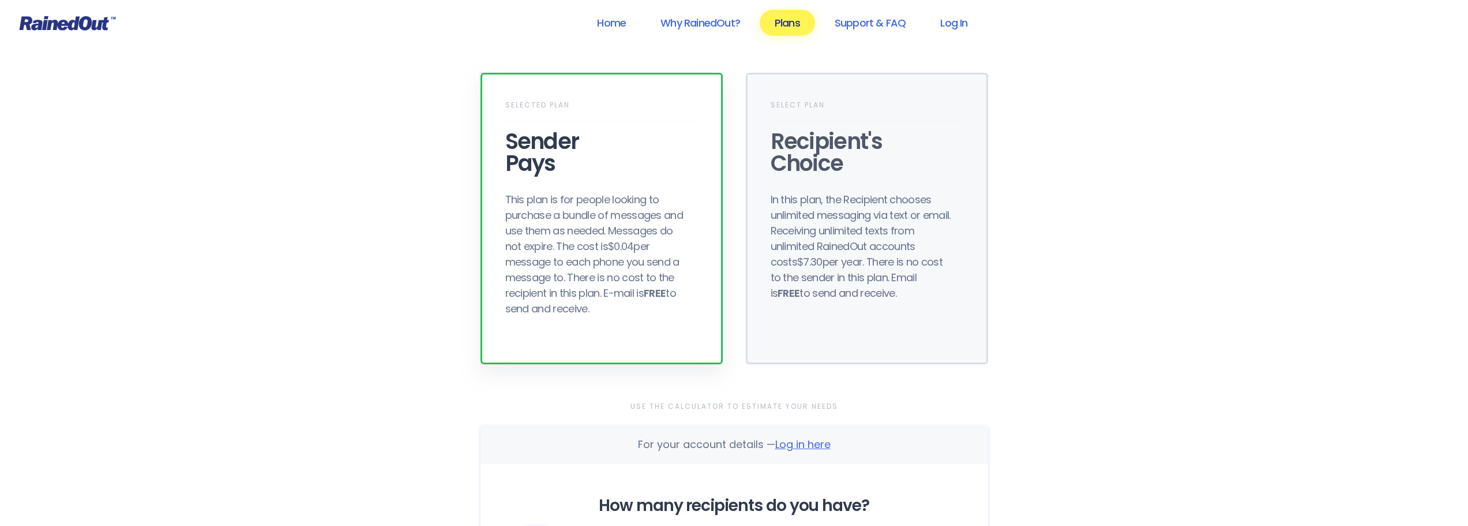
click at [805, 450] on span "Log in here" at bounding box center [802, 444] width 55 height 14
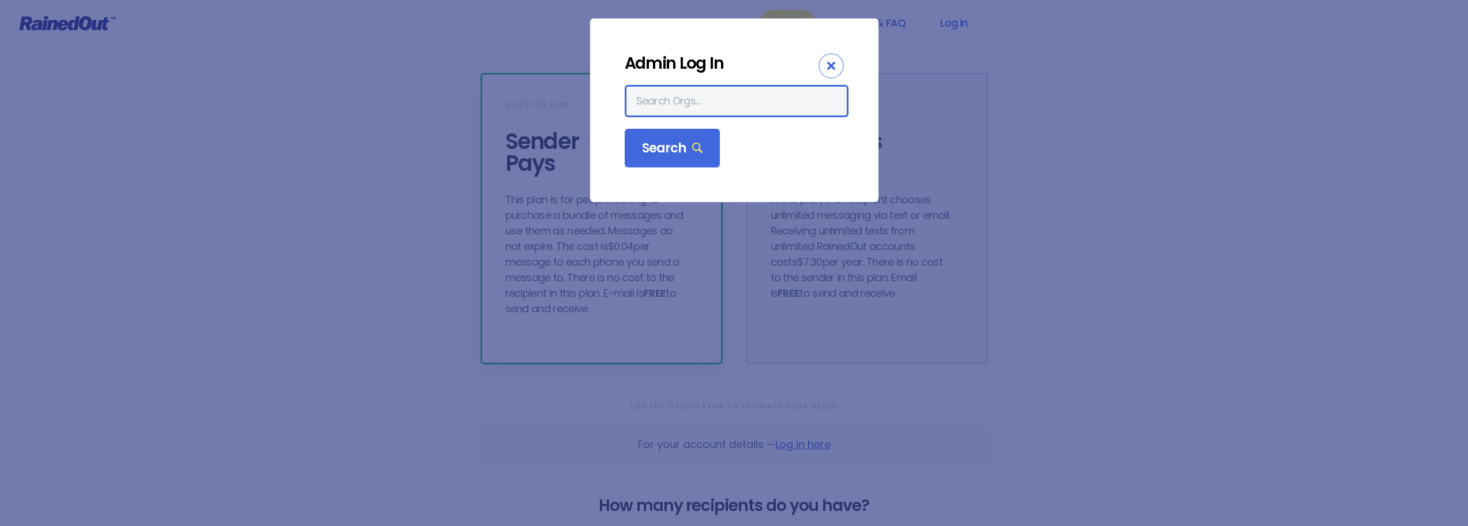
click at [675, 102] on input "text" at bounding box center [737, 101] width 224 height 32
type input "delimatic"
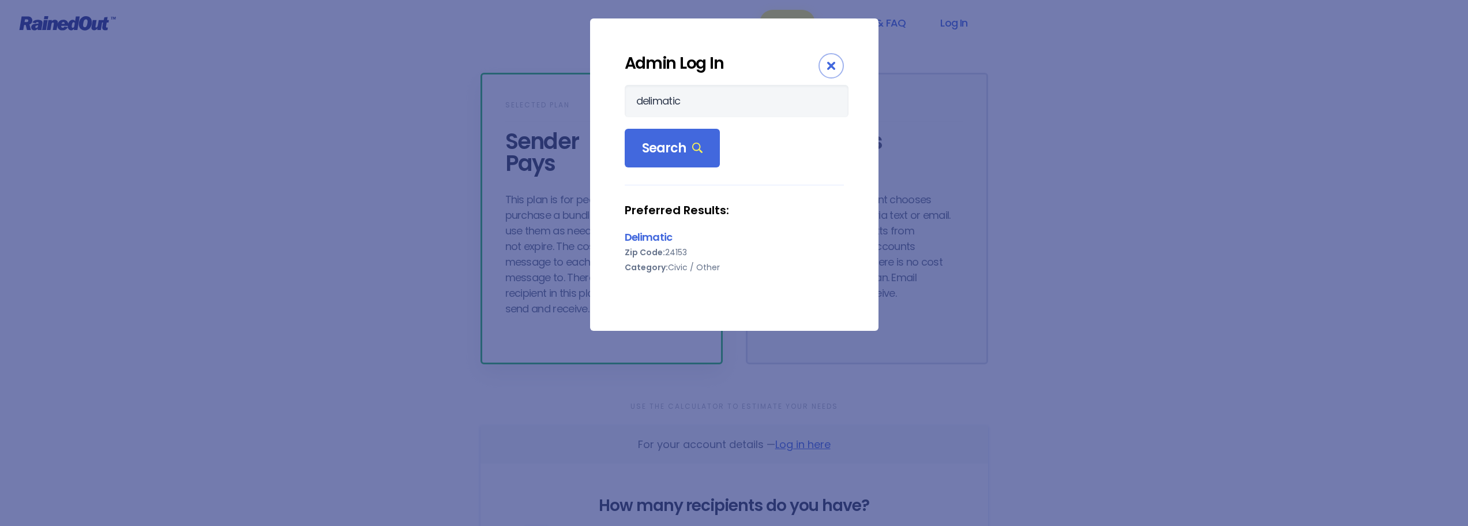
click at [659, 236] on link "Delimatic" at bounding box center [649, 237] width 48 height 14
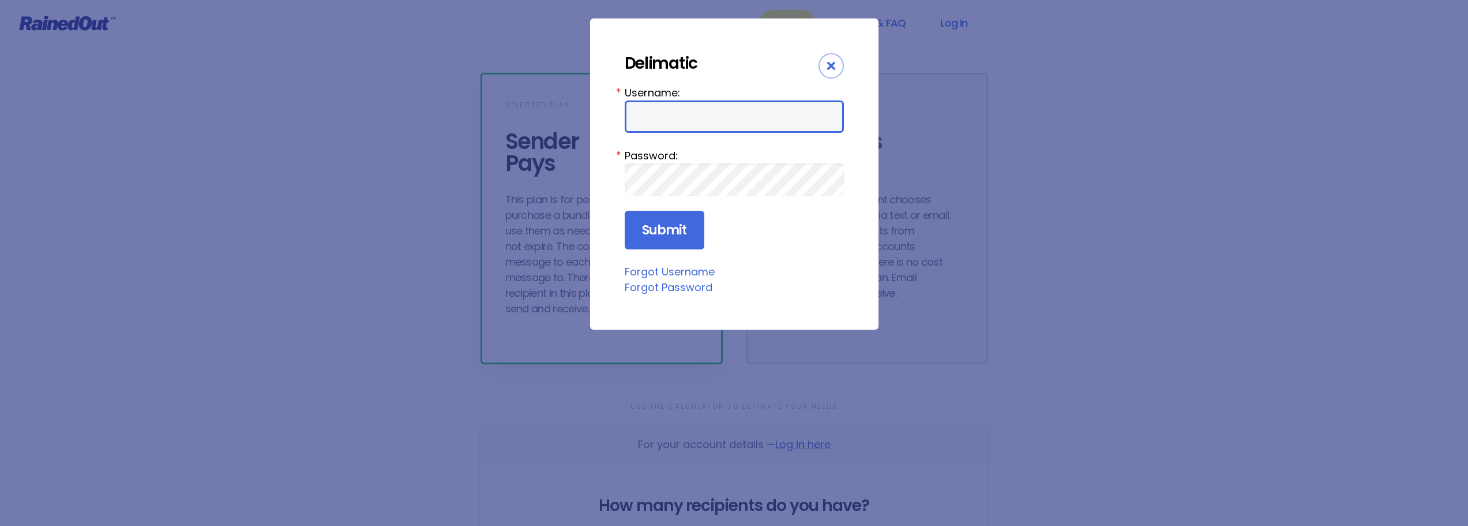
type input "sspikes"
click at [698, 113] on input "sspikes" at bounding box center [734, 116] width 219 height 32
click at [671, 228] on input "Submit" at bounding box center [665, 230] width 80 height 39
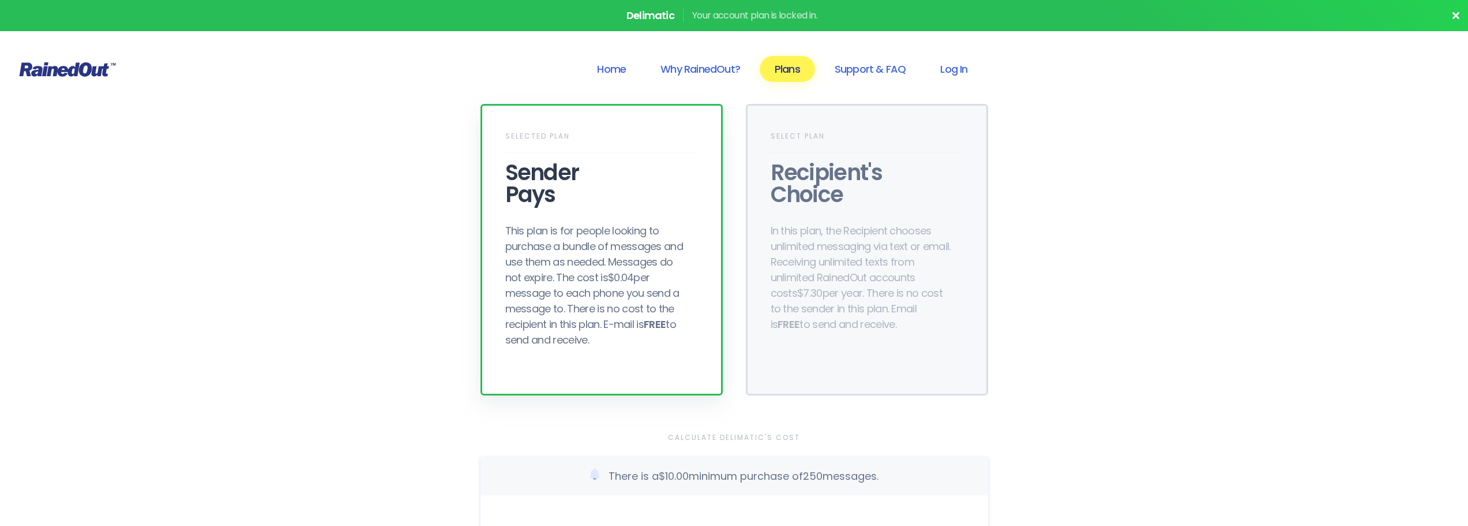
click at [773, 20] on div "Your account plan is locked in." at bounding box center [754, 16] width 143 height 14
click at [954, 69] on link "Log In" at bounding box center [953, 69] width 57 height 26
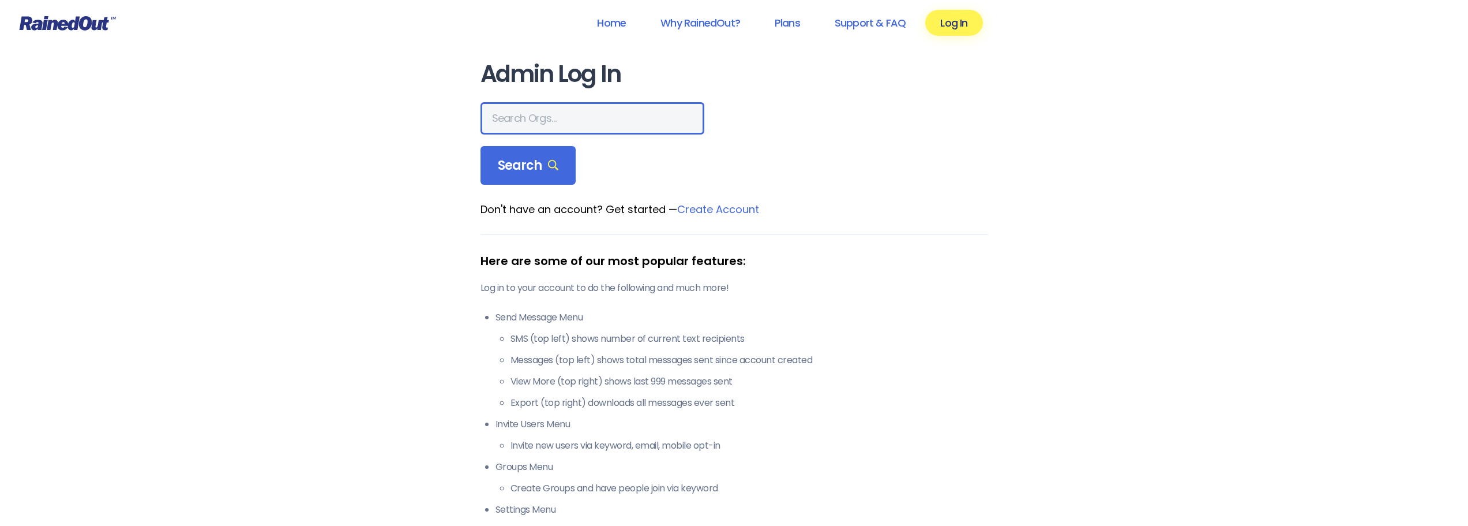
click at [523, 120] on input "text" at bounding box center [593, 118] width 224 height 32
type input "delimatic"
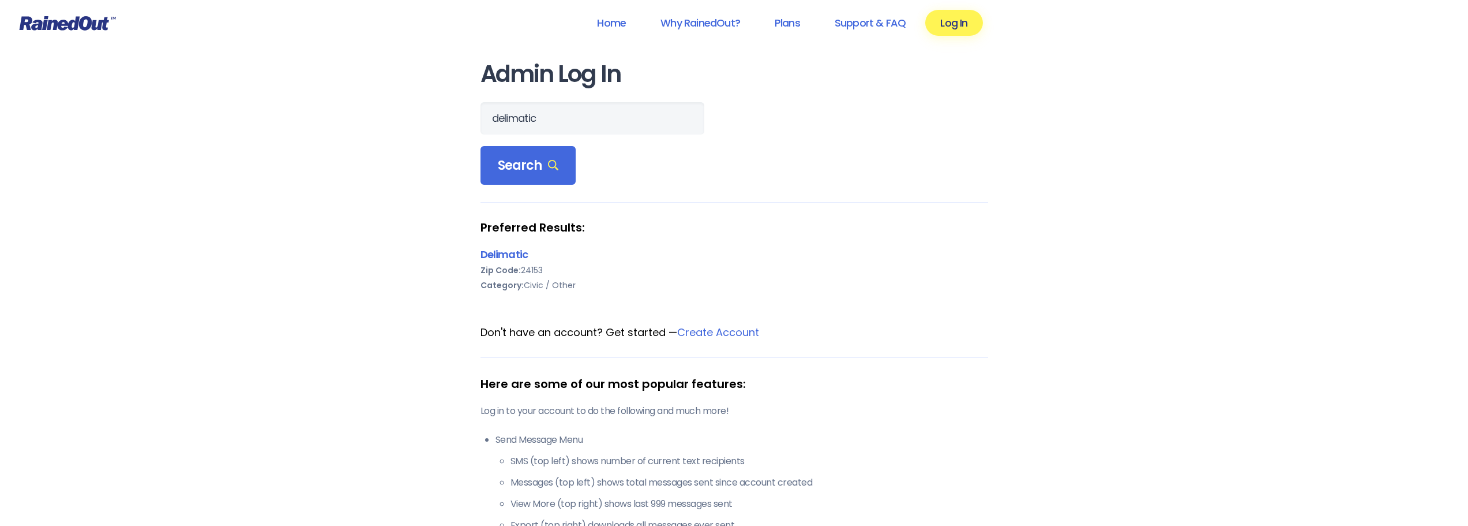
click at [522, 167] on span "Search" at bounding box center [528, 166] width 61 height 16
click at [517, 256] on link "Delimatic" at bounding box center [505, 254] width 48 height 14
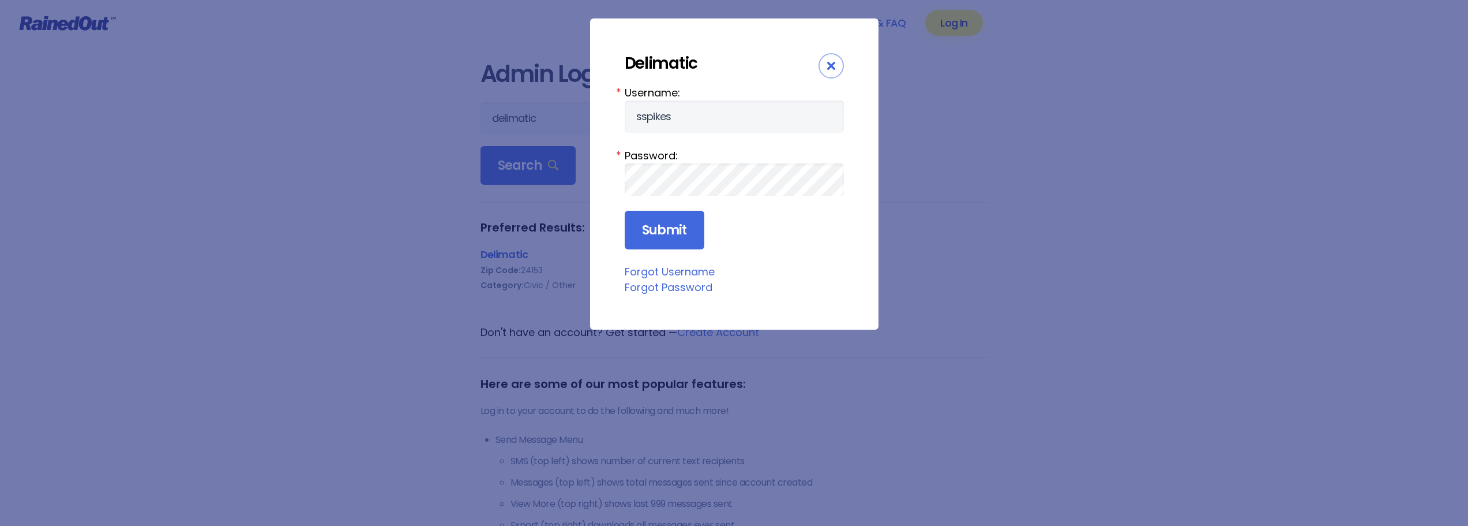
click at [655, 235] on input "Submit" at bounding box center [665, 230] width 80 height 39
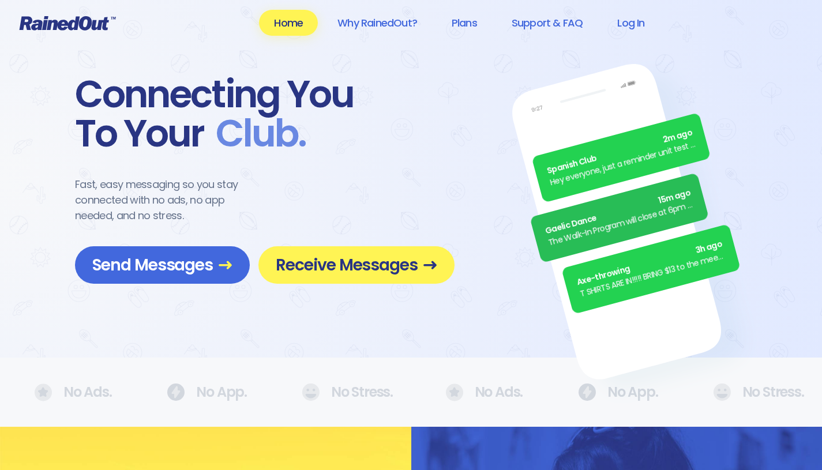
scroll to position [808, 0]
